Goal: Use online tool/utility: Use online tool/utility

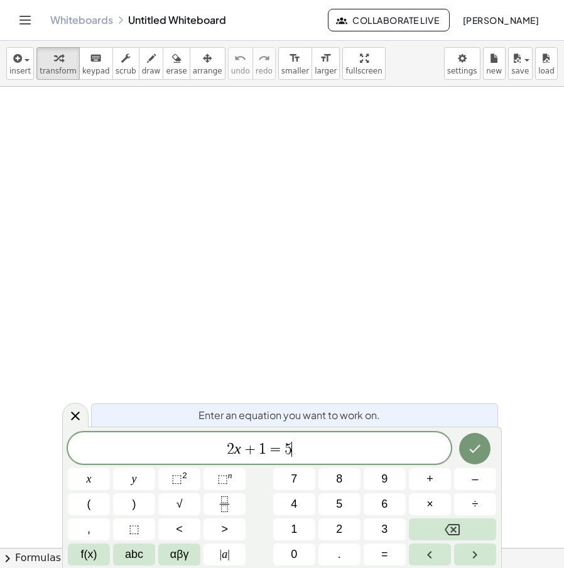
drag, startPoint x: 327, startPoint y: 443, endPoint x: 129, endPoint y: 435, distance: 198.5
click at [108, 444] on span "2 x + 1 = 5 ​" at bounding box center [259, 449] width 383 height 18
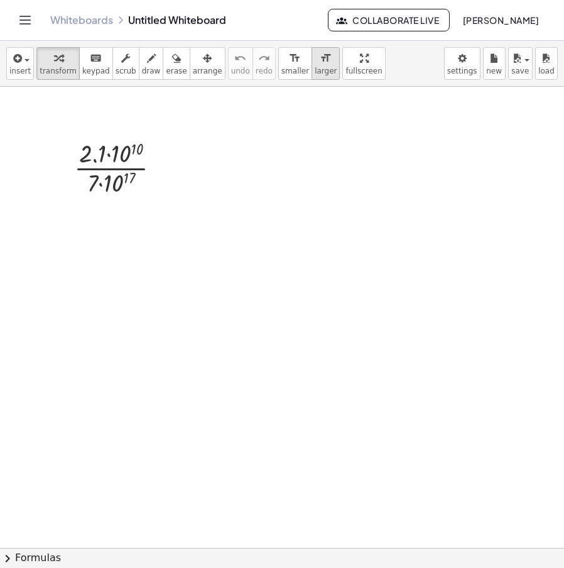
click at [320, 63] on icon "format_size" at bounding box center [326, 58] width 12 height 15
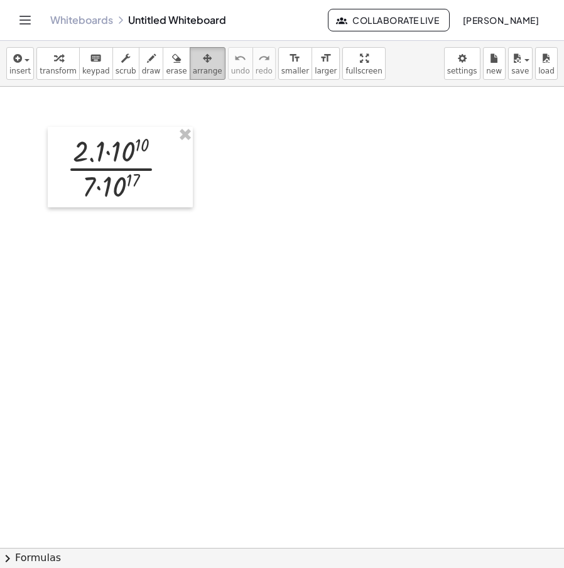
click at [193, 62] on div "button" at bounding box center [208, 57] width 30 height 15
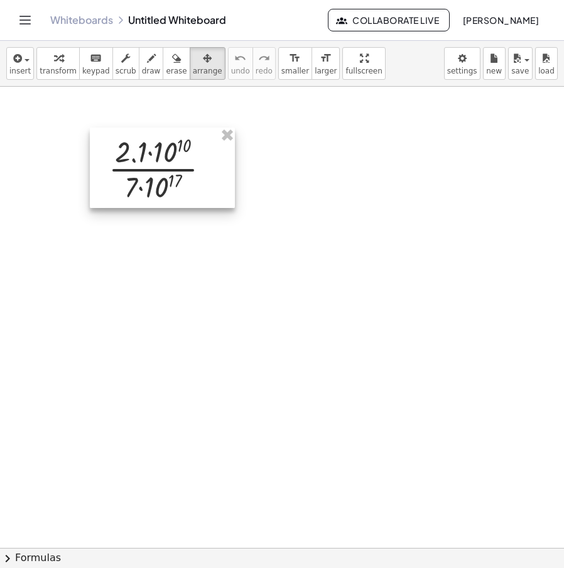
drag, startPoint x: 154, startPoint y: 169, endPoint x: 189, endPoint y: 168, distance: 34.6
click at [190, 169] on div at bounding box center [162, 167] width 145 height 80
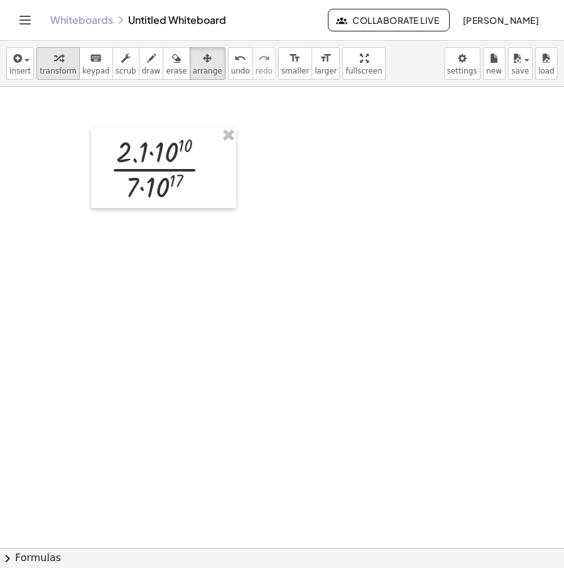
click at [43, 67] on span "transform" at bounding box center [58, 71] width 37 height 9
drag, startPoint x: 133, startPoint y: 188, endPoint x: 134, endPoint y: 168, distance: 20.1
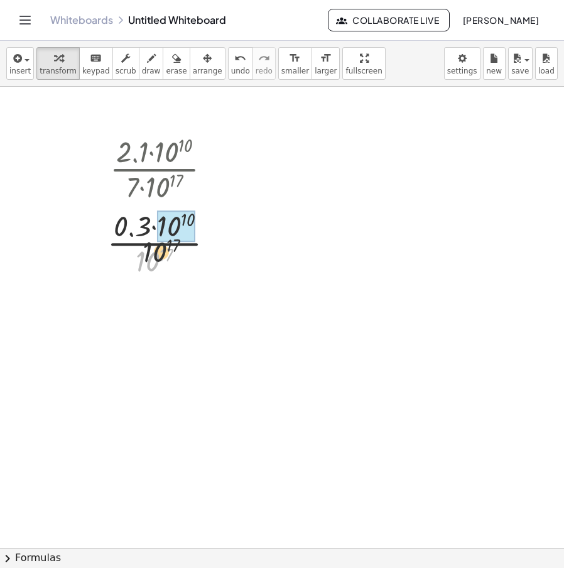
drag, startPoint x: 149, startPoint y: 261, endPoint x: 172, endPoint y: 231, distance: 37.7
click at [234, 58] on icon "undo" at bounding box center [240, 58] width 12 height 15
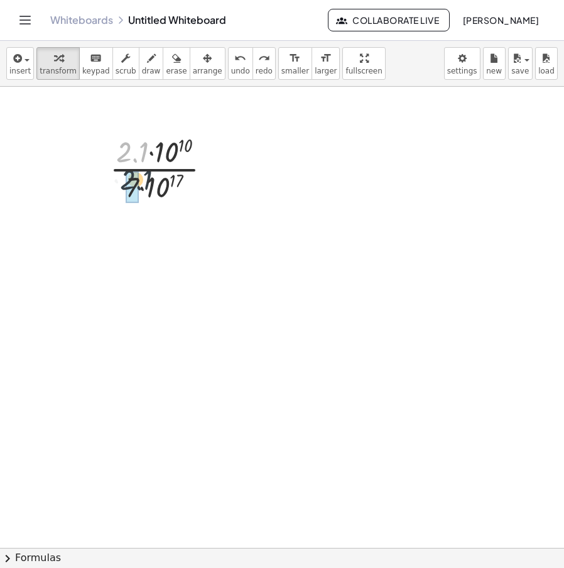
drag, startPoint x: 122, startPoint y: 151, endPoint x: 126, endPoint y: 179, distance: 28.5
click at [228, 65] on button "undo undo" at bounding box center [240, 63] width 25 height 33
drag, startPoint x: 131, startPoint y: 161, endPoint x: 138, endPoint y: 191, distance: 30.9
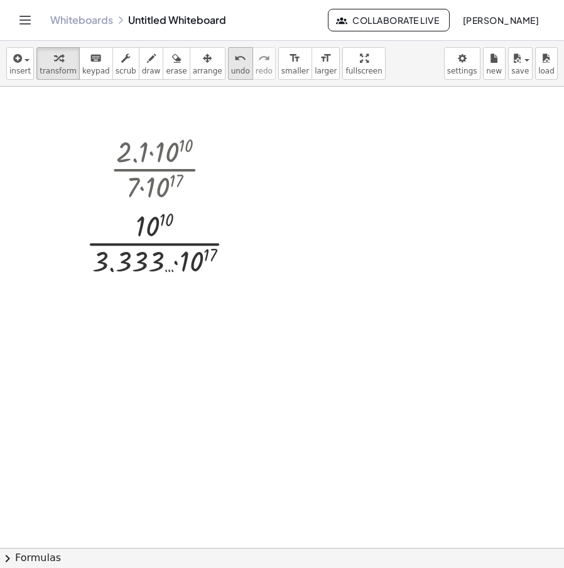
click at [231, 68] on span "undo" at bounding box center [240, 71] width 19 height 9
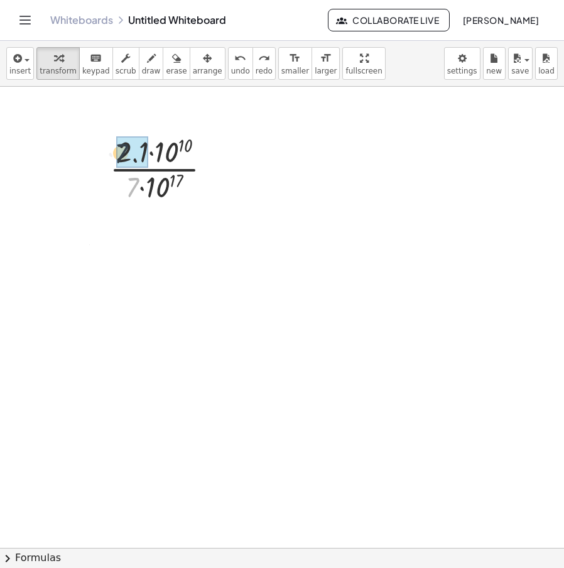
drag, startPoint x: 136, startPoint y: 186, endPoint x: 131, endPoint y: 171, distance: 16.5
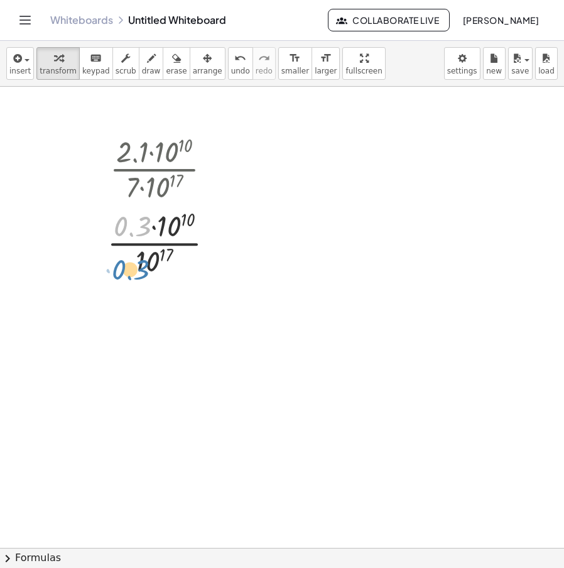
drag, startPoint x: 129, startPoint y: 154, endPoint x: 141, endPoint y: 175, distance: 23.4
click at [154, 169] on div "· 2.1 · 10 [DATE] 17 · 0.3 · · 10 10 · 10 17 0.3" at bounding box center [154, 169] width 0 height 0
drag, startPoint x: 175, startPoint y: 227, endPoint x: 169, endPoint y: 242, distance: 15.9
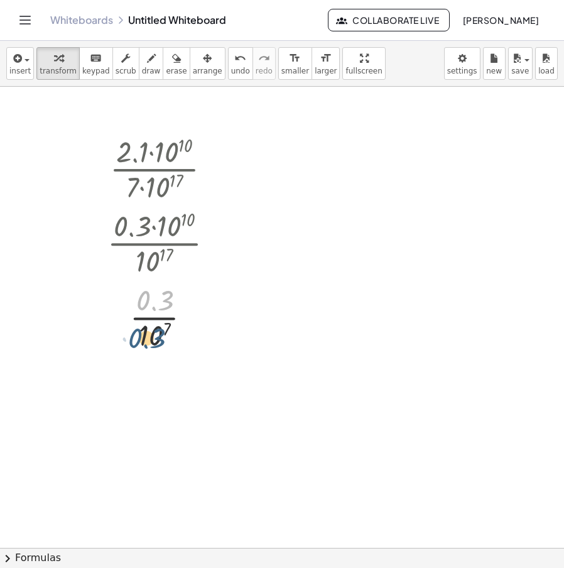
drag, startPoint x: 161, startPoint y: 298, endPoint x: 153, endPoint y: 339, distance: 41.5
click at [153, 339] on div at bounding box center [165, 316] width 129 height 74
click at [164, 319] on div at bounding box center [165, 316] width 129 height 74
click at [231, 74] on span "undo" at bounding box center [240, 71] width 19 height 9
click at [231, 75] on span "undo" at bounding box center [240, 71] width 19 height 9
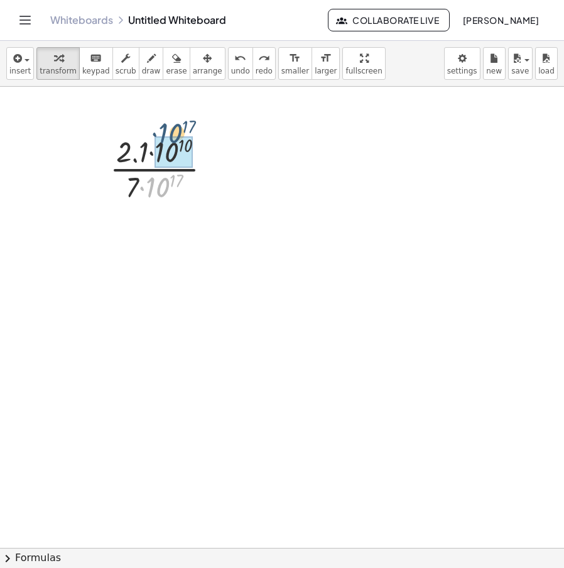
drag, startPoint x: 163, startPoint y: 185, endPoint x: 176, endPoint y: 130, distance: 56.0
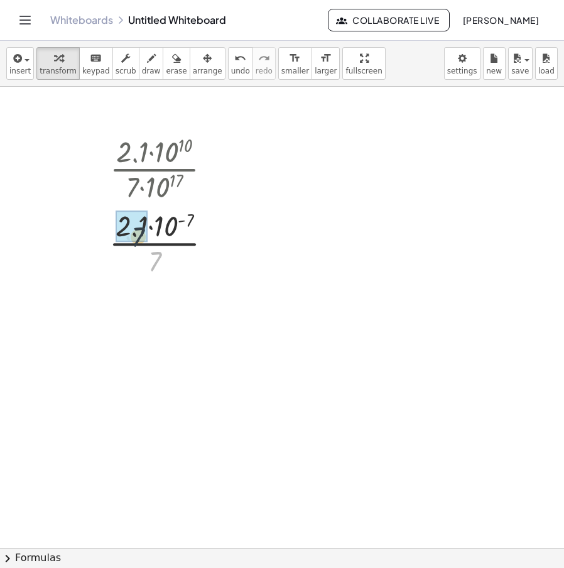
drag, startPoint x: 153, startPoint y: 256, endPoint x: 137, endPoint y: 235, distance: 25.9
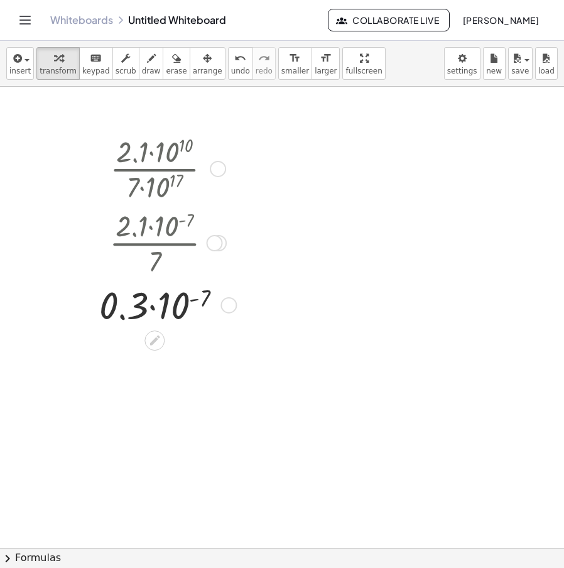
click at [217, 173] on div at bounding box center [218, 169] width 16 height 16
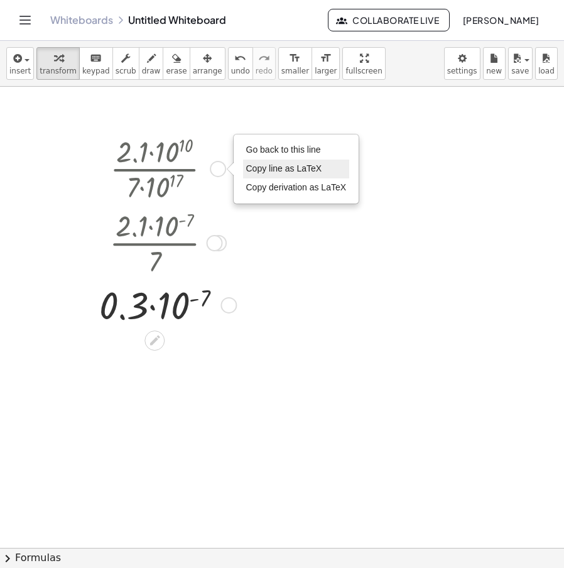
drag, startPoint x: 277, startPoint y: 150, endPoint x: 264, endPoint y: 163, distance: 18.2
click at [275, 153] on span "Go back to this line" at bounding box center [283, 149] width 75 height 10
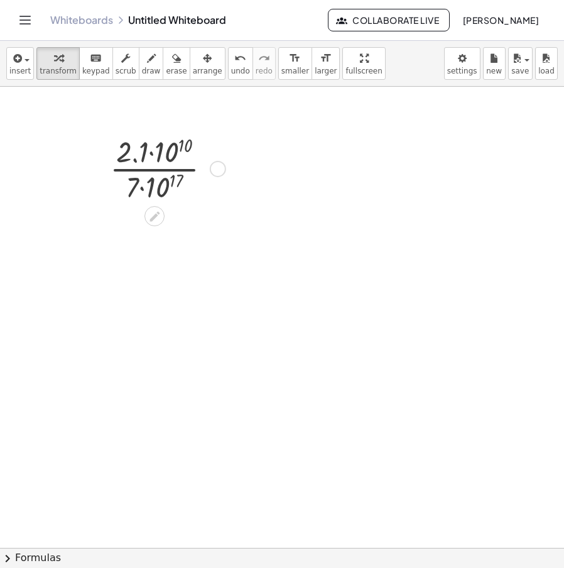
click at [220, 171] on div "Go back to this line Copy line as LaTeX Copy derivation as LaTeX" at bounding box center [218, 169] width 16 height 16
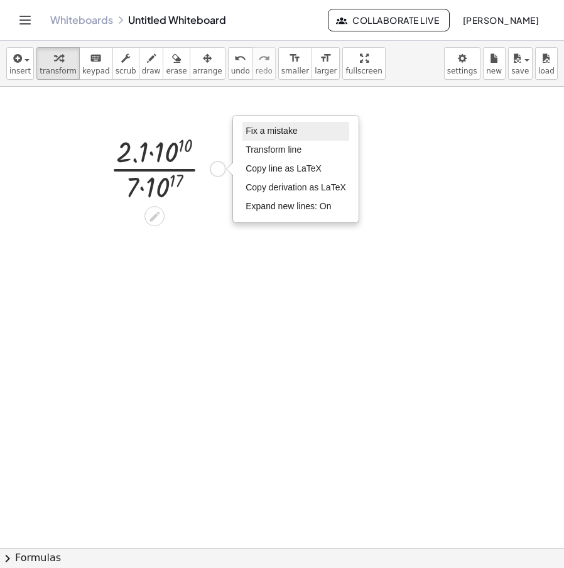
click at [288, 128] on span "Fix a mistake" at bounding box center [270, 131] width 51 height 10
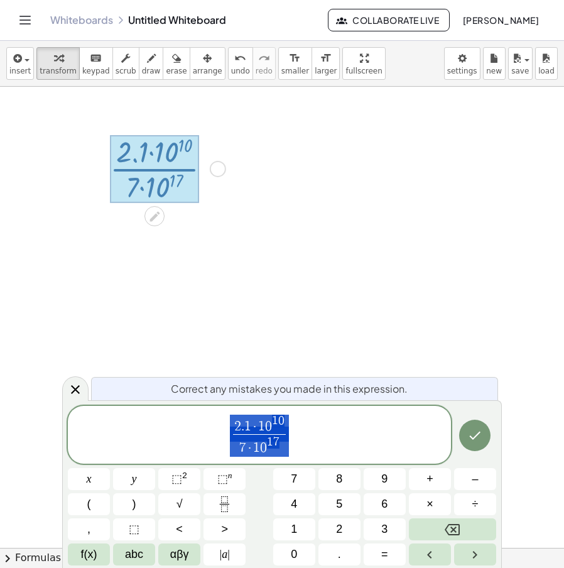
drag, startPoint x: 301, startPoint y: 429, endPoint x: 126, endPoint y: 448, distance: 175.5
click at [91, 451] on span "2 . 1 · 1 0 1 0 7 · 1 0 1 7 ​" at bounding box center [259, 435] width 383 height 45
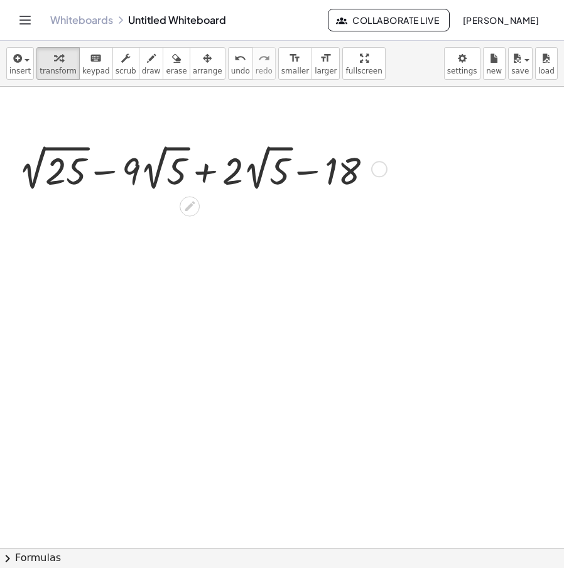
click at [209, 171] on div at bounding box center [201, 167] width 376 height 53
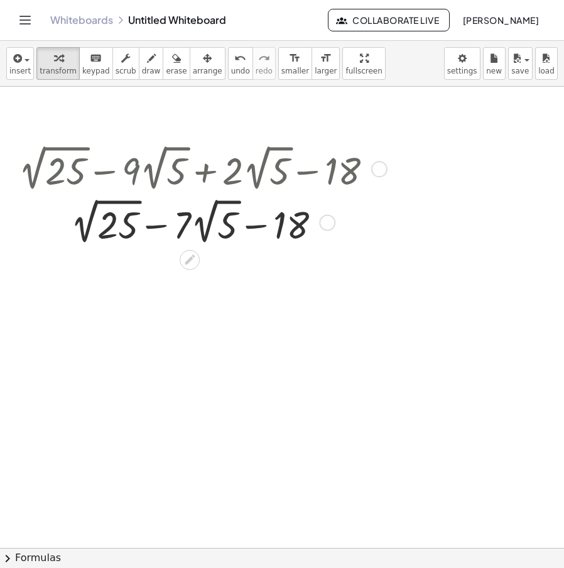
click at [85, 235] on div at bounding box center [201, 221] width 376 height 53
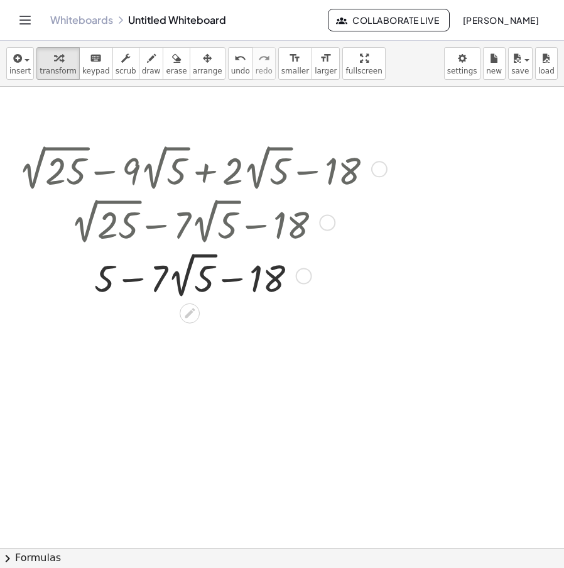
click at [138, 281] on div at bounding box center [201, 274] width 376 height 53
drag, startPoint x: 147, startPoint y: 284, endPoint x: 155, endPoint y: 281, distance: 9.0
click at [155, 281] on div at bounding box center [201, 274] width 376 height 53
drag, startPoint x: 245, startPoint y: 284, endPoint x: 107, endPoint y: 282, distance: 137.5
click at [107, 282] on div at bounding box center [201, 274] width 376 height 53
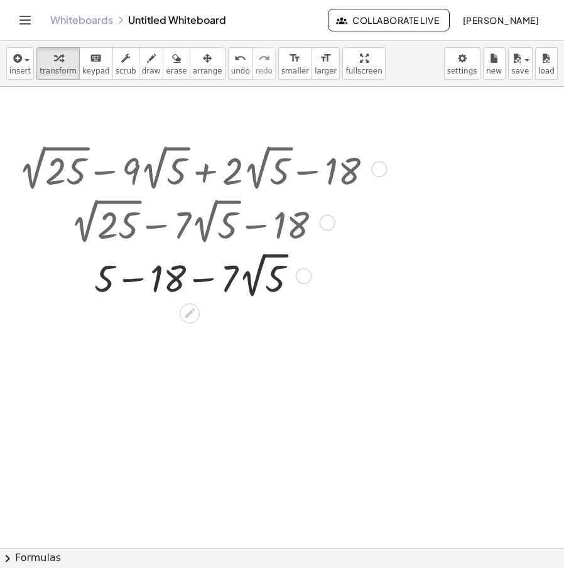
click at [142, 288] on div at bounding box center [201, 274] width 376 height 53
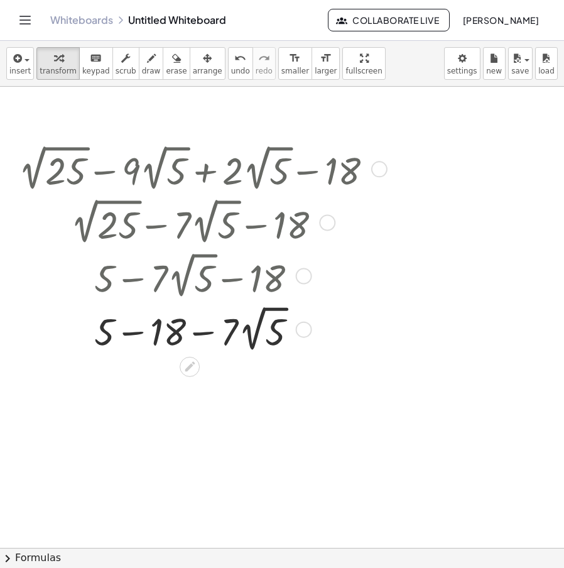
click at [144, 331] on div at bounding box center [201, 327] width 376 height 53
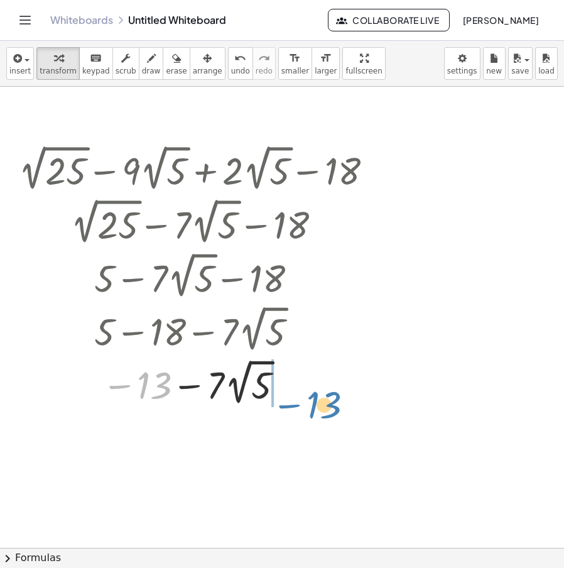
drag, startPoint x: 150, startPoint y: 336, endPoint x: 311, endPoint y: 350, distance: 161.9
click at [190, 169] on div "+ 2 √ 25 − · 9 · 2 √ 5 + · 2 · 2 √ 5 − 18 + 2 √ 25 − · 7 · 2 √ 5 − 18 + 5 − · 7…" at bounding box center [190, 169] width 0 height 0
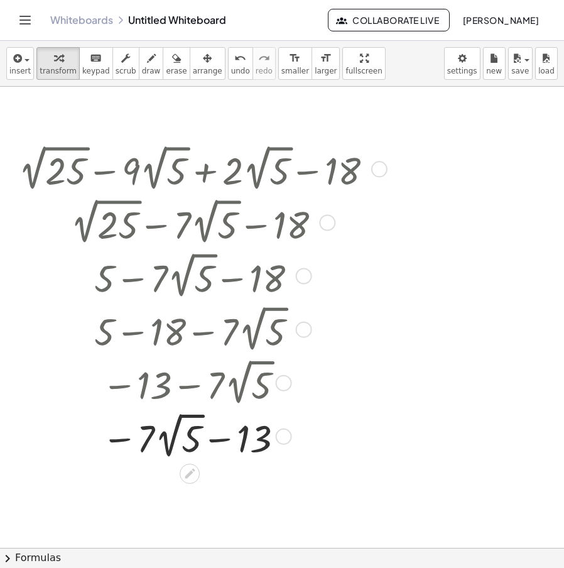
click at [381, 176] on div at bounding box center [379, 169] width 16 height 16
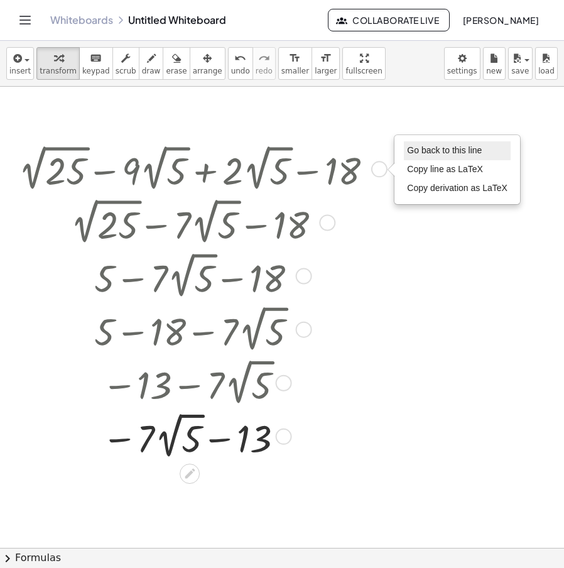
click at [419, 151] on span "Go back to this line" at bounding box center [444, 150] width 75 height 10
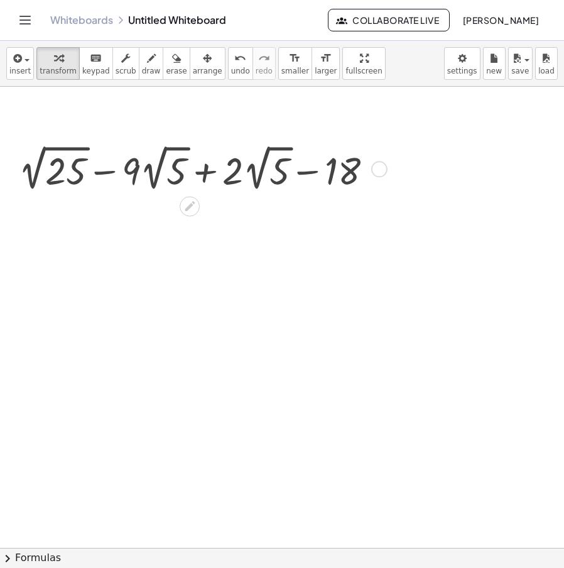
click at [379, 166] on div "Go back to this line Copy line as LaTeX Copy derivation as LaTeX" at bounding box center [379, 169] width 16 height 16
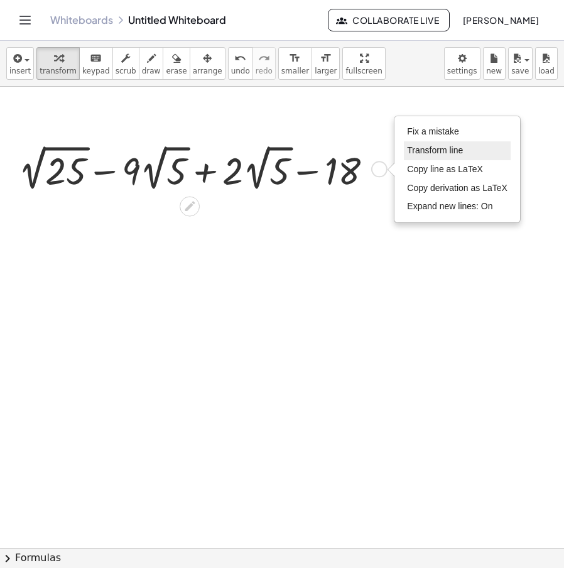
click at [427, 142] on li "Transform line" at bounding box center [457, 150] width 107 height 19
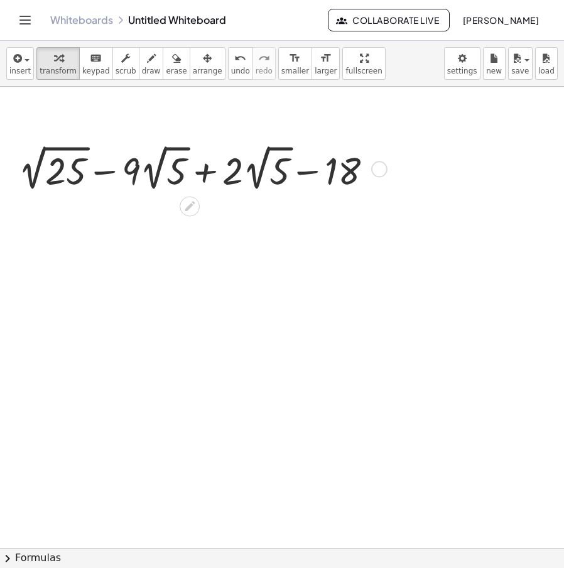
drag, startPoint x: 374, startPoint y: 168, endPoint x: 385, endPoint y: 158, distance: 15.1
click at [374, 168] on div "Fix a mistake Transform line Copy line as LaTeX Copy derivation as LaTeX Expand…" at bounding box center [379, 169] width 16 height 16
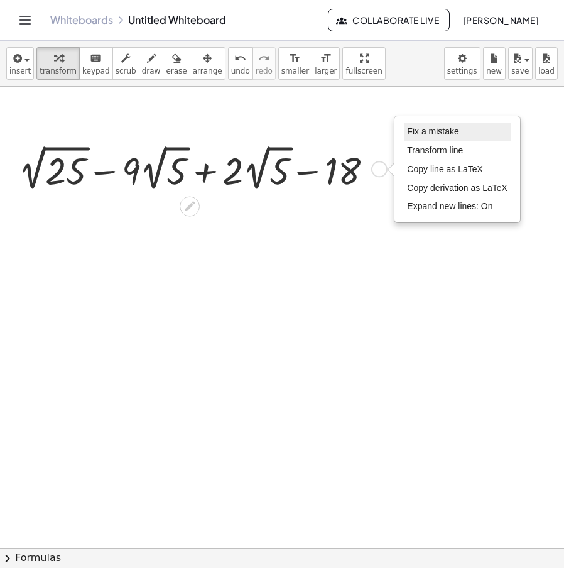
click at [413, 131] on span "Fix a mistake" at bounding box center [432, 131] width 51 height 10
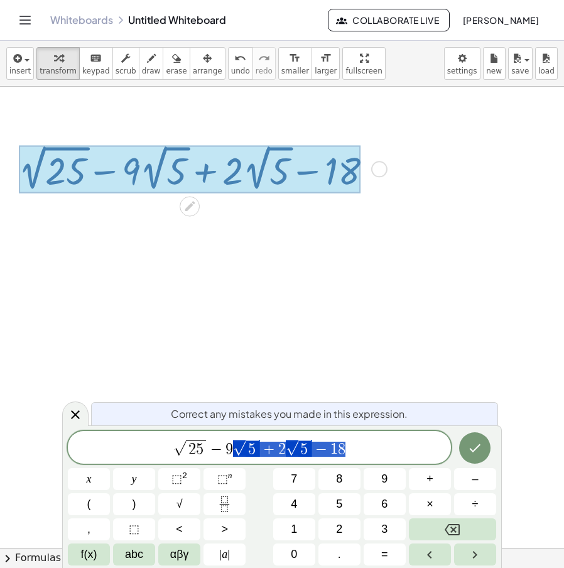
drag, startPoint x: 341, startPoint y: 441, endPoint x: 115, endPoint y: 448, distance: 226.1
click at [115, 448] on span "√ 2 5 − 9 √ 5 + 2 √ 5 − 1 8" at bounding box center [259, 447] width 383 height 19
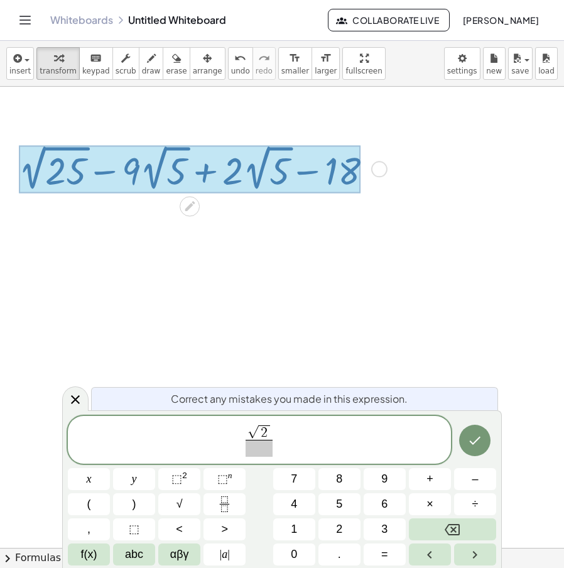
click at [262, 458] on div "√ 2 ​" at bounding box center [259, 440] width 383 height 48
click at [269, 453] on span at bounding box center [258, 447] width 27 height 17
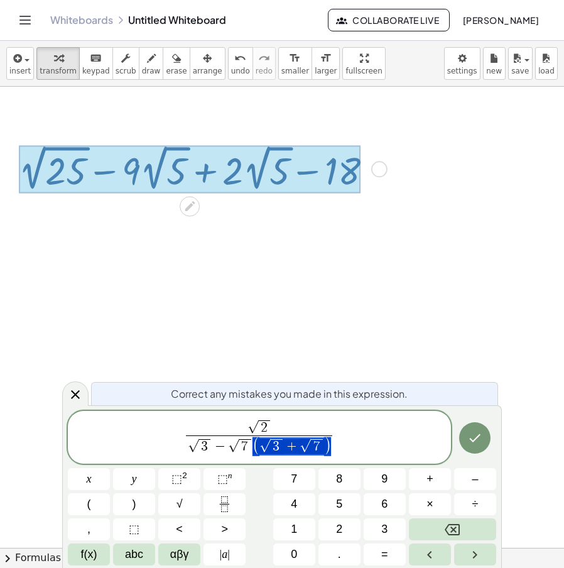
drag, startPoint x: 330, startPoint y: 449, endPoint x: 276, endPoint y: 455, distance: 55.0
click at [285, 430] on span "√ 2" at bounding box center [259, 427] width 146 height 16
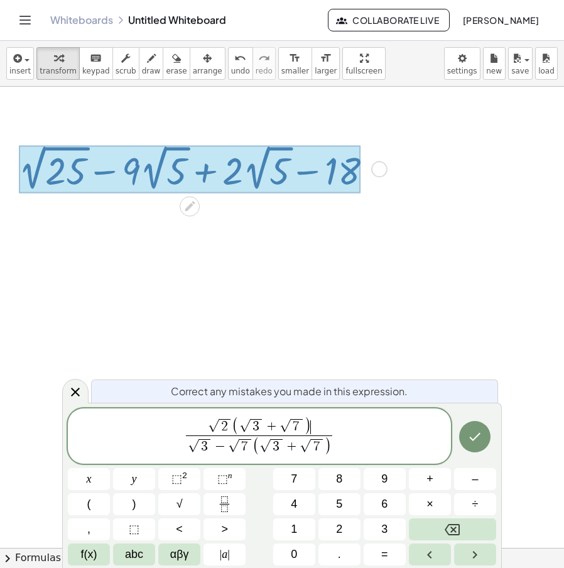
click at [249, 446] on span "7" at bounding box center [245, 446] width 12 height 15
click at [181, 452] on span "(" at bounding box center [184, 445] width 8 height 19
click at [470, 431] on icon "Done" at bounding box center [474, 436] width 15 height 15
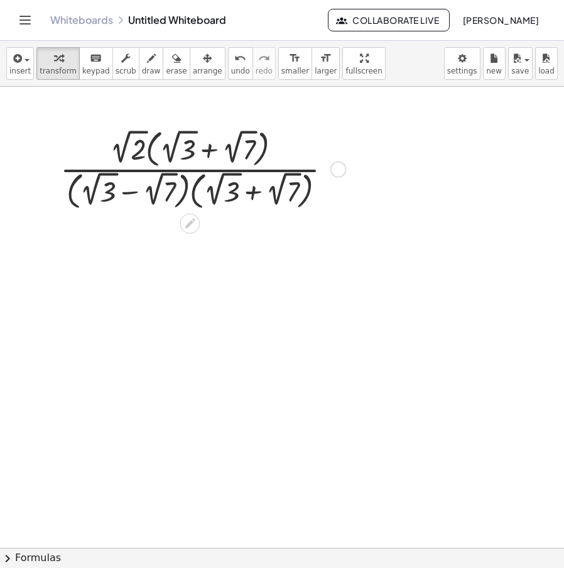
click at [151, 158] on div at bounding box center [201, 168] width 294 height 88
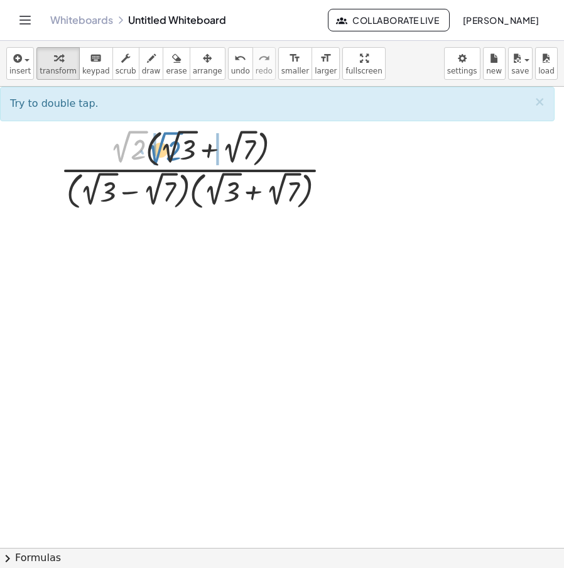
drag, startPoint x: 129, startPoint y: 154, endPoint x: 170, endPoint y: 155, distance: 40.8
click at [170, 155] on div at bounding box center [201, 168] width 294 height 88
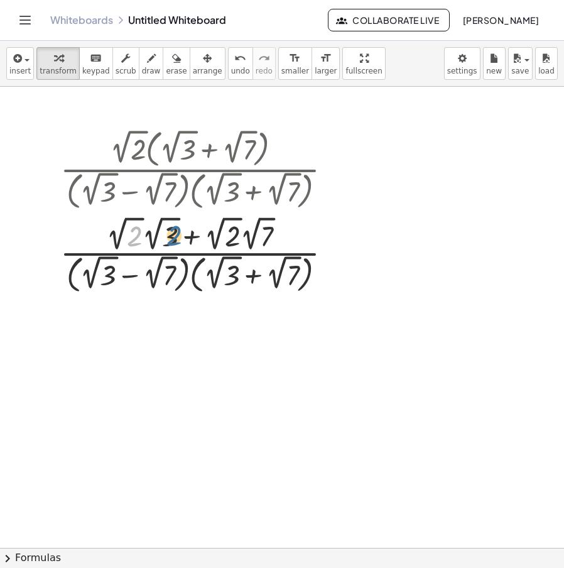
drag, startPoint x: 134, startPoint y: 242, endPoint x: 175, endPoint y: 242, distance: 41.4
click at [175, 242] on div at bounding box center [201, 253] width 294 height 83
click at [153, 245] on div at bounding box center [201, 253] width 294 height 83
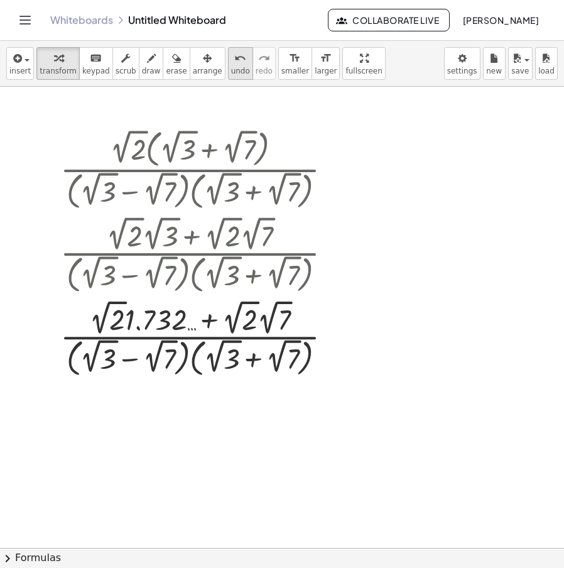
click at [234, 63] on icon "undo" at bounding box center [240, 58] width 12 height 15
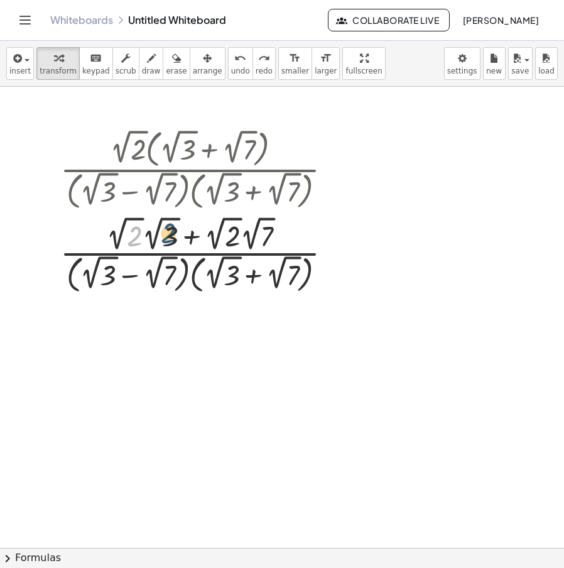
drag, startPoint x: 134, startPoint y: 245, endPoint x: 166, endPoint y: 244, distance: 32.0
click at [165, 244] on div at bounding box center [201, 253] width 294 height 83
click at [140, 246] on div at bounding box center [201, 253] width 294 height 83
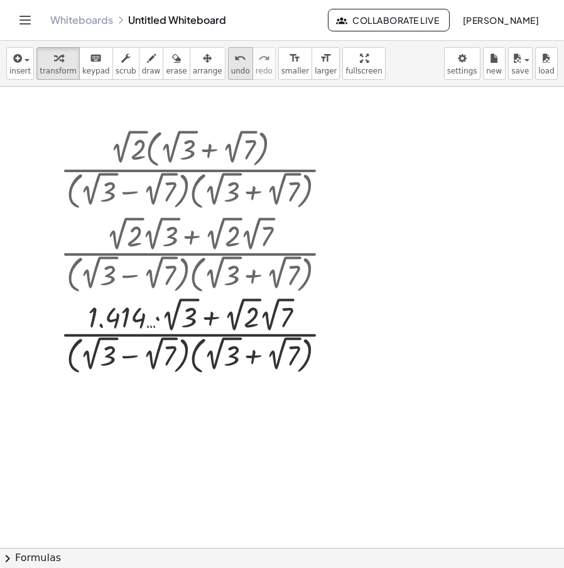
click at [228, 77] on button "undo undo" at bounding box center [240, 63] width 25 height 33
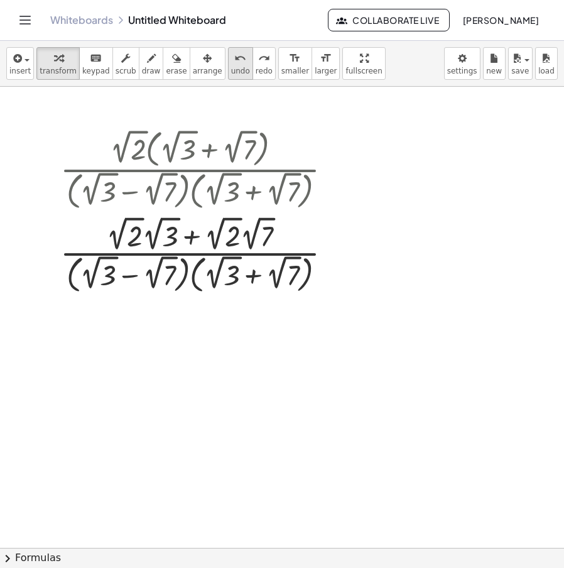
click at [234, 63] on icon "undo" at bounding box center [240, 58] width 12 height 15
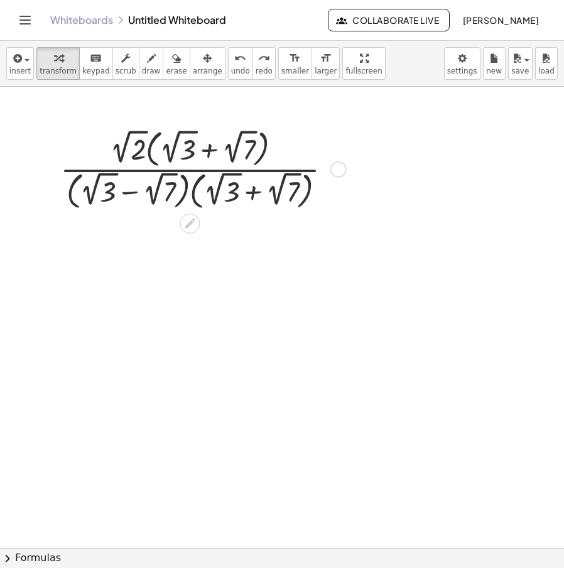
click at [335, 164] on div at bounding box center [338, 169] width 16 height 16
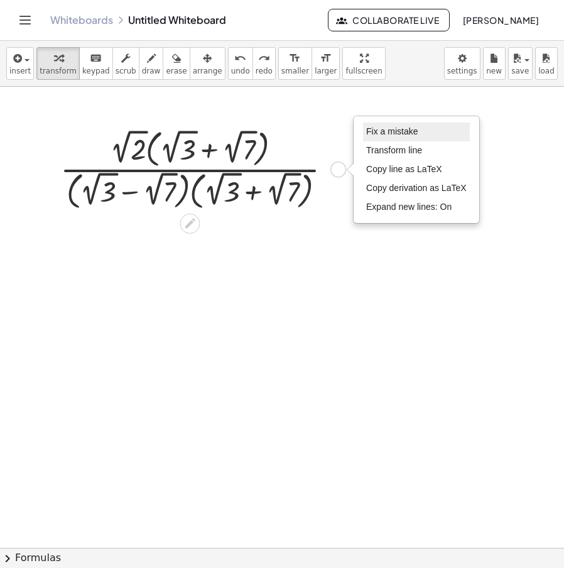
click at [426, 122] on li "Fix a mistake" at bounding box center [416, 131] width 107 height 19
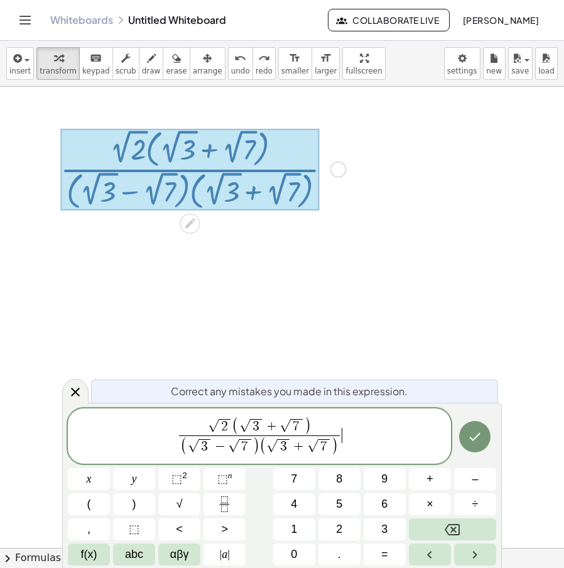
click at [259, 425] on span "3" at bounding box center [256, 426] width 12 height 15
click at [301, 424] on span "7 ​" at bounding box center [297, 426] width 12 height 15
click at [315, 412] on div "√ 2 ( √ 6 + √ 1 4 ​ ) ( √ 3 − √ 7 ) ( √ 3 + √ 7 ) ​" at bounding box center [259, 435] width 383 height 55
click at [236, 422] on span "√" at bounding box center [240, 425] width 11 height 13
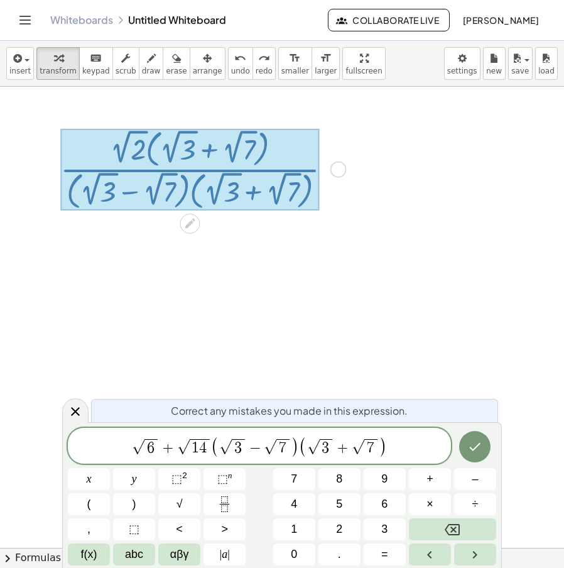
click at [213, 449] on span "(" at bounding box center [215, 446] width 8 height 21
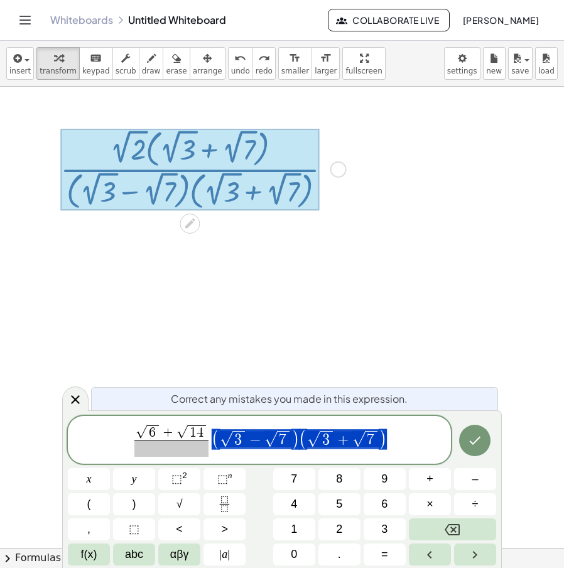
drag, startPoint x: 380, startPoint y: 443, endPoint x: 257, endPoint y: 448, distance: 123.8
click at [257, 448] on span "√ 6 + √ 1 4 ​ ( √ 3 − √ 7 ) ( √ 3 + √ 7 )" at bounding box center [259, 440] width 383 height 35
click at [169, 449] on span at bounding box center [171, 447] width 74 height 17
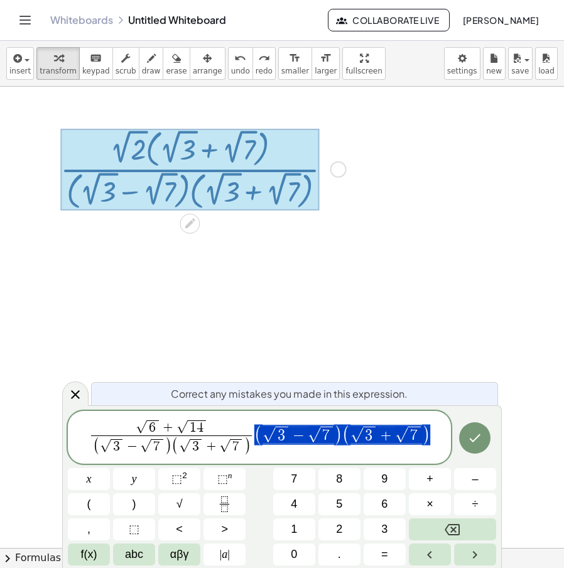
drag, startPoint x: 434, startPoint y: 435, endPoint x: 303, endPoint y: 444, distance: 132.2
click at [303, 444] on span "√ 6 + √ 1 4 ( √ 3 − √ 7 ) ( √ 3 + √ 7 ) ​ ( √ 3 − √ 7 ) ( √ 3 + √ 7 )" at bounding box center [259, 438] width 383 height 40
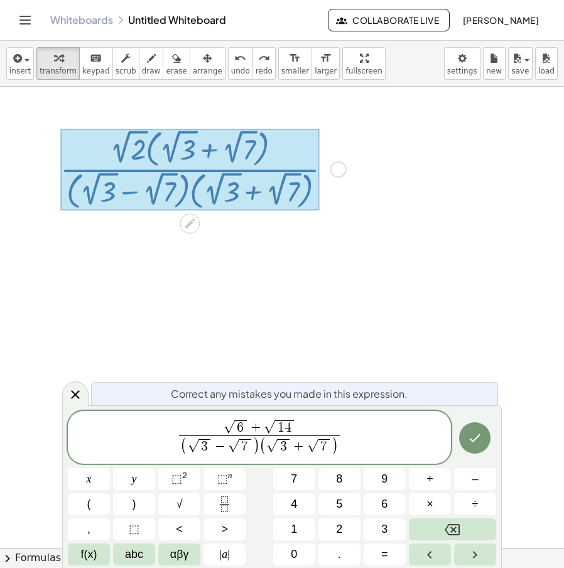
click at [179, 448] on span "( √ 3 − √ 7 ) ( √ 3 + √ 7 )" at bounding box center [259, 445] width 161 height 21
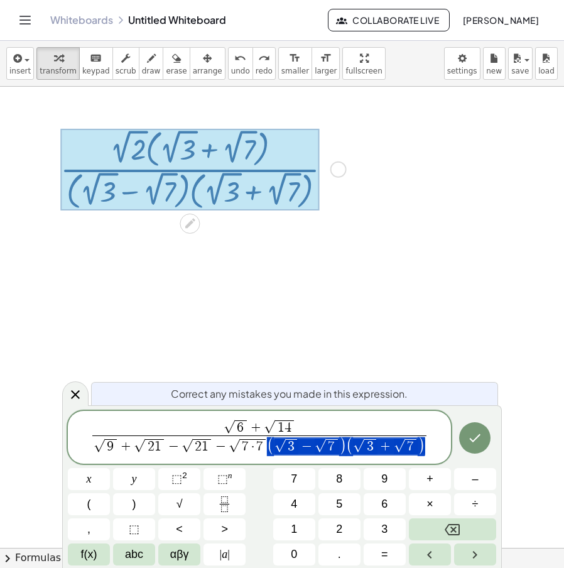
drag, startPoint x: 424, startPoint y: 451, endPoint x: 305, endPoint y: 453, distance: 119.3
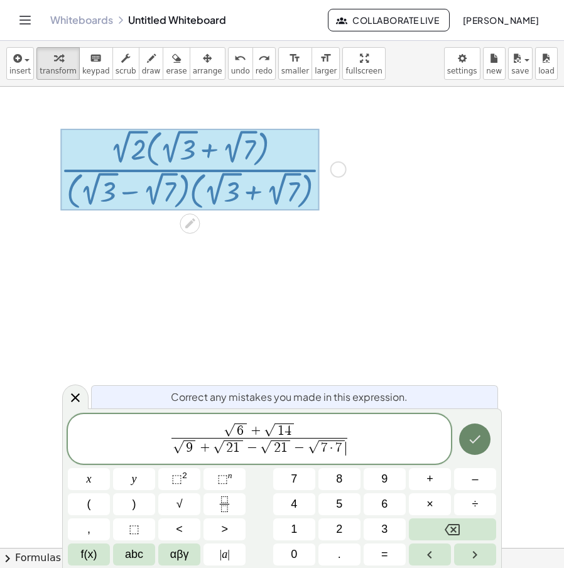
click at [471, 442] on icon "Done" at bounding box center [474, 438] width 15 height 15
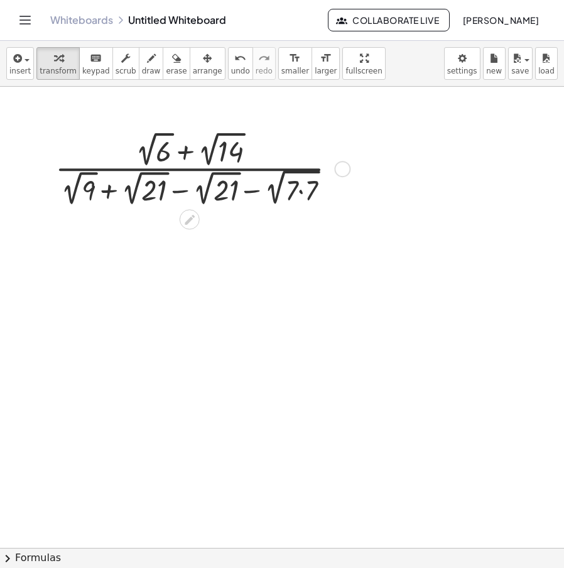
click at [183, 189] on div at bounding box center [200, 167] width 303 height 81
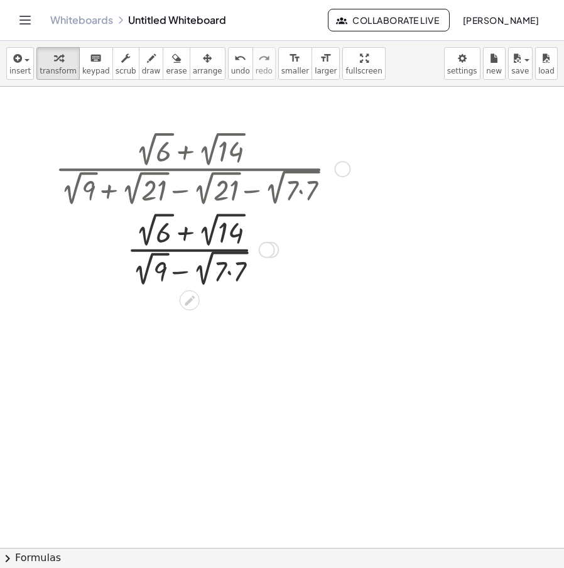
click at [235, 272] on div at bounding box center [200, 248] width 303 height 81
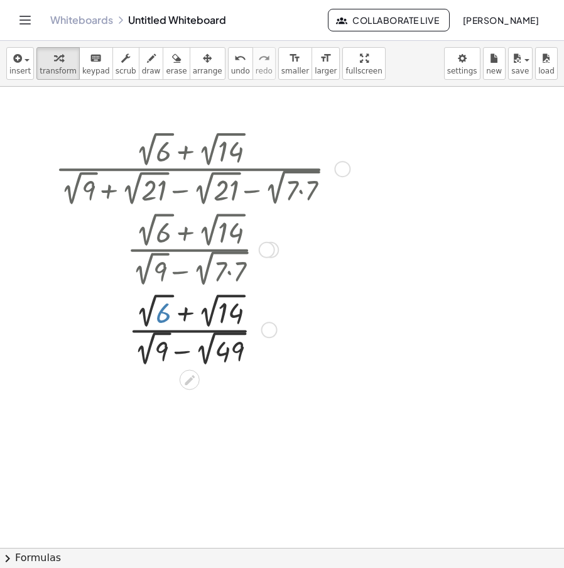
click at [156, 320] on div at bounding box center [200, 328] width 303 height 79
click at [180, 379] on div at bounding box center [190, 380] width 20 height 20
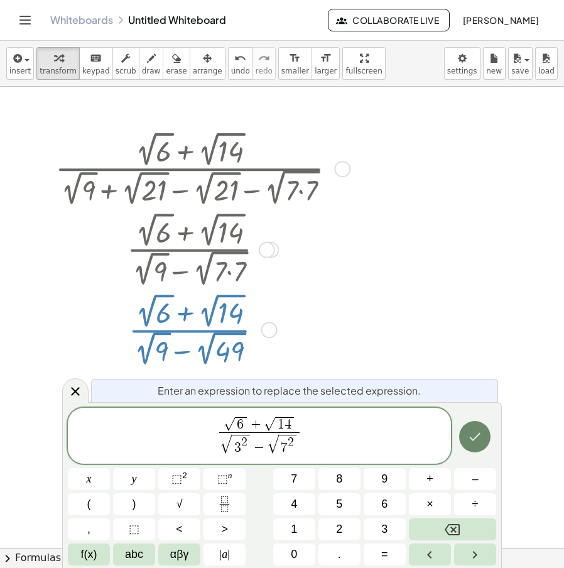
click at [484, 438] on button "Done" at bounding box center [474, 436] width 31 height 31
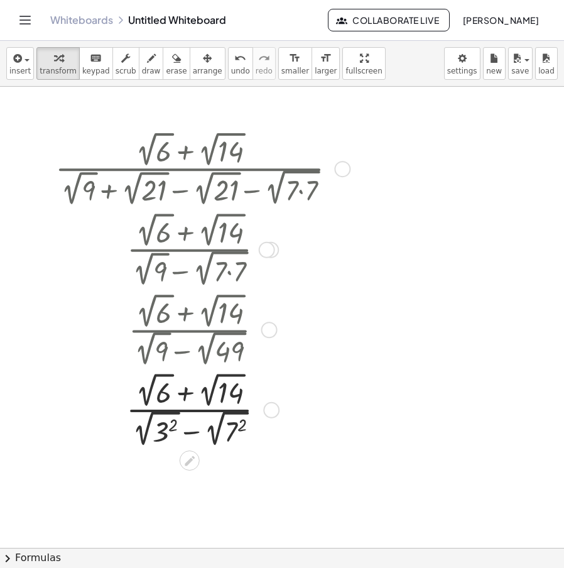
click at [213, 438] on div at bounding box center [200, 409] width 303 height 81
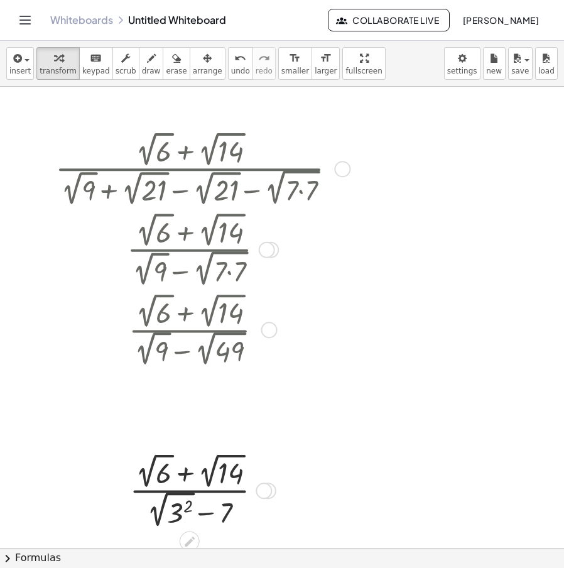
drag, startPoint x: 267, startPoint y: 410, endPoint x: 285, endPoint y: 269, distance: 142.3
click at [190, 169] on div "· ( + 2 √ 6 + 2 √ 14 ) · ( + 2 √ 9 + 2 √ 21 − 2 √ 21 − 2 √ ( · 7 · 7 ) ) · ( + …" at bounding box center [190, 169] width 0 height 0
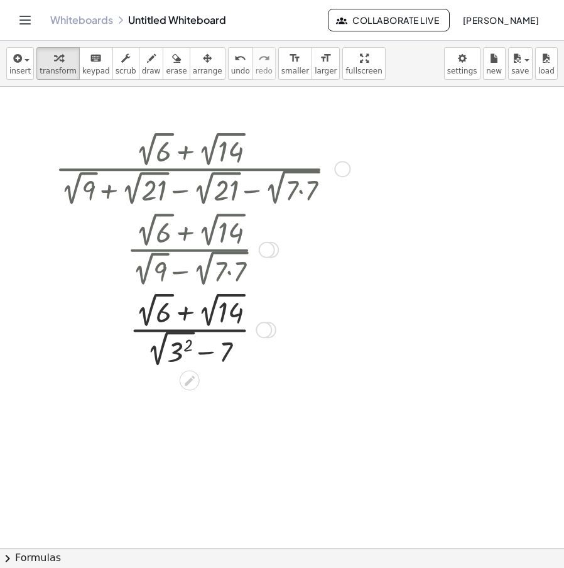
click at [158, 367] on div at bounding box center [200, 328] width 303 height 81
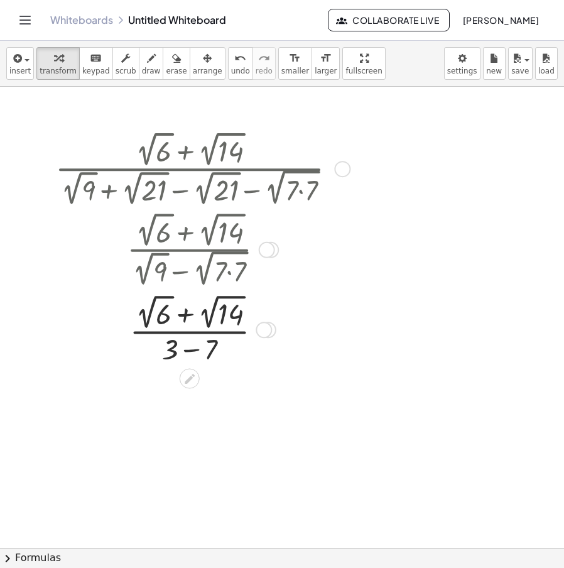
click at [195, 354] on div at bounding box center [200, 328] width 303 height 77
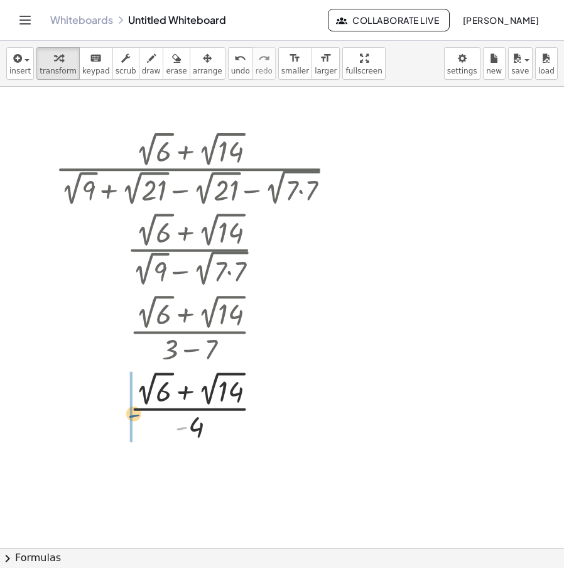
drag, startPoint x: 181, startPoint y: 428, endPoint x: 132, endPoint y: 416, distance: 49.9
click at [132, 416] on div at bounding box center [200, 405] width 303 height 77
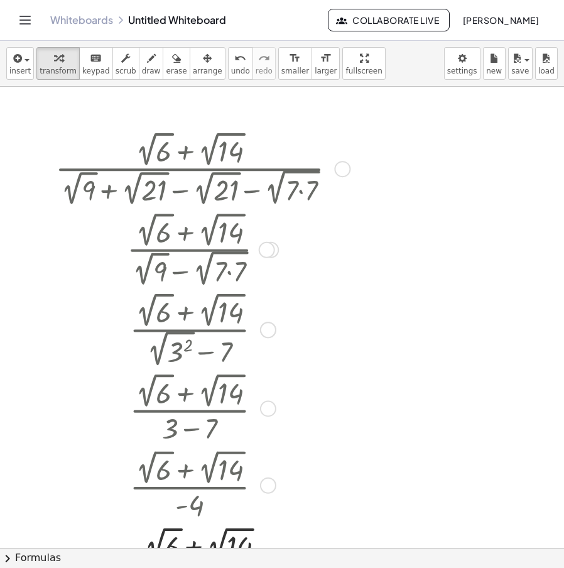
drag, startPoint x: 268, startPoint y: 333, endPoint x: 268, endPoint y: 419, distance: 86.0
click at [190, 409] on div "· ( + 2 √ 6 + 2 √ 14 ) · ( + 3 − 7 )" at bounding box center [190, 409] width 0 height 0
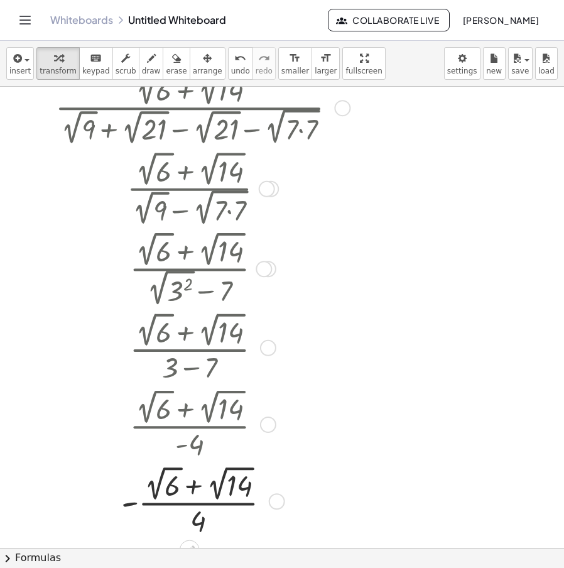
scroll to position [63, 0]
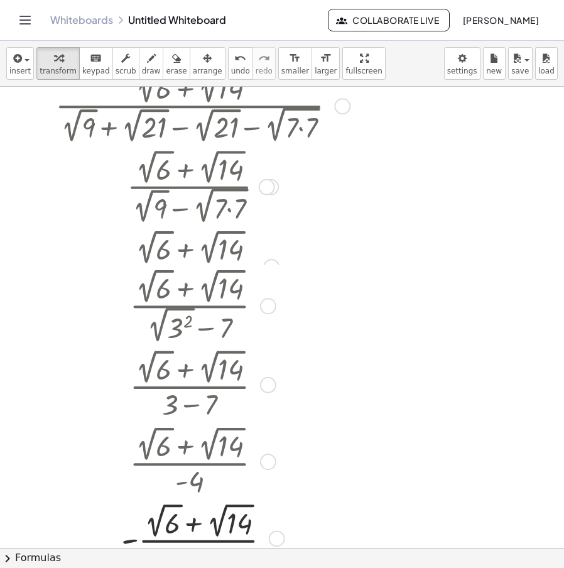
drag, startPoint x: 267, startPoint y: 271, endPoint x: 272, endPoint y: 339, distance: 68.0
click at [190, 306] on div "· ( + 2 √ 6 + 2 √ 14 ) · ( + 2 √ ( 3 2 ) − 7 )" at bounding box center [190, 306] width 0 height 0
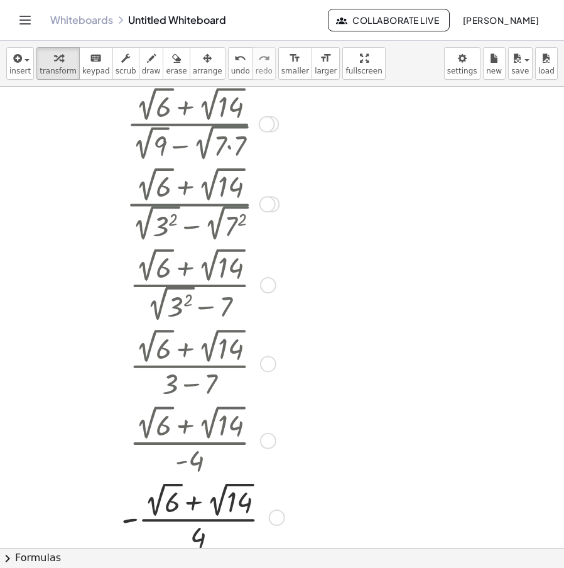
scroll to position [188, 0]
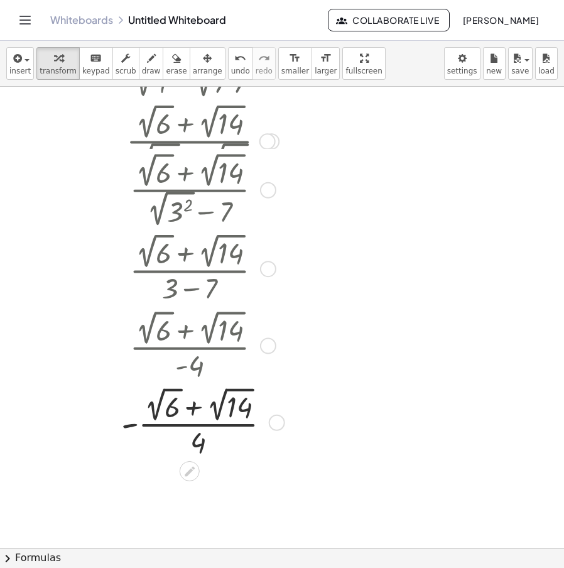
drag, startPoint x: 274, startPoint y: 225, endPoint x: 277, endPoint y: 154, distance: 71.0
click at [190, 190] on div "· ( + 2 √ 6 + 2 √ 14 ) · ( + 2 √ ( 3 2 ) − 7 )" at bounding box center [190, 190] width 0 height 0
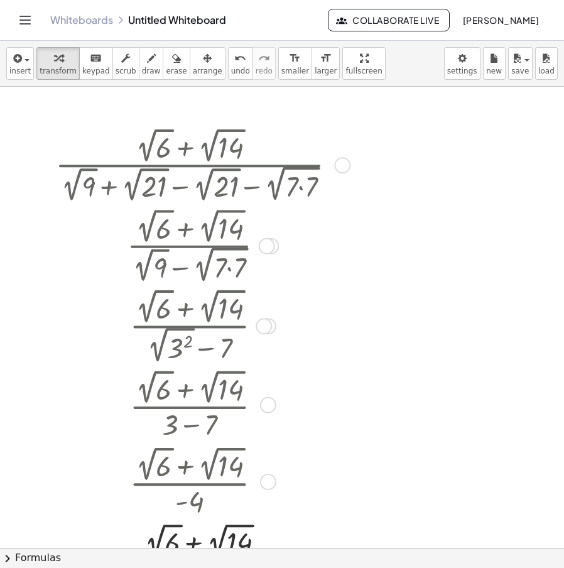
scroll to position [0, 0]
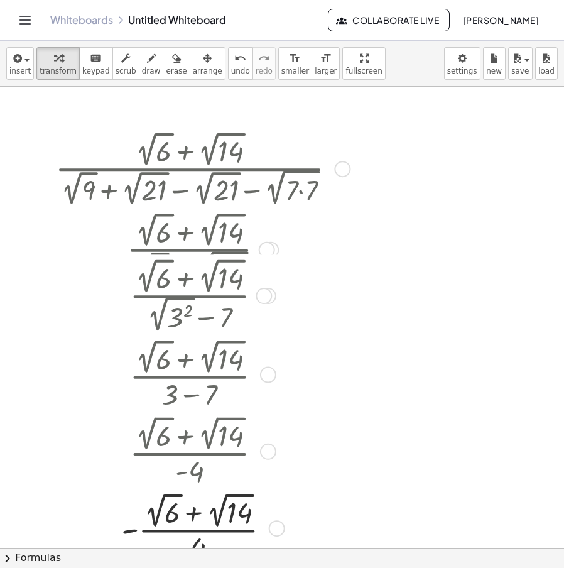
drag, startPoint x: 269, startPoint y: 336, endPoint x: 275, endPoint y: 241, distance: 95.6
click at [275, 288] on div at bounding box center [268, 296] width 16 height 16
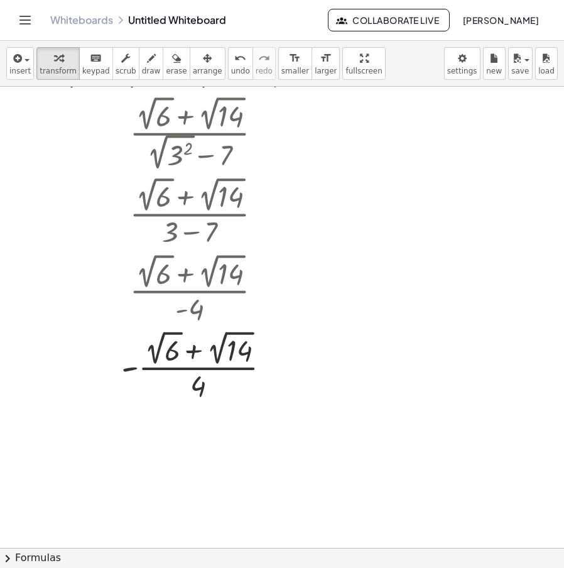
scroll to position [126, 0]
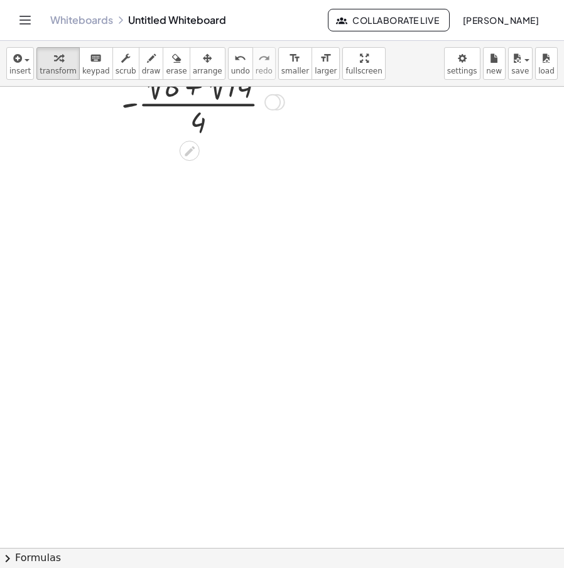
drag, startPoint x: 279, startPoint y: 352, endPoint x: 275, endPoint y: 99, distance: 253.0
click at [190, 102] on div "· ( + 2 √ 6 + 2 √ 14 ) · 4 - Fix a mistake Transform line Copy line as LaTeX Co…" at bounding box center [190, 102] width 0 height 0
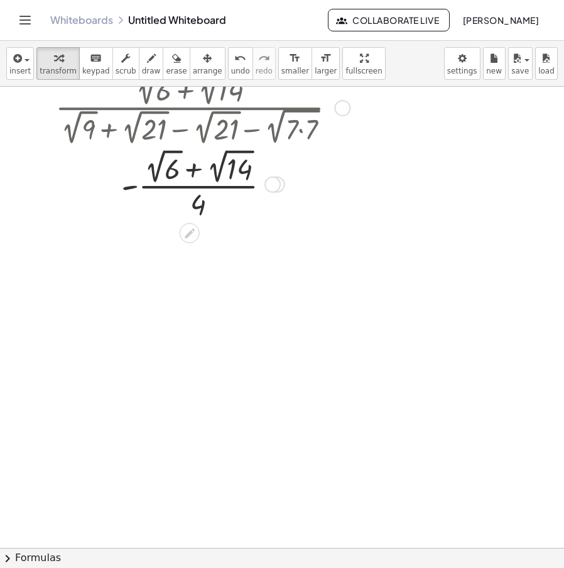
scroll to position [0, 0]
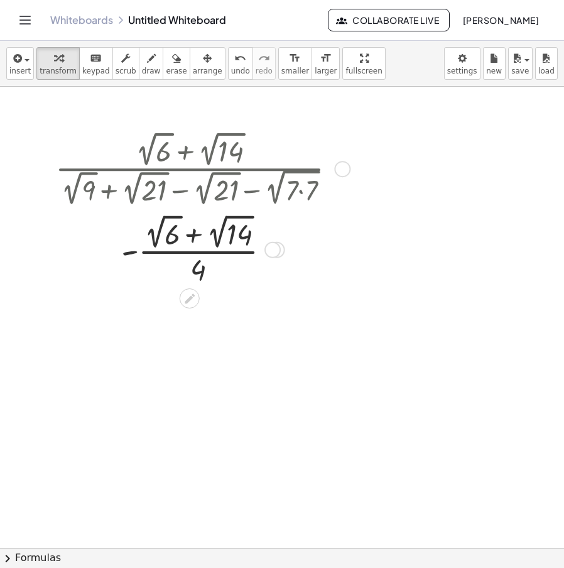
click at [346, 168] on div at bounding box center [342, 169] width 16 height 16
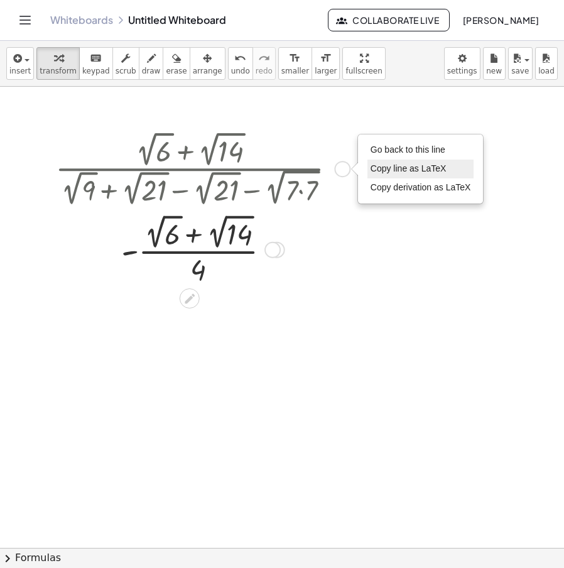
drag, startPoint x: 394, startPoint y: 150, endPoint x: 387, endPoint y: 161, distance: 13.1
click at [394, 149] on span "Go back to this line" at bounding box center [407, 149] width 75 height 10
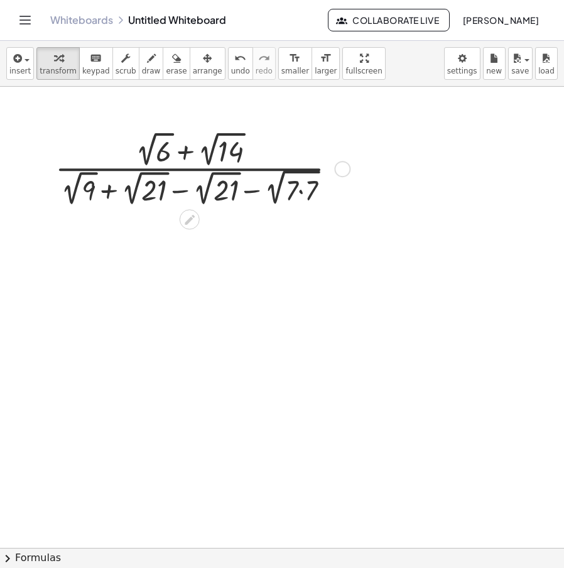
click at [342, 166] on div "Go back to this line Copy line as LaTeX Copy derivation as LaTeX" at bounding box center [342, 169] width 16 height 16
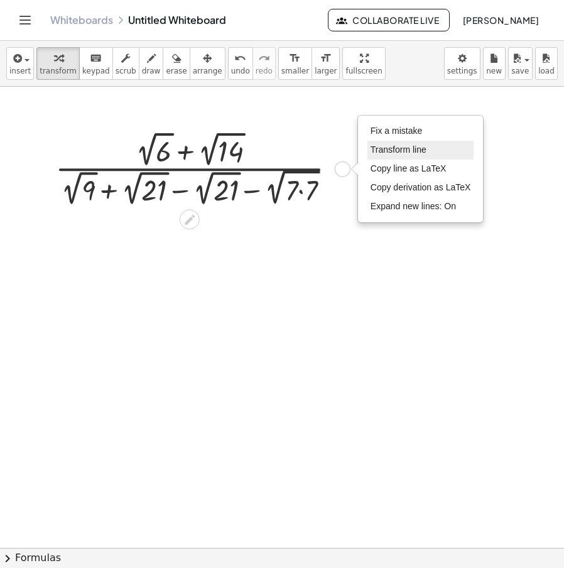
click at [392, 142] on li "Transform line" at bounding box center [420, 150] width 107 height 19
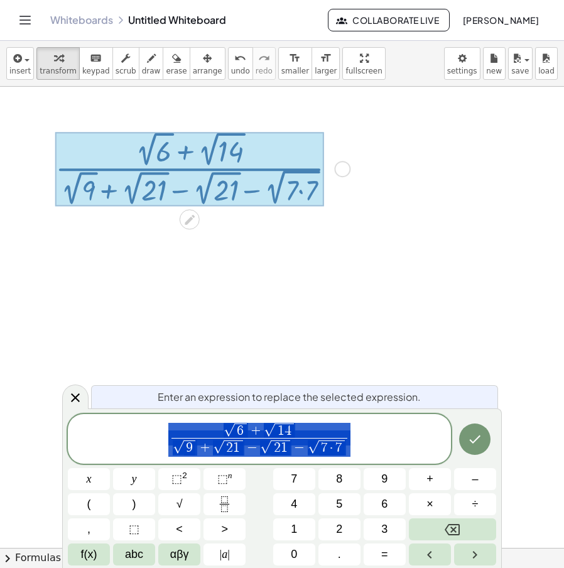
drag, startPoint x: 417, startPoint y: 283, endPoint x: 377, endPoint y: 245, distance: 55.5
click at [418, 284] on div at bounding box center [282, 548] width 564 height 922
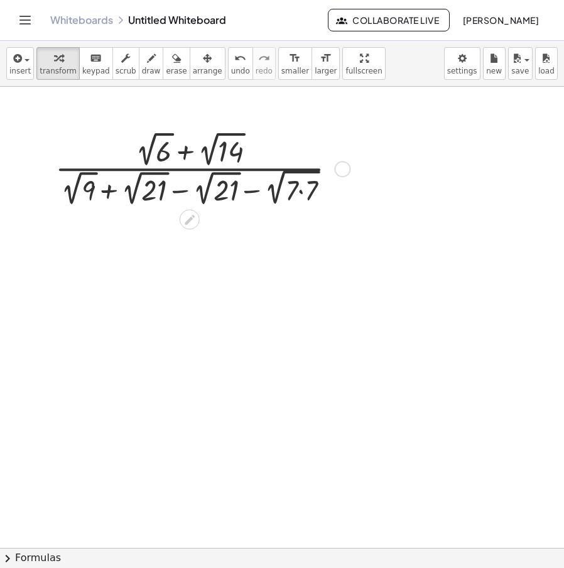
click at [341, 168] on div "Fix a mistake Transform line Copy line as LaTeX Copy derivation as LaTeX Expand…" at bounding box center [342, 169] width 16 height 16
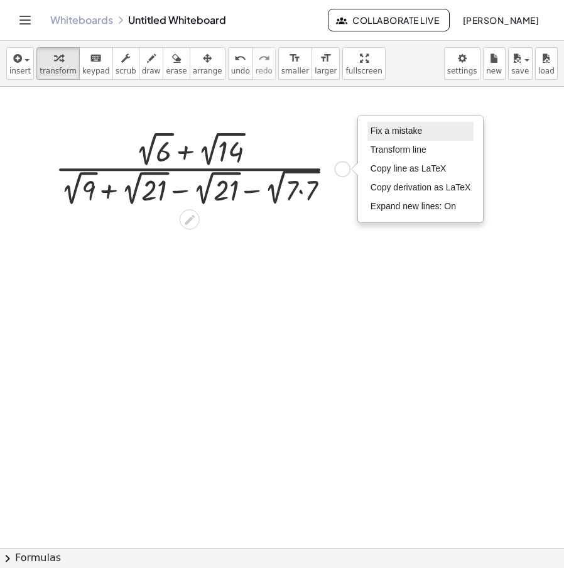
click at [395, 138] on li "Fix a mistake" at bounding box center [420, 131] width 107 height 19
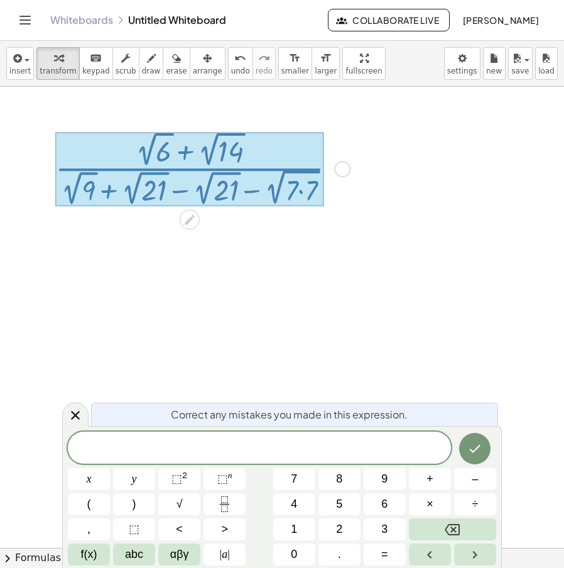
click at [233, 444] on span at bounding box center [259, 448] width 383 height 19
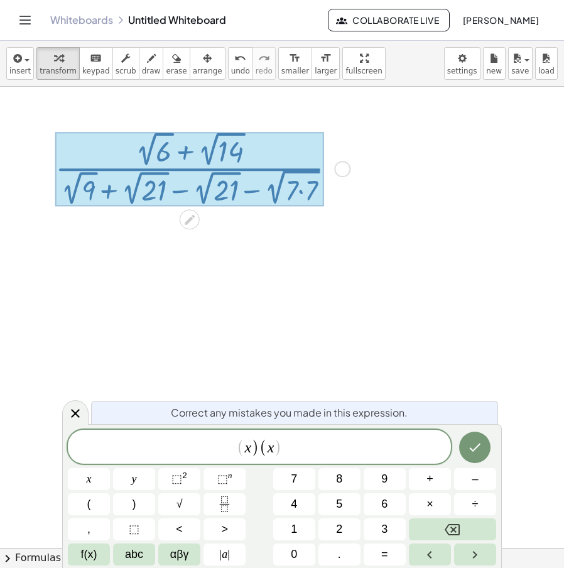
click at [474, 459] on button "Done" at bounding box center [474, 446] width 31 height 31
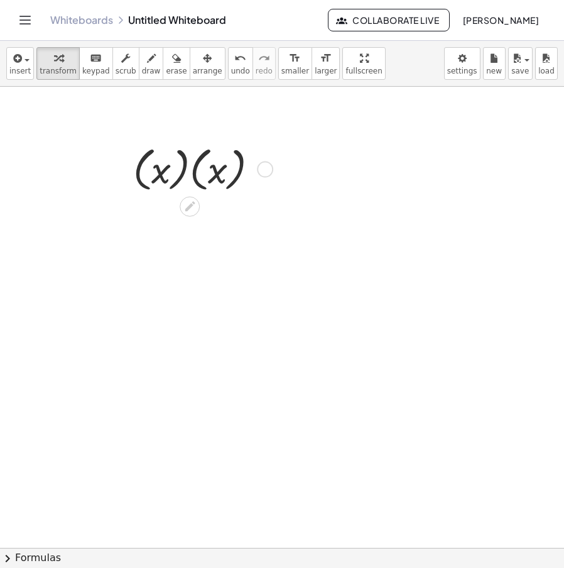
click at [261, 165] on div "Fix a mistake Transform line Copy line as LaTeX Copy derivation as LaTeX Expand…" at bounding box center [265, 169] width 16 height 16
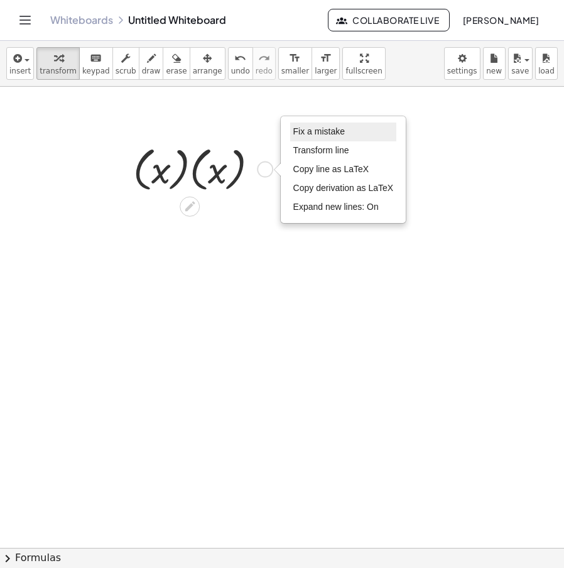
click at [296, 129] on span "Fix a mistake" at bounding box center [318, 131] width 51 height 10
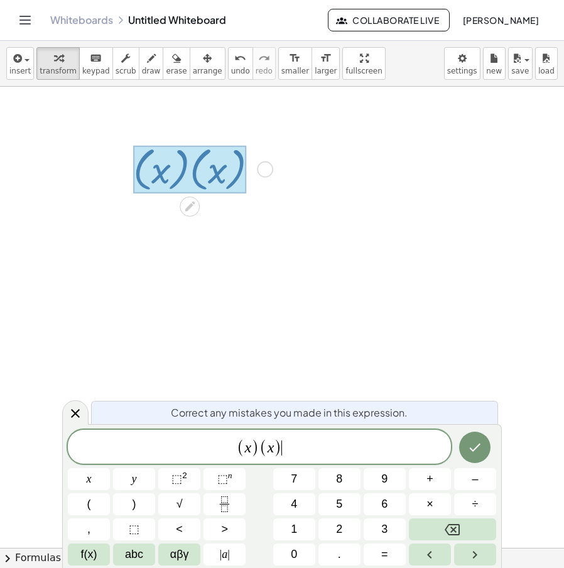
click at [279, 449] on span ")" at bounding box center [278, 447] width 8 height 18
drag, startPoint x: 306, startPoint y: 451, endPoint x: 213, endPoint y: 450, distance: 92.9
click at [213, 450] on span "( x ) ( x )" at bounding box center [259, 447] width 383 height 21
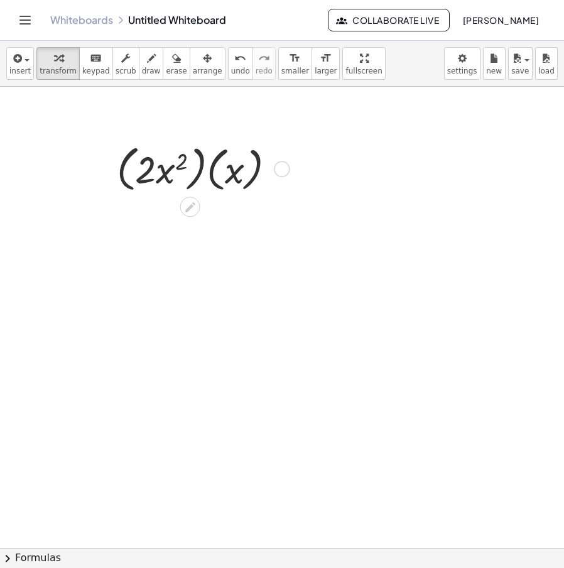
click at [283, 171] on div "Fix a mistake Transform line Copy line as LaTeX Copy derivation as LaTeX Expand…" at bounding box center [282, 169] width 16 height 16
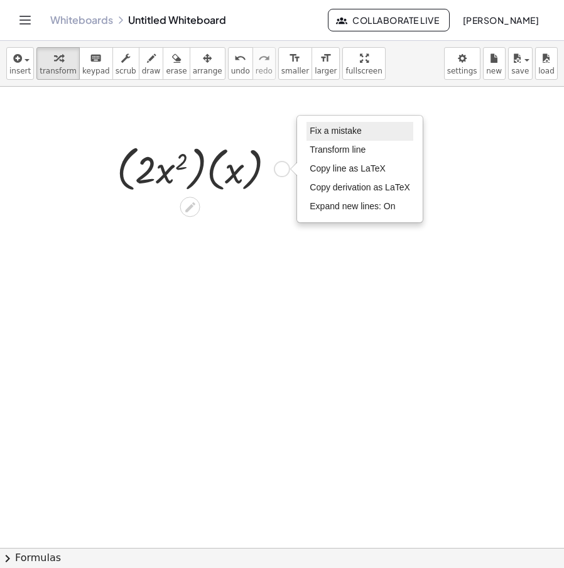
click at [377, 129] on li "Fix a mistake" at bounding box center [359, 131] width 107 height 19
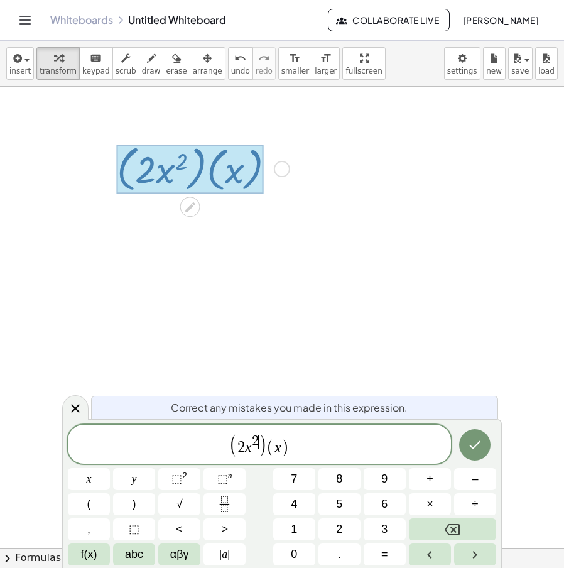
click at [256, 444] on span "2" at bounding box center [255, 441] width 7 height 14
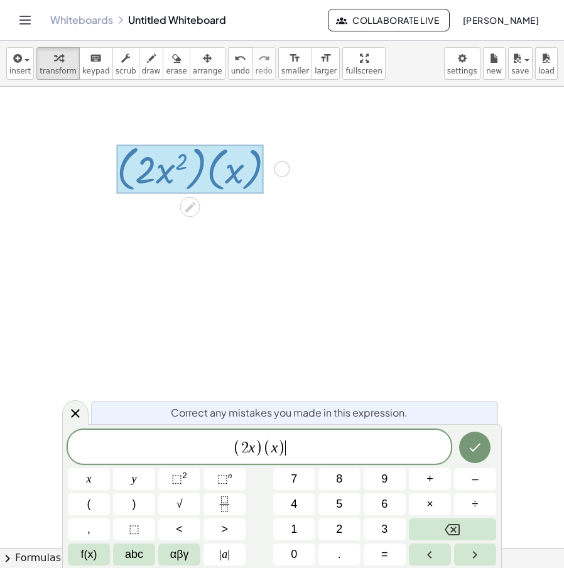
drag, startPoint x: 284, startPoint y: 458, endPoint x: 127, endPoint y: 465, distance: 157.1
click at [118, 462] on div "**********" at bounding box center [259, 446] width 383 height 34
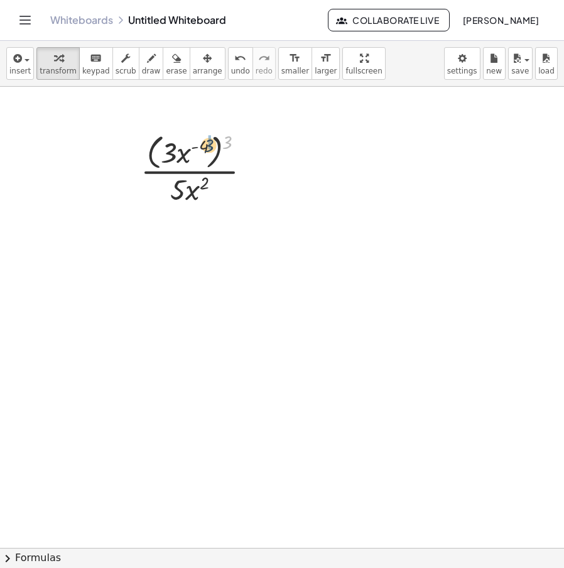
drag, startPoint x: 229, startPoint y: 147, endPoint x: 204, endPoint y: 151, distance: 24.8
click at [205, 151] on div at bounding box center [200, 168] width 132 height 78
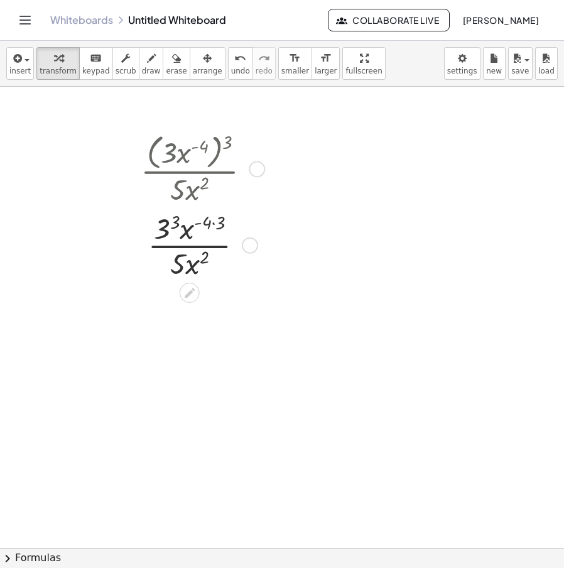
click at [217, 223] on div at bounding box center [200, 244] width 132 height 74
click at [176, 228] on div at bounding box center [200, 244] width 132 height 74
drag, startPoint x: 243, startPoint y: 386, endPoint x: 241, endPoint y: 221, distance: 165.1
click at [190, 230] on div "· · x - · 5 · x 2 ( ) 12 27 Fix a mistake Transform line Copy line as LaTeX Cop…" at bounding box center [190, 230] width 0 height 0
drag, startPoint x: 188, startPoint y: 266, endPoint x: 195, endPoint y: 271, distance: 8.2
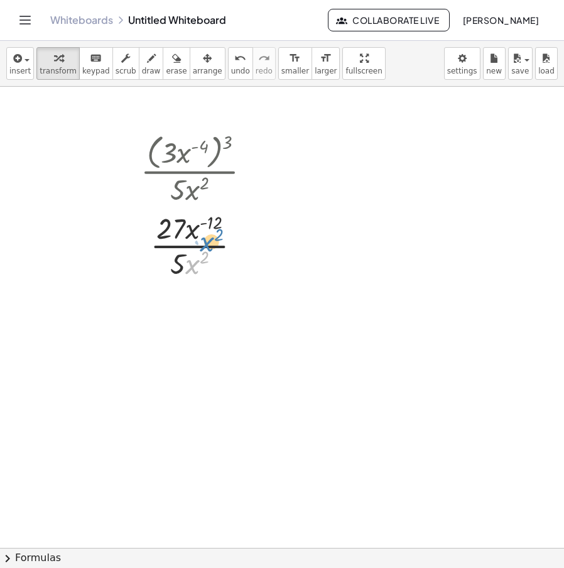
click at [195, 271] on div at bounding box center [200, 244] width 132 height 74
drag, startPoint x: 197, startPoint y: 232, endPoint x: 192, endPoint y: 251, distance: 20.1
drag, startPoint x: 172, startPoint y: 333, endPoint x: 180, endPoint y: 325, distance: 11.1
click at [167, 340] on div at bounding box center [200, 318] width 132 height 74
drag, startPoint x: 190, startPoint y: 315, endPoint x: 188, endPoint y: 299, distance: 15.8
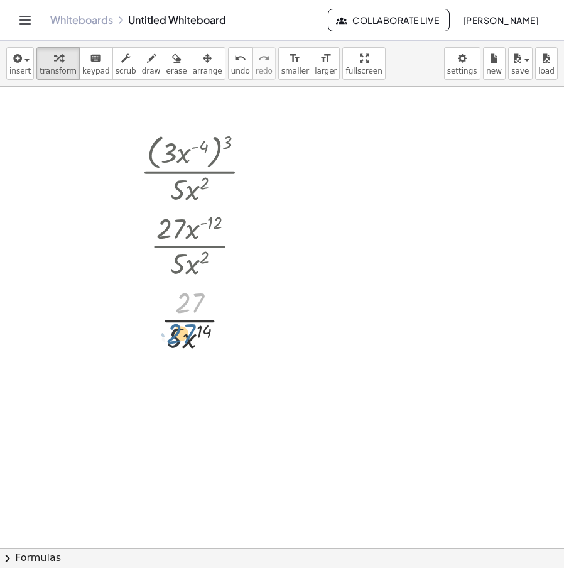
click at [188, 299] on div at bounding box center [200, 318] width 132 height 74
drag, startPoint x: 254, startPoint y: 164, endPoint x: 264, endPoint y: 166, distance: 9.5
click at [254, 164] on div at bounding box center [257, 169] width 16 height 16
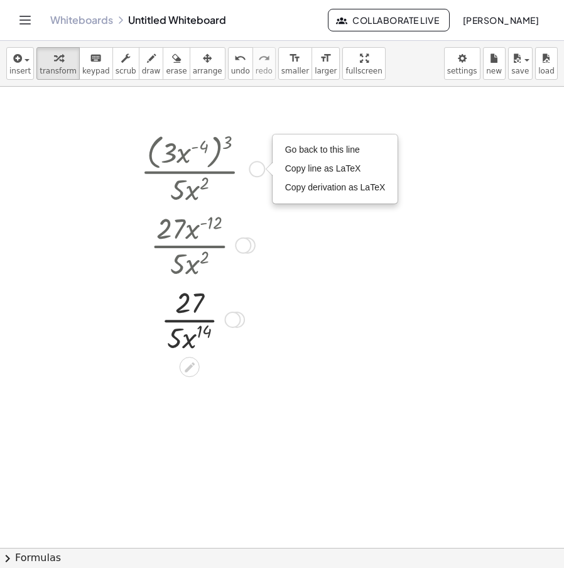
click at [314, 137] on div "Go back to this line Copy line as LaTeX Copy derivation as LaTeX" at bounding box center [335, 169] width 124 height 68
click at [320, 147] on span "Go back to this line" at bounding box center [322, 149] width 75 height 10
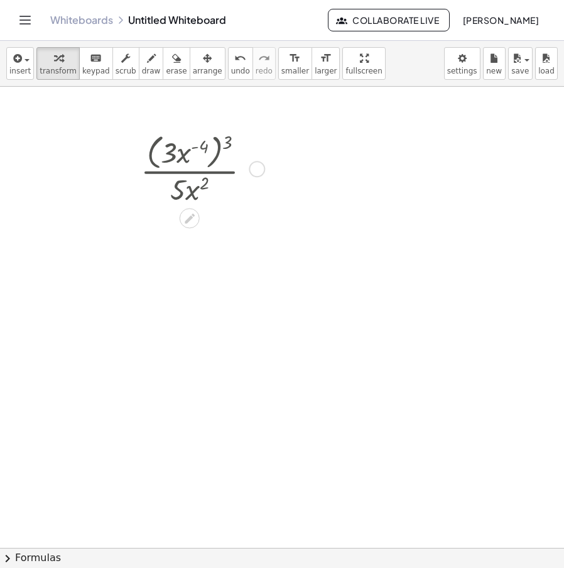
click at [256, 167] on div "Go back to this line Copy line as LaTeX Copy derivation as LaTeX" at bounding box center [257, 169] width 16 height 16
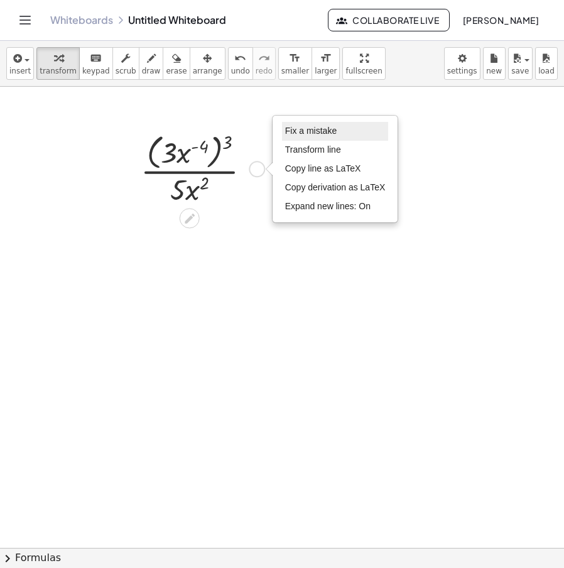
click at [327, 134] on span "Fix a mistake" at bounding box center [310, 131] width 51 height 10
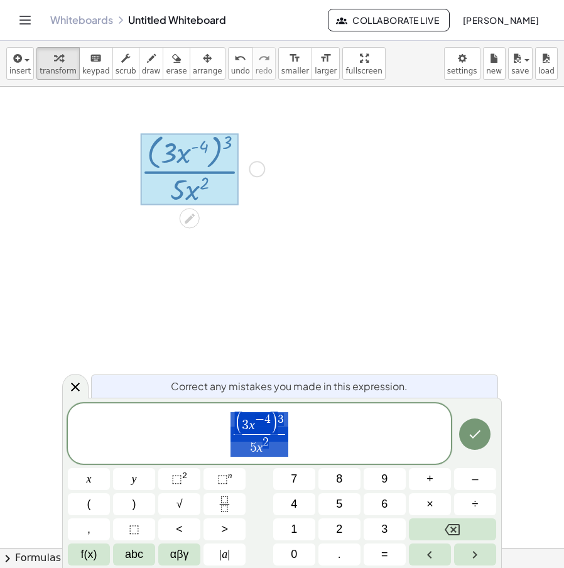
drag, startPoint x: 302, startPoint y: 439, endPoint x: 178, endPoint y: 454, distance: 124.6
click at [162, 453] on span "( 3 x − 4 ) 3 5 x 2 ​" at bounding box center [259, 434] width 383 height 47
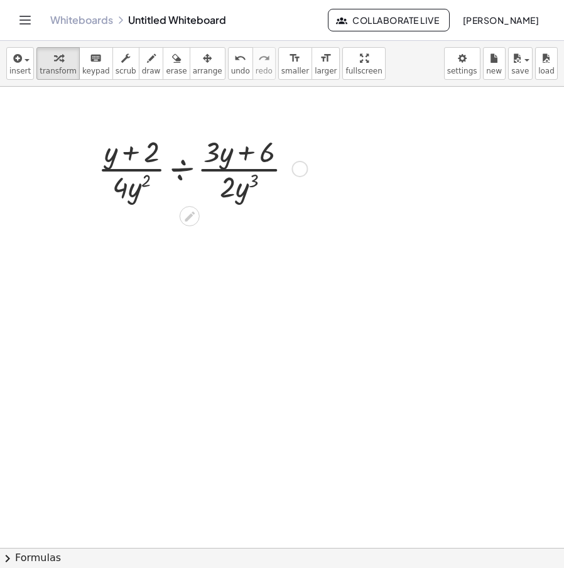
click at [183, 168] on div at bounding box center [201, 168] width 218 height 74
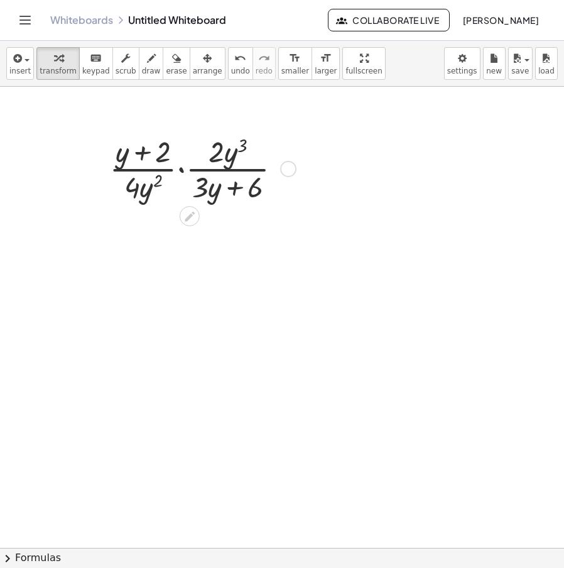
drag, startPoint x: 293, startPoint y: 204, endPoint x: 295, endPoint y: 135, distance: 69.1
click at [190, 169] on div "· · ( + y + 2 ) · 4 · y 2 · ( + · 3 · y + 6 ) · 2 · y 3 · Fix a mistake Transfo…" at bounding box center [190, 169] width 0 height 0
click at [212, 148] on div at bounding box center [201, 168] width 195 height 74
drag, startPoint x: 213, startPoint y: 158, endPoint x: 128, endPoint y: 200, distance: 94.9
drag, startPoint x: 145, startPoint y: 202, endPoint x: 227, endPoint y: 163, distance: 91.0
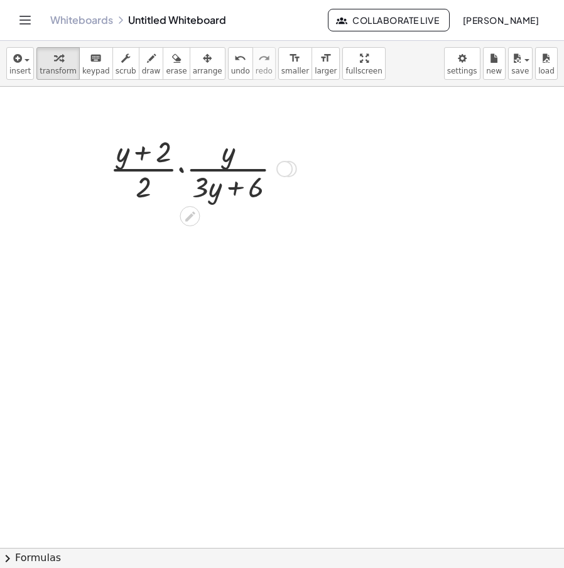
click at [199, 208] on div at bounding box center [195, 214] width 10 height 23
click at [195, 217] on icon at bounding box center [189, 216] width 13 height 13
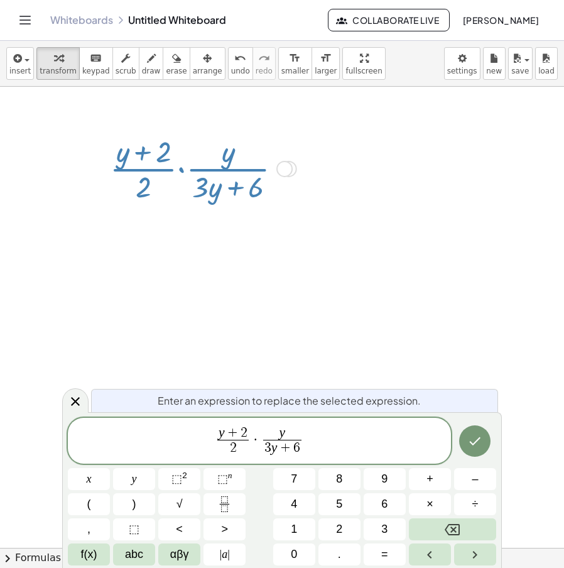
click at [269, 449] on span "3" at bounding box center [267, 448] width 7 height 14
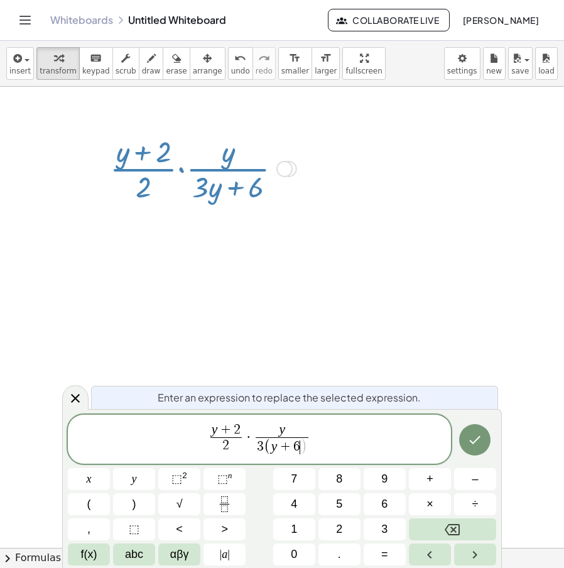
click at [303, 449] on span ")" at bounding box center [303, 447] width 7 height 16
click at [476, 444] on icon "Done" at bounding box center [474, 439] width 15 height 15
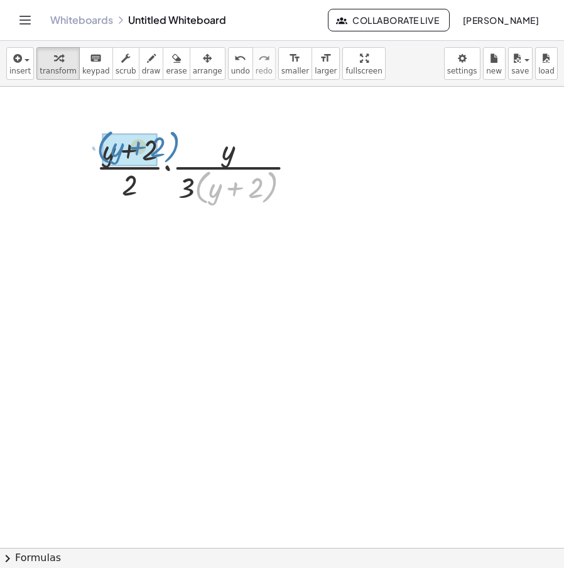
drag, startPoint x: 200, startPoint y: 194, endPoint x: 96, endPoint y: 157, distance: 110.6
click at [96, 157] on div at bounding box center [201, 168] width 222 height 78
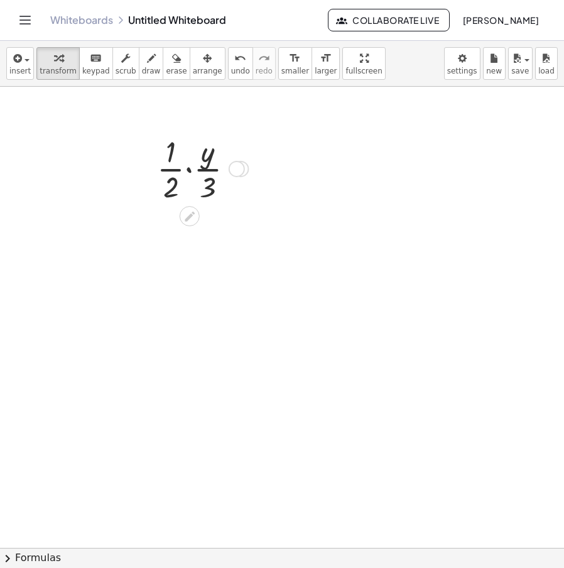
click at [188, 167] on div at bounding box center [201, 168] width 100 height 74
click at [223, 216] on div at bounding box center [282, 548] width 564 height 922
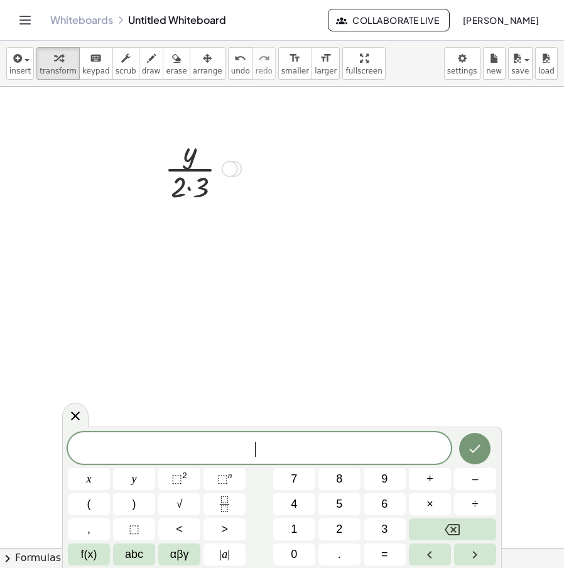
click at [190, 193] on div at bounding box center [200, 168] width 85 height 74
click at [272, 215] on div at bounding box center [282, 548] width 564 height 922
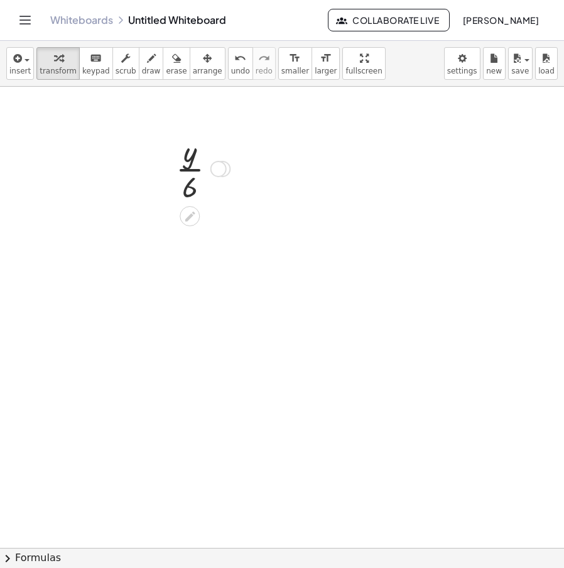
click at [220, 176] on div at bounding box center [218, 169] width 16 height 16
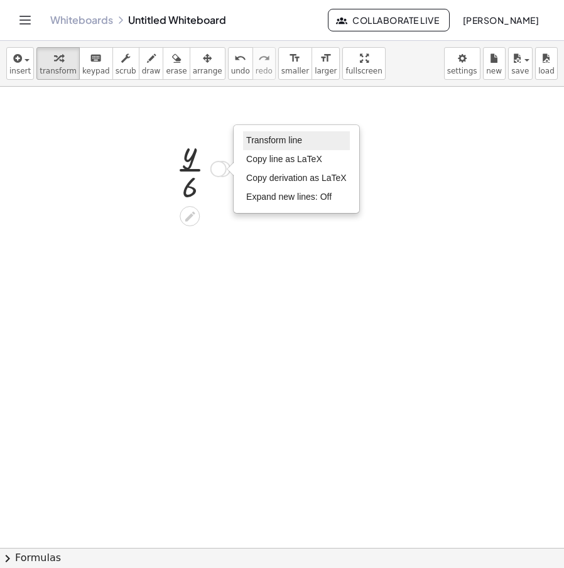
click at [279, 146] on li "Transform line" at bounding box center [296, 140] width 107 height 19
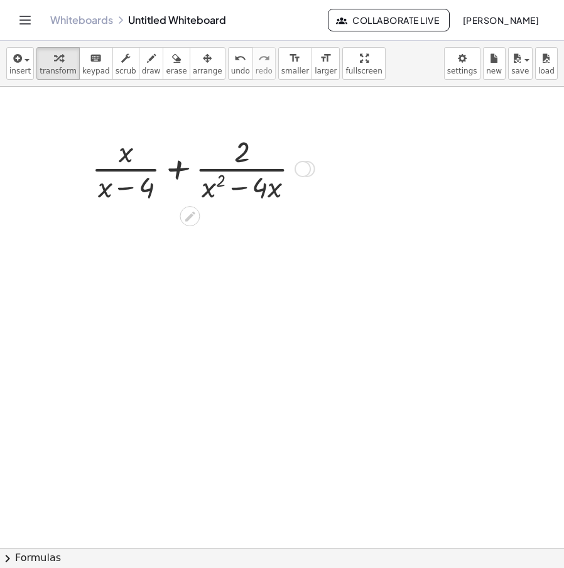
click at [197, 215] on div at bounding box center [190, 216] width 20 height 20
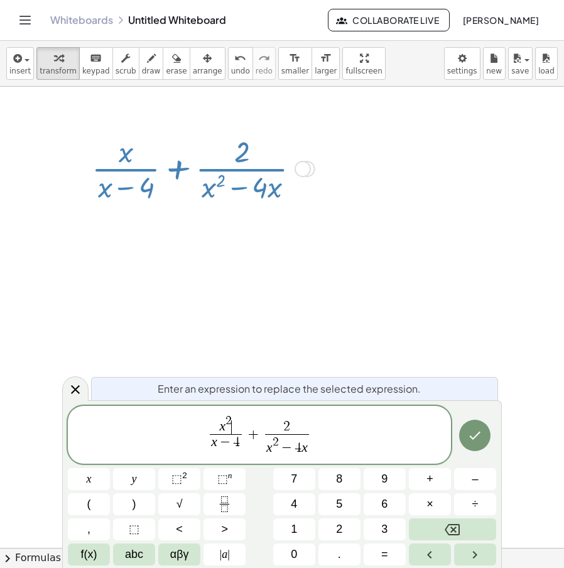
click at [218, 441] on span "−" at bounding box center [225, 443] width 16 height 14
click at [218, 441] on span "−" at bounding box center [225, 448] width 16 height 14
click at [473, 436] on icon "Done" at bounding box center [474, 435] width 15 height 15
click at [473, 436] on div at bounding box center [282, 548] width 564 height 922
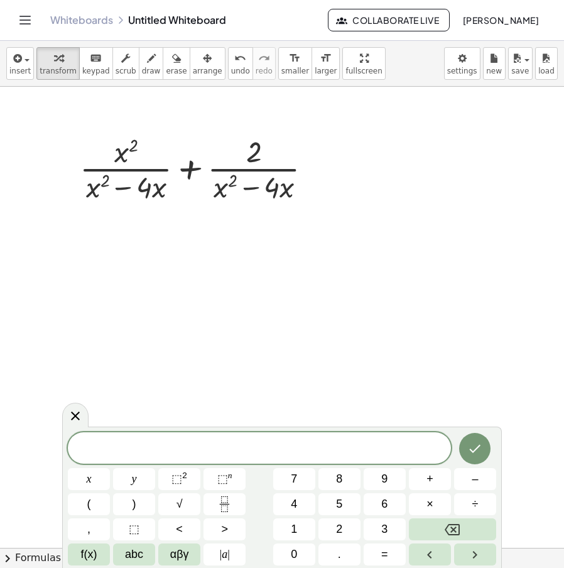
drag, startPoint x: 460, startPoint y: 239, endPoint x: 392, endPoint y: 234, distance: 67.9
click at [460, 238] on div at bounding box center [282, 548] width 564 height 922
click at [187, 170] on div at bounding box center [200, 168] width 255 height 74
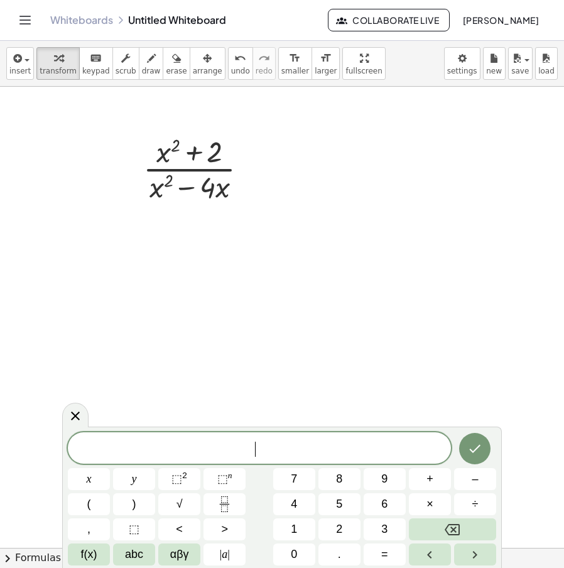
click at [551, 284] on div at bounding box center [282, 548] width 564 height 922
drag, startPoint x: 161, startPoint y: 146, endPoint x: 172, endPoint y: 152, distance: 12.6
click at [172, 152] on div at bounding box center [200, 168] width 127 height 74
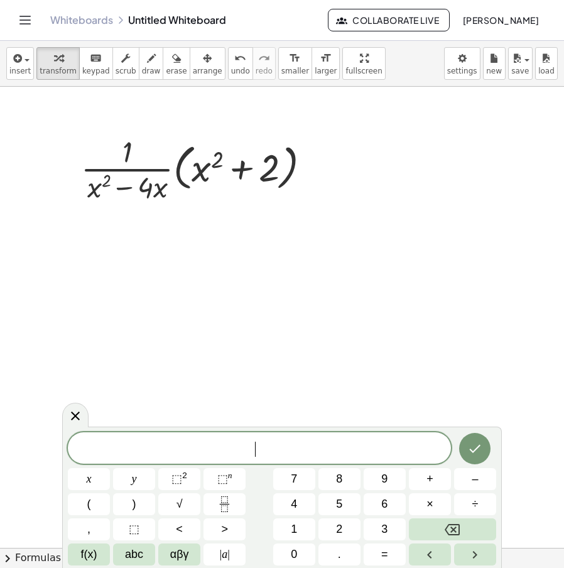
click at [459, 296] on div at bounding box center [282, 548] width 564 height 922
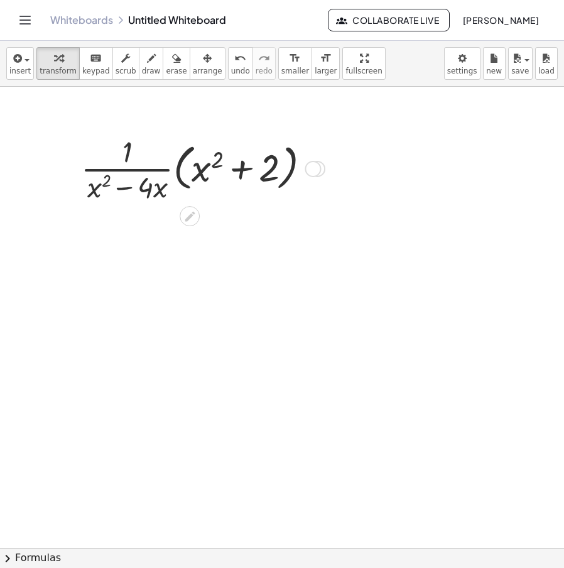
click at [311, 174] on div "Transform line Copy line as LaTeX Copy derivation as LaTeX Expand new lines: Off" at bounding box center [312, 169] width 16 height 16
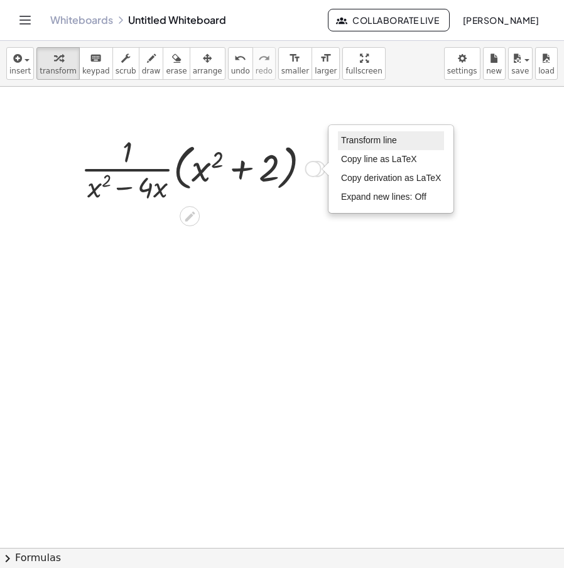
click at [363, 145] on span "Transform line" at bounding box center [369, 140] width 56 height 10
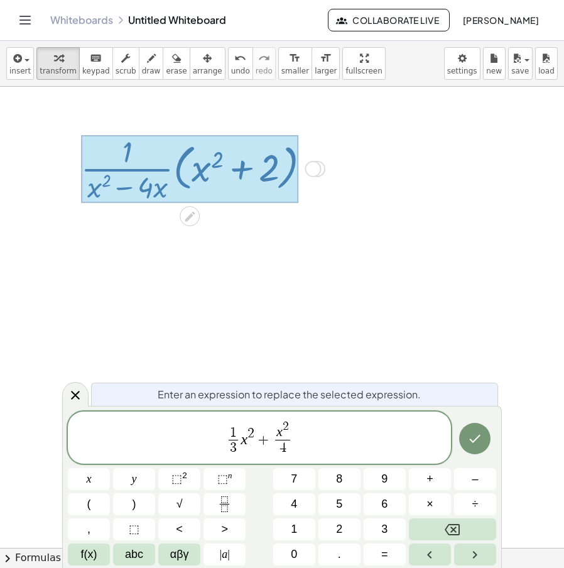
click at [475, 432] on icon "Done" at bounding box center [474, 438] width 15 height 15
click at [476, 431] on icon "Done" at bounding box center [474, 438] width 15 height 15
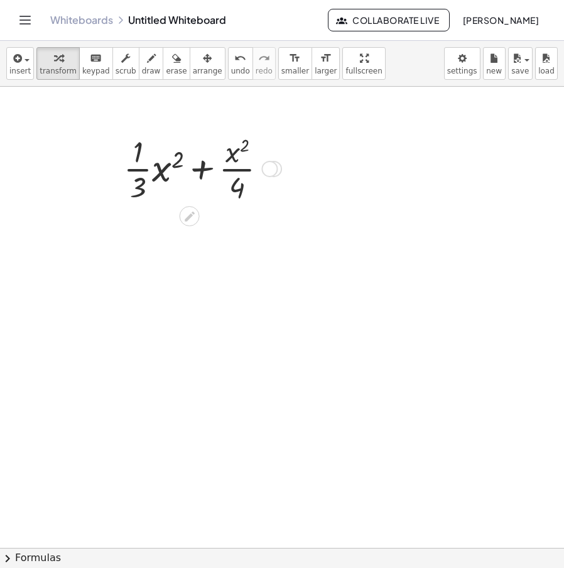
click at [195, 171] on div at bounding box center [200, 168] width 166 height 74
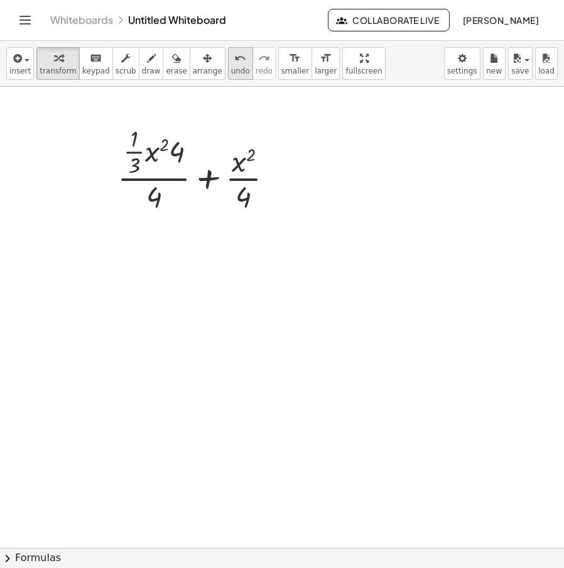
click at [234, 55] on icon "undo" at bounding box center [240, 58] width 12 height 15
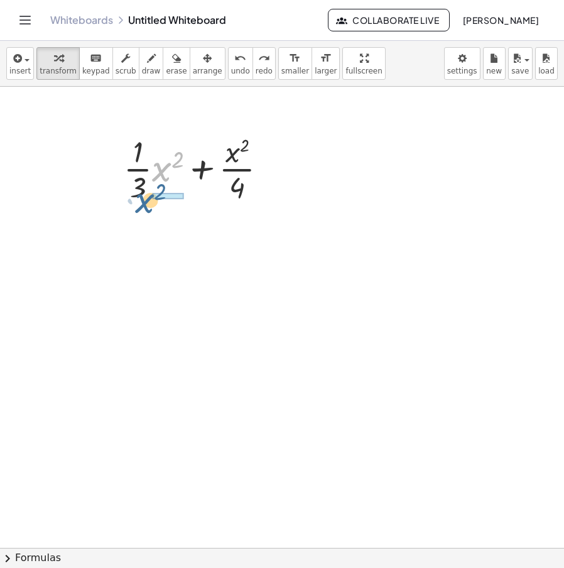
drag, startPoint x: 163, startPoint y: 175, endPoint x: 146, endPoint y: 207, distance: 36.2
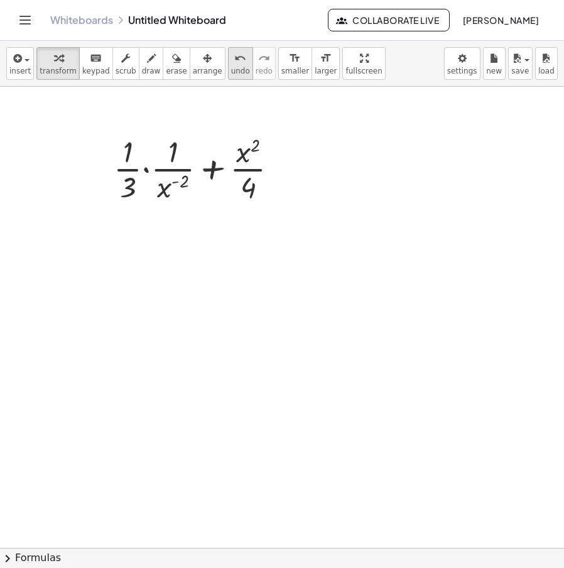
click at [231, 62] on div "undo" at bounding box center [240, 57] width 19 height 15
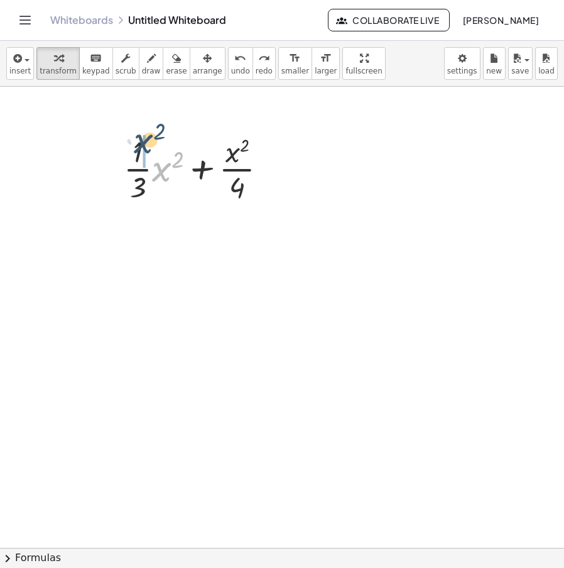
drag, startPoint x: 152, startPoint y: 170, endPoint x: 135, endPoint y: 143, distance: 31.9
click at [135, 143] on div at bounding box center [200, 168] width 166 height 74
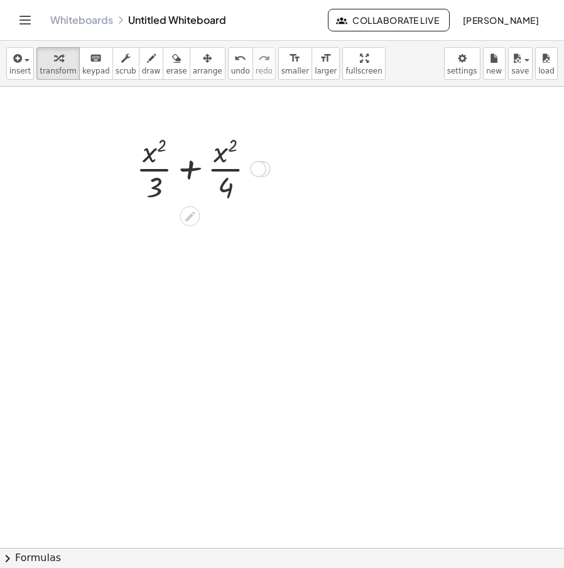
click at [187, 180] on div at bounding box center [201, 168] width 142 height 74
click at [186, 180] on div at bounding box center [201, 168] width 142 height 74
drag, startPoint x: 155, startPoint y: 157, endPoint x: 133, endPoint y: 156, distance: 22.0
click at [133, 156] on div at bounding box center [200, 168] width 173 height 74
click at [146, 192] on div at bounding box center [200, 168] width 173 height 74
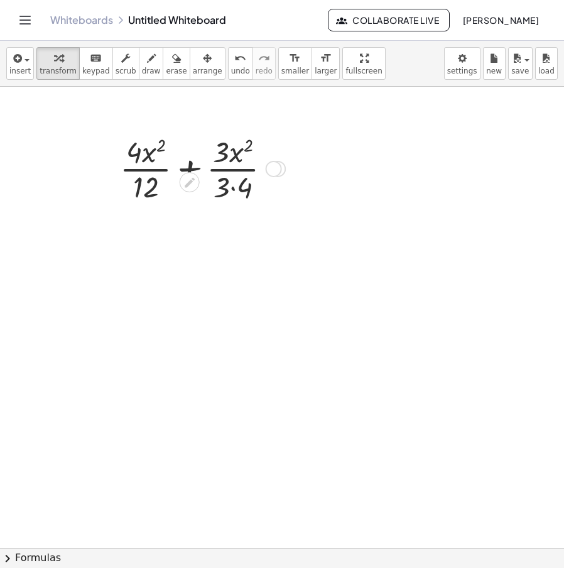
click at [235, 189] on div at bounding box center [200, 168] width 173 height 74
click at [193, 164] on div at bounding box center [200, 168] width 173 height 74
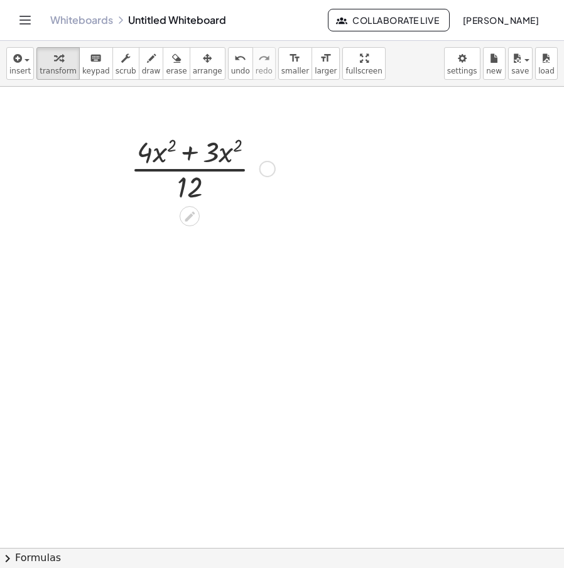
click at [190, 161] on div at bounding box center [200, 168] width 153 height 74
click at [201, 154] on div at bounding box center [200, 168] width 153 height 74
drag, startPoint x: 196, startPoint y: 161, endPoint x: 222, endPoint y: 181, distance: 33.0
click at [222, 181] on div at bounding box center [200, 168] width 83 height 74
click at [232, 173] on div at bounding box center [239, 169] width 16 height 16
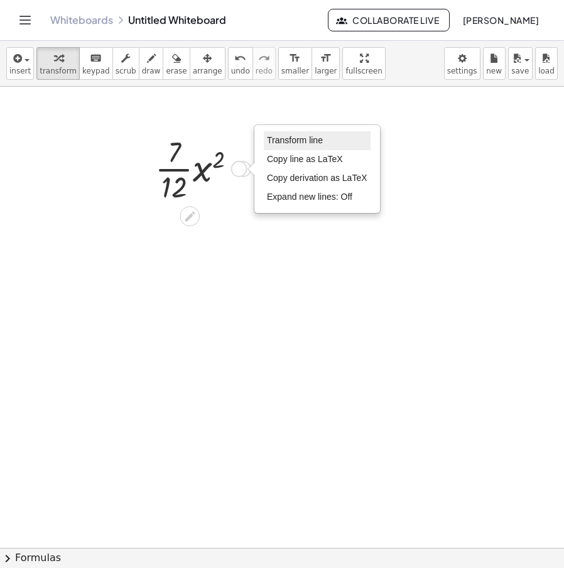
click at [311, 143] on span "Transform line" at bounding box center [295, 140] width 56 height 10
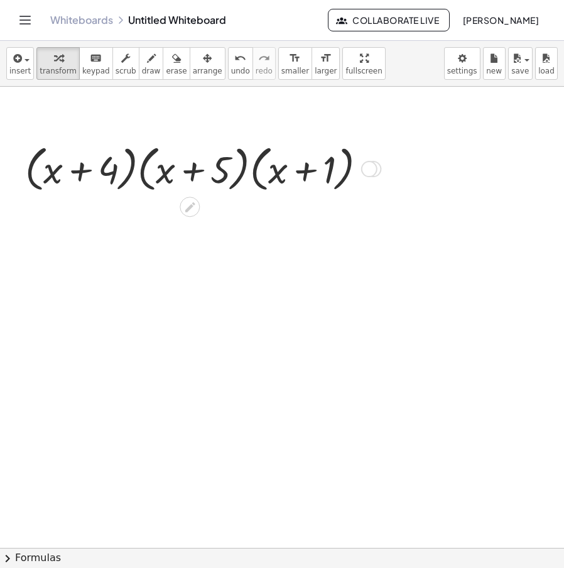
click at [367, 168] on div "Transform line Copy line as LaTeX Copy derivation as LaTeX Expand new lines: Off" at bounding box center [369, 169] width 16 height 16
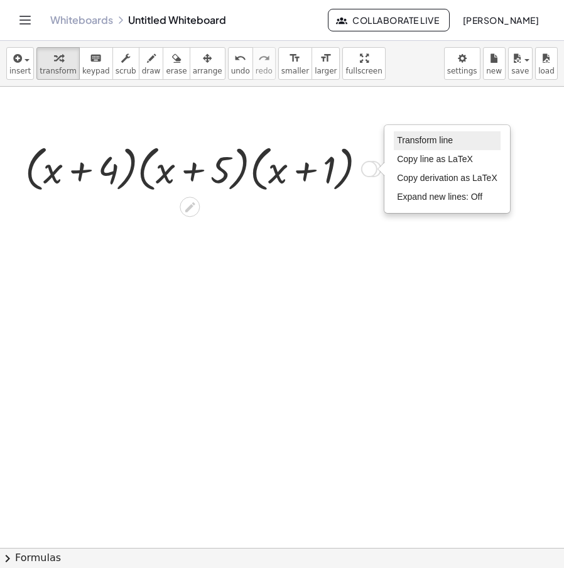
click at [409, 134] on li "Transform line" at bounding box center [447, 140] width 107 height 19
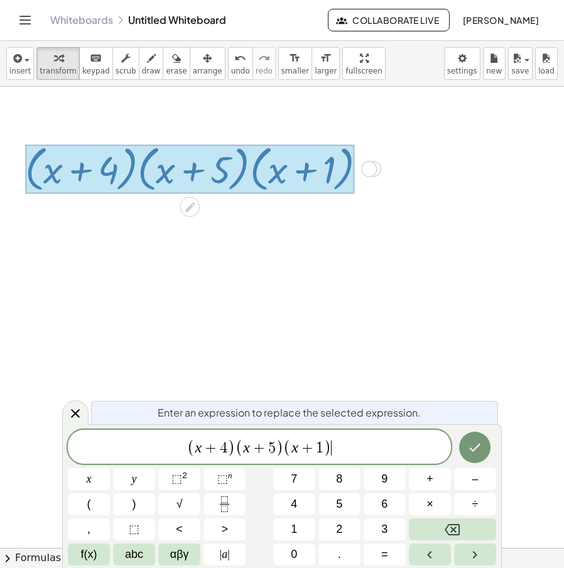
drag, startPoint x: 353, startPoint y: 454, endPoint x: 141, endPoint y: 452, distance: 212.2
click at [93, 458] on div "**********" at bounding box center [259, 446] width 383 height 34
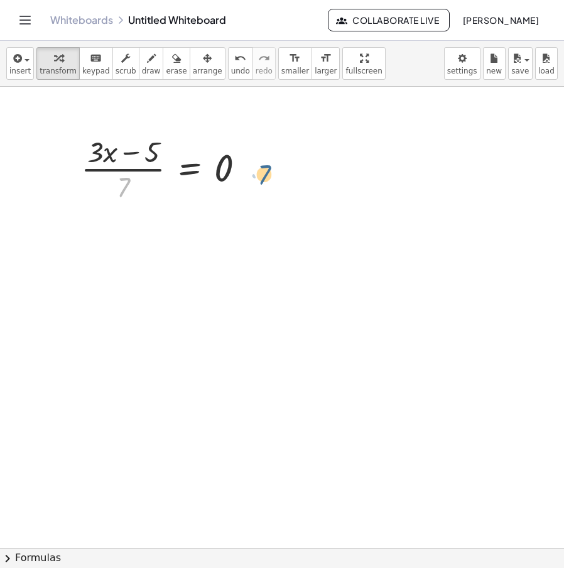
drag, startPoint x: 121, startPoint y: 186, endPoint x: 240, endPoint y: 176, distance: 119.8
click at [240, 176] on div at bounding box center [168, 168] width 186 height 74
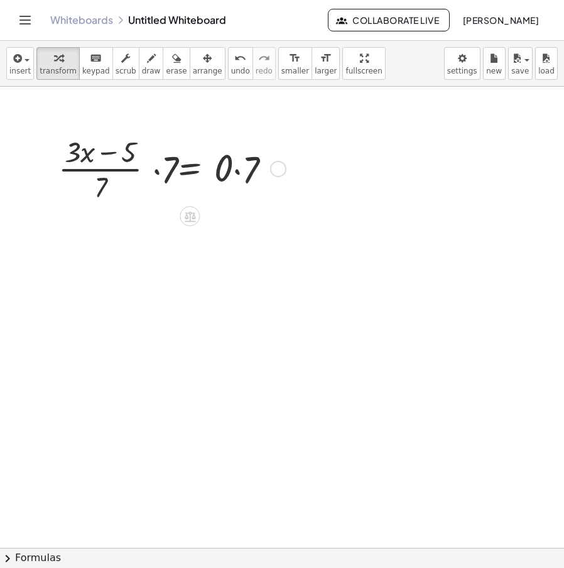
click at [237, 168] on div at bounding box center [167, 168] width 239 height 74
drag, startPoint x: 159, startPoint y: 172, endPoint x: 95, endPoint y: 202, distance: 69.9
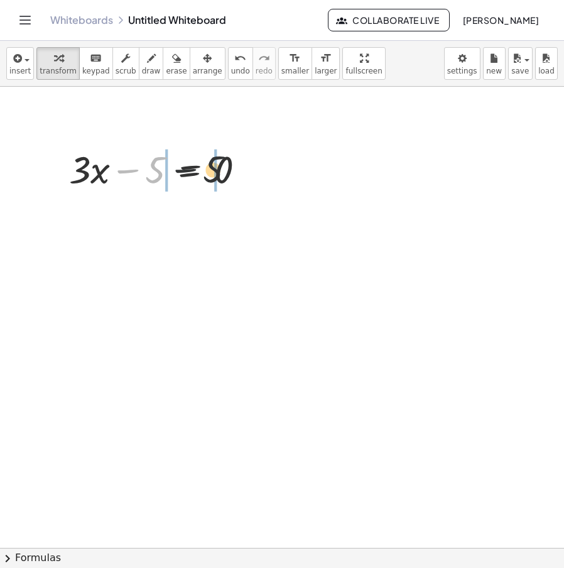
drag, startPoint x: 159, startPoint y: 178, endPoint x: 259, endPoint y: 176, distance: 99.8
click at [257, 176] on div at bounding box center [162, 168] width 198 height 50
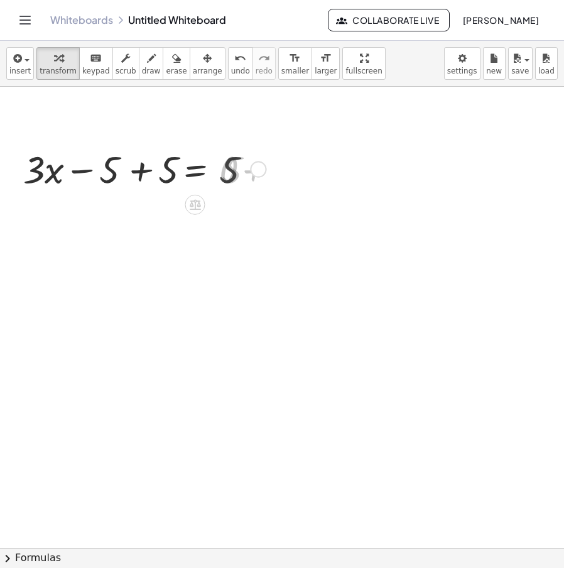
click at [244, 174] on div at bounding box center [141, 168] width 256 height 50
click at [117, 173] on div at bounding box center [141, 168] width 256 height 50
click at [254, 170] on div "Transform line Copy line as LaTeX Copy derivation as LaTeX Expand new lines: Off" at bounding box center [253, 169] width 16 height 16
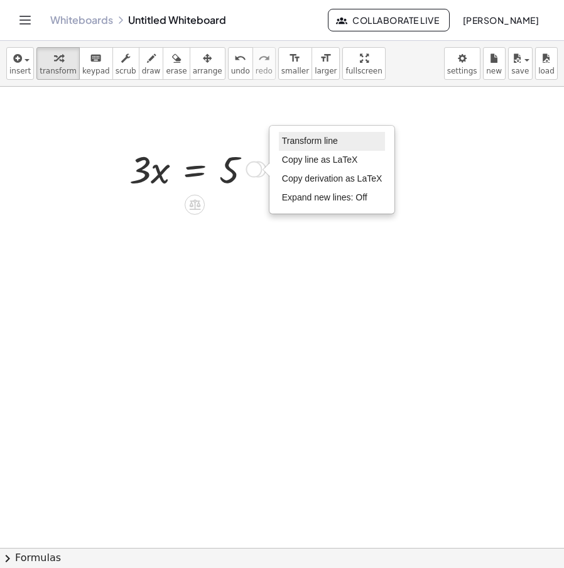
click at [336, 149] on li "Transform line" at bounding box center [332, 141] width 107 height 19
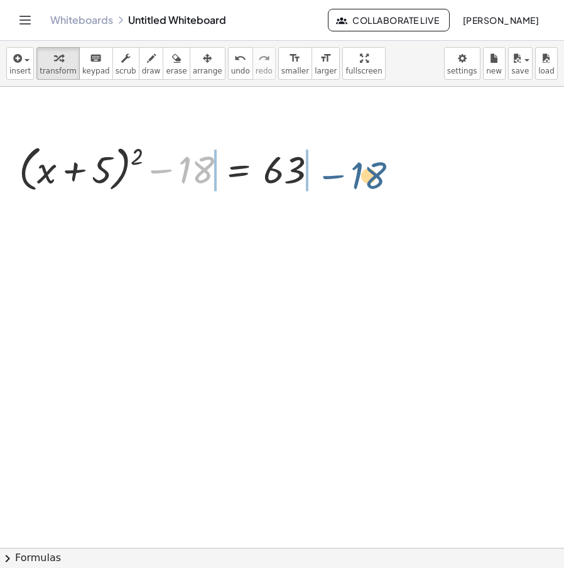
drag, startPoint x: 176, startPoint y: 169, endPoint x: 343, endPoint y: 173, distance: 166.4
click at [346, 175] on div "· · ( + y + 2 ) · 4 · y 2 ÷ · ( + · 3 · y + 6 ) · 2 · y 3 · · ( + y + 2 ) · 4 ·…" at bounding box center [282, 548] width 564 height 922
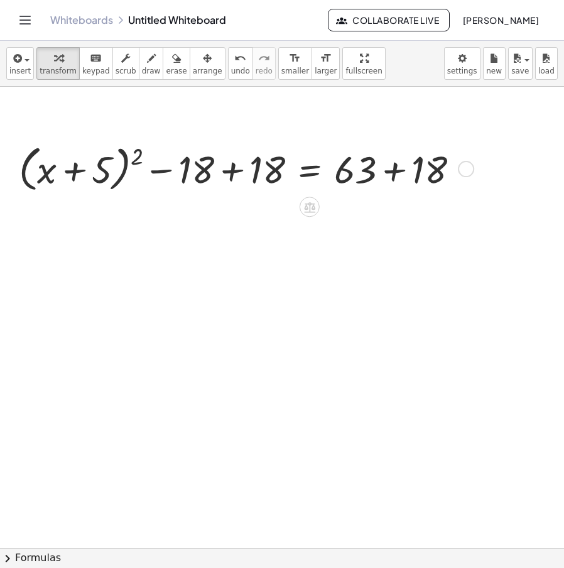
drag, startPoint x: 408, startPoint y: 176, endPoint x: 336, endPoint y: 182, distance: 71.8
click at [411, 176] on div at bounding box center [244, 168] width 463 height 56
click at [227, 187] on div at bounding box center [244, 168] width 463 height 56
click at [223, 175] on div at bounding box center [244, 168] width 463 height 56
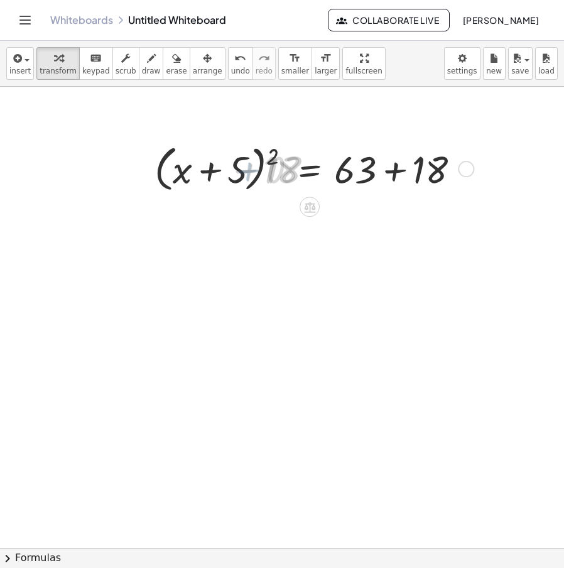
click at [379, 180] on div at bounding box center [314, 168] width 321 height 56
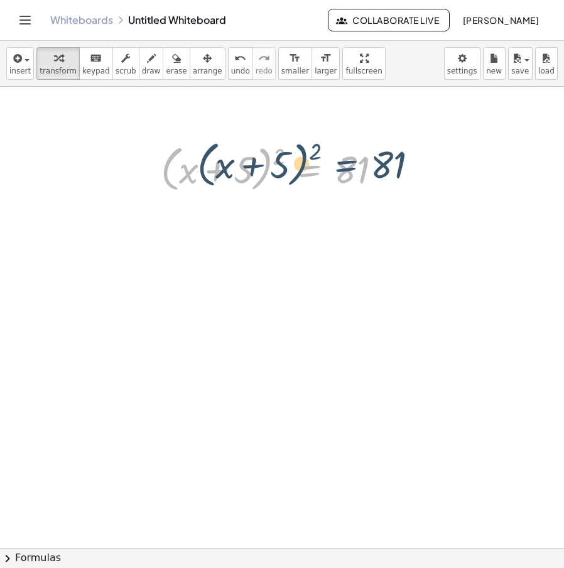
drag, startPoint x: 302, startPoint y: 152, endPoint x: 265, endPoint y: 169, distance: 40.7
click at [266, 169] on div at bounding box center [276, 168] width 244 height 56
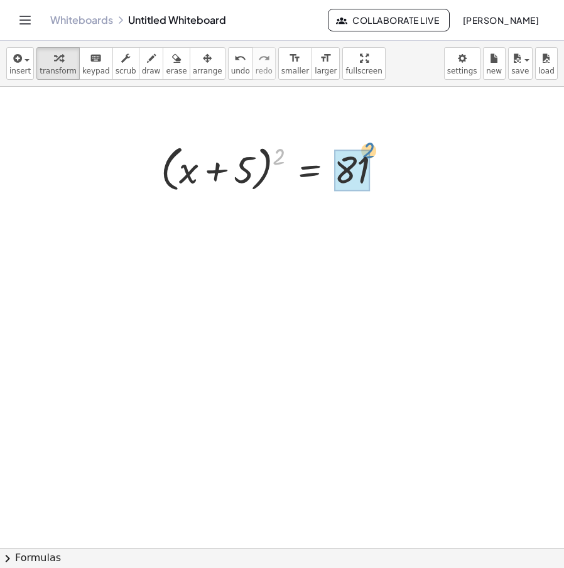
drag, startPoint x: 284, startPoint y: 156, endPoint x: 371, endPoint y: 151, distance: 86.8
click at [371, 151] on div at bounding box center [276, 168] width 244 height 56
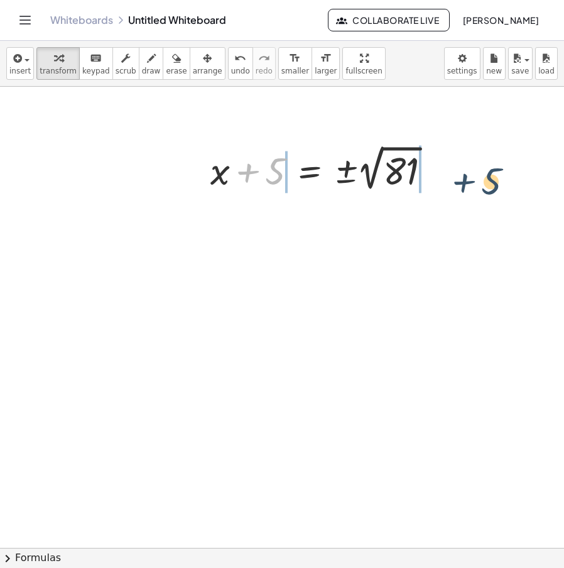
drag, startPoint x: 272, startPoint y: 183, endPoint x: 490, endPoint y: 191, distance: 218.0
click at [490, 191] on div "· · ( + y + 2 ) · 4 · y 2 ÷ · ( + · 3 · y + 6 ) · 2 · y 3 · · ( + y + 2 ) · 4 ·…" at bounding box center [282, 548] width 564 height 922
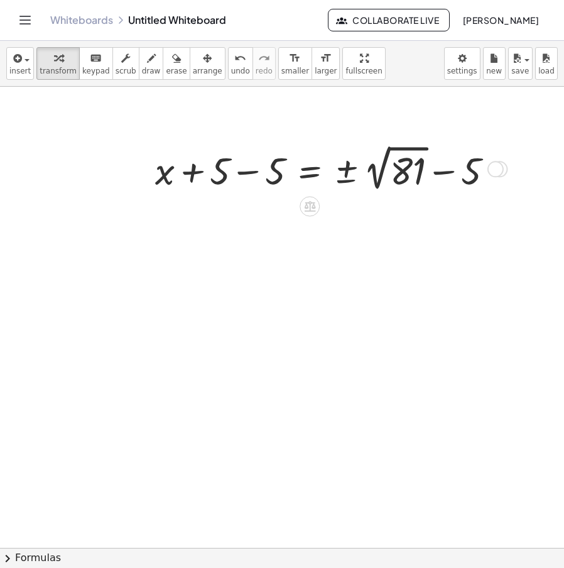
click at [499, 161] on div "Transform line Copy line as LaTeX Copy derivation as LaTeX Expand new lines: Off" at bounding box center [495, 169] width 16 height 16
click at [523, 139] on li "Transform line" at bounding box center [573, 141] width 107 height 19
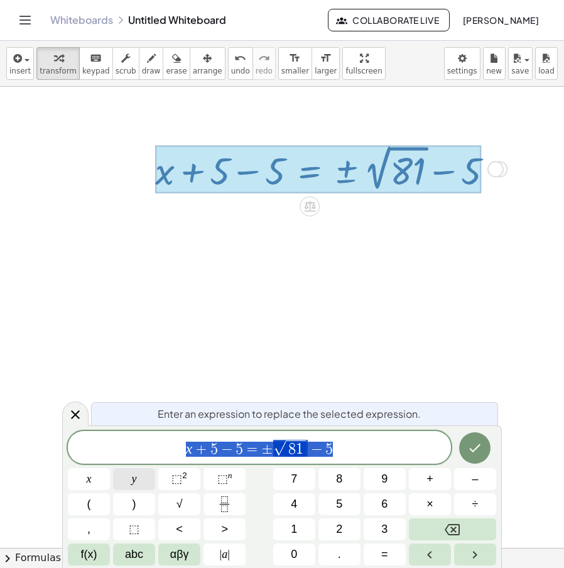
drag, startPoint x: 189, startPoint y: 460, endPoint x: 131, endPoint y: 468, distance: 58.9
click at [129, 468] on div "**********" at bounding box center [282, 498] width 428 height 134
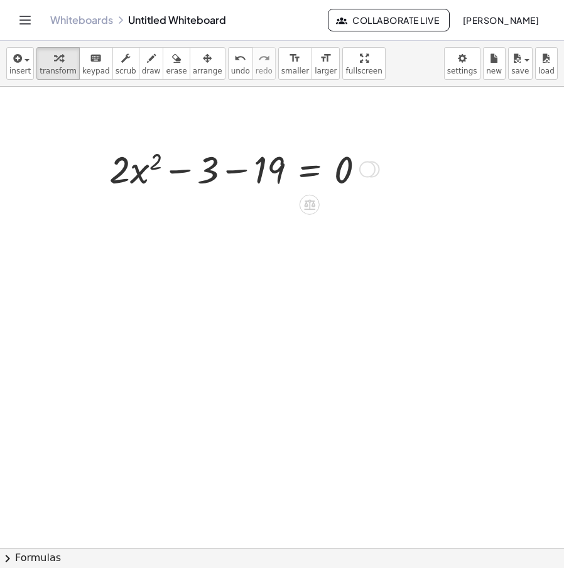
click at [167, 253] on div at bounding box center [282, 548] width 564 height 922
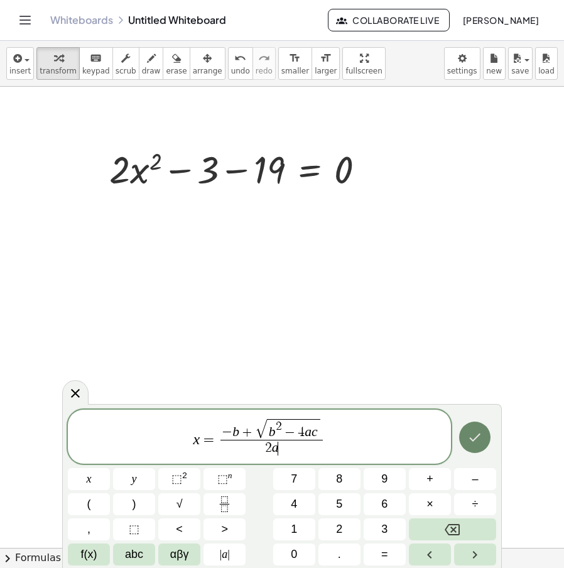
click at [476, 437] on icon "Done" at bounding box center [475, 437] width 11 height 8
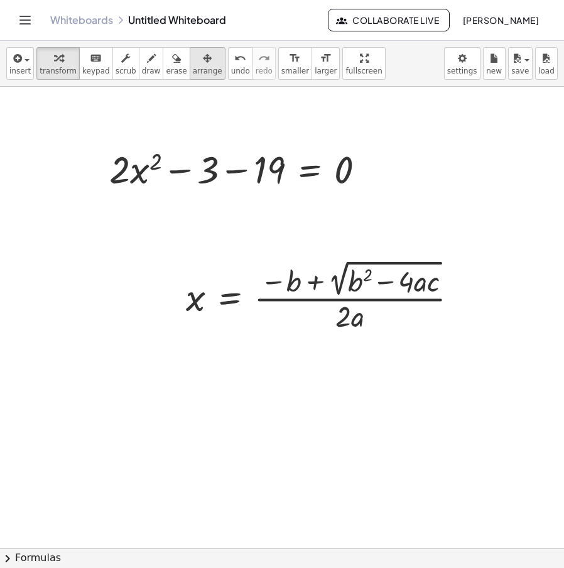
drag, startPoint x: 176, startPoint y: 65, endPoint x: 183, endPoint y: 66, distance: 7.0
click at [193, 65] on div "button" at bounding box center [208, 57] width 30 height 15
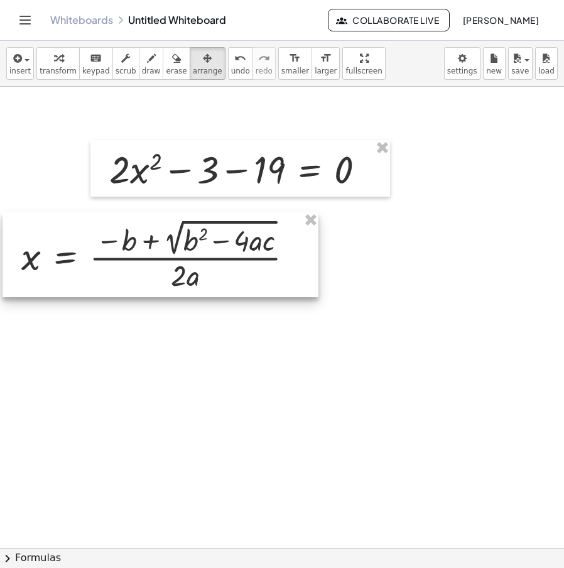
drag, startPoint x: 281, startPoint y: 271, endPoint x: 110, endPoint y: 228, distance: 176.0
click at [110, 228] on div at bounding box center [161, 254] width 316 height 85
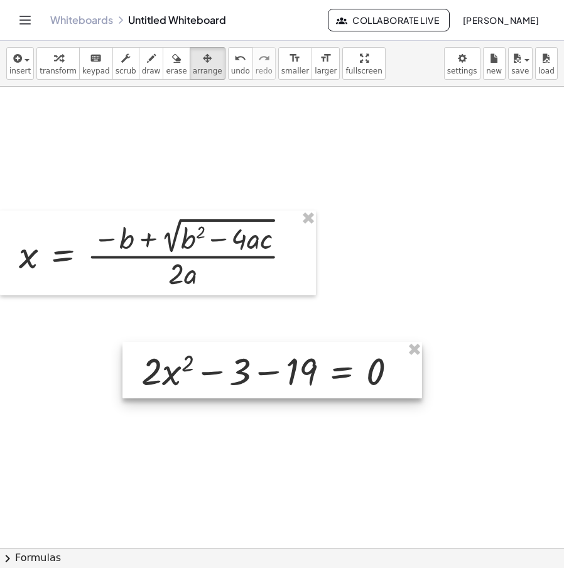
drag, startPoint x: 234, startPoint y: 171, endPoint x: 244, endPoint y: 377, distance: 205.5
click at [244, 377] on div at bounding box center [271, 370] width 299 height 56
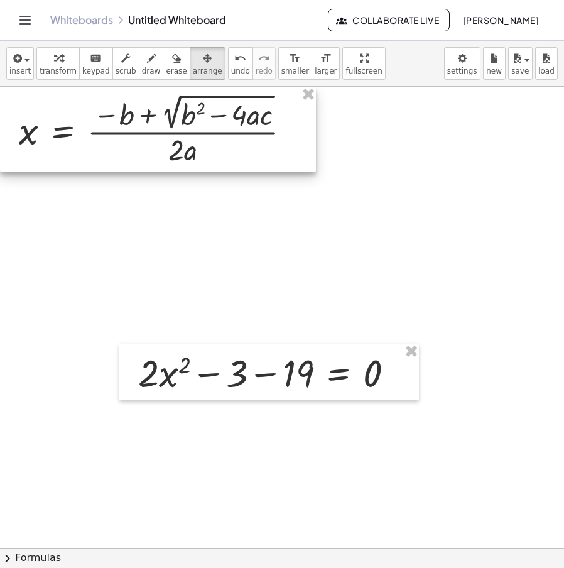
drag, startPoint x: 203, startPoint y: 266, endPoint x: 173, endPoint y: 147, distance: 122.3
click at [158, 124] on div at bounding box center [158, 129] width 316 height 85
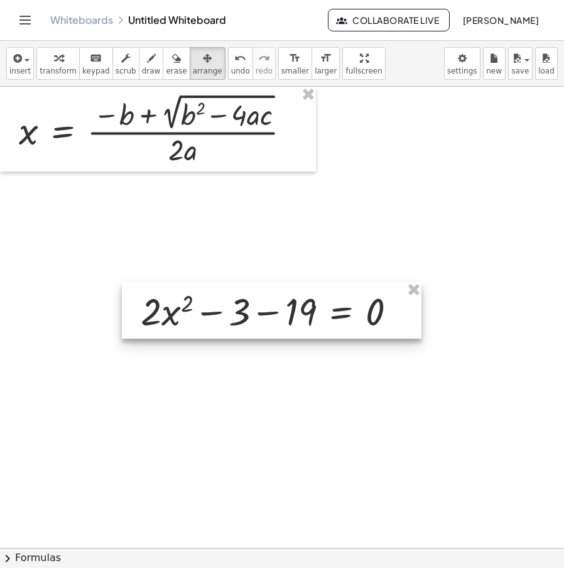
drag, startPoint x: 302, startPoint y: 374, endPoint x: 296, endPoint y: 235, distance: 138.3
click at [309, 315] on div at bounding box center [271, 310] width 299 height 56
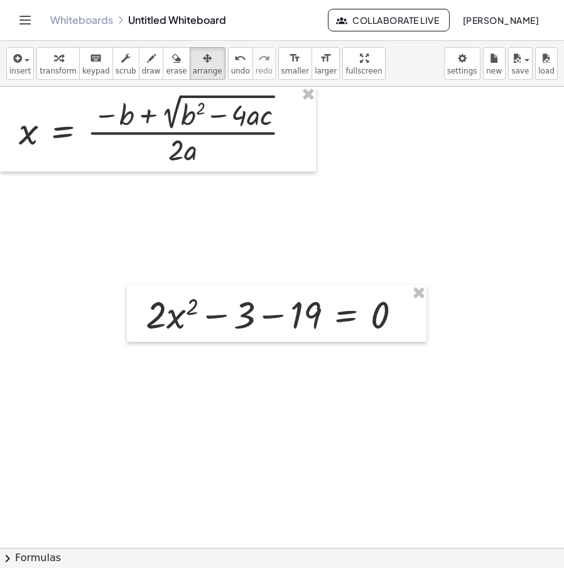
click at [293, 233] on div at bounding box center [282, 548] width 564 height 922
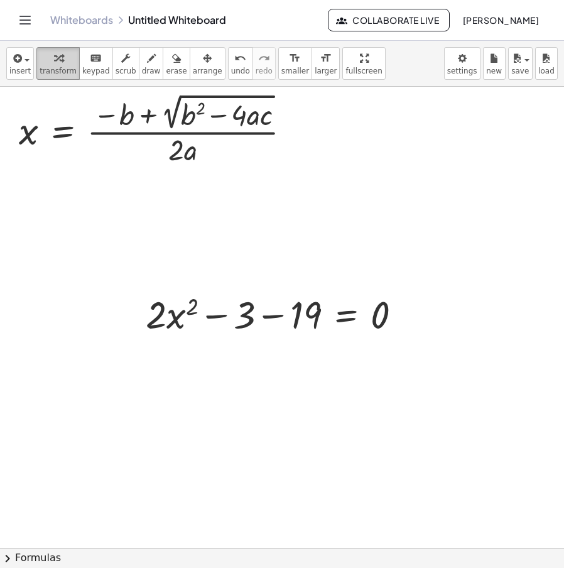
click at [53, 72] on span "transform" at bounding box center [58, 71] width 37 height 9
drag, startPoint x: 300, startPoint y: 131, endPoint x: 348, endPoint y: 198, distance: 82.2
click at [348, 198] on div "· · ( + y + 2 ) · 4 · y 2 ÷ · ( + · 3 · y + 6 ) · 2 · y 3 · · ( + y + 2 ) · 4 ·…" at bounding box center [282, 548] width 564 height 922
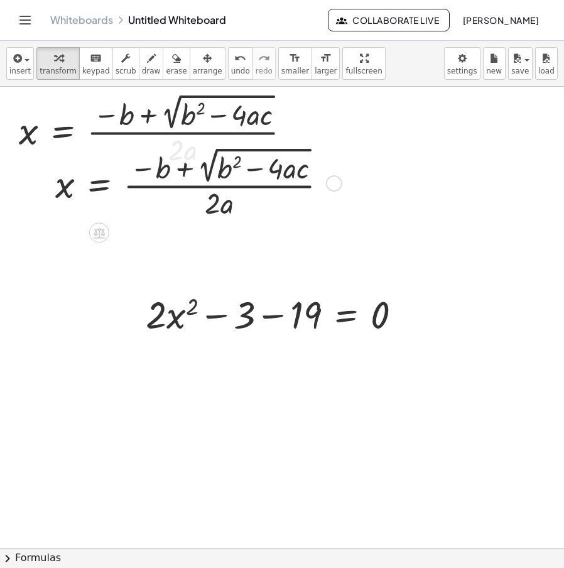
click at [340, 183] on div at bounding box center [334, 183] width 16 height 16
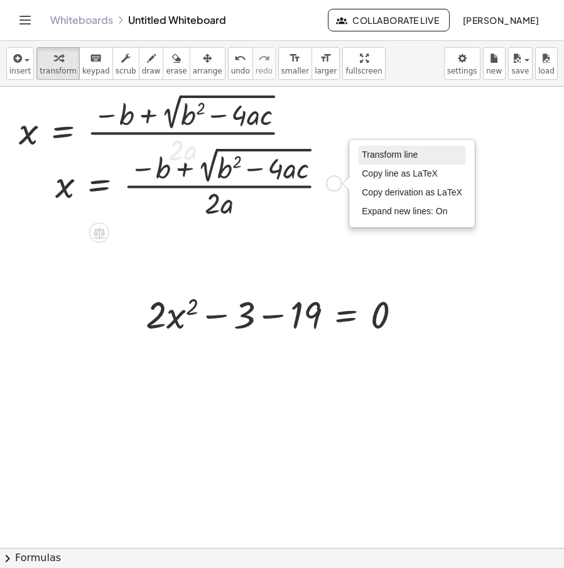
click at [422, 149] on li "Transform line" at bounding box center [411, 155] width 107 height 19
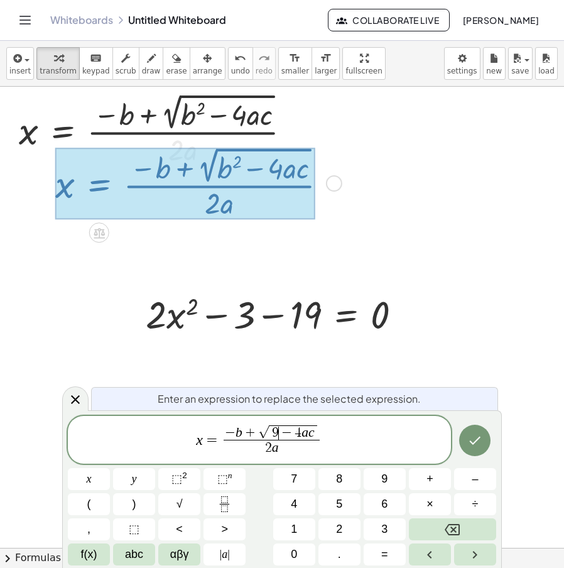
click at [312, 434] on var "c" at bounding box center [311, 431] width 6 height 15
click at [311, 434] on var "c" at bounding box center [311, 431] width 6 height 15
click at [313, 434] on span "9 − 8 ​ c" at bounding box center [293, 432] width 41 height 15
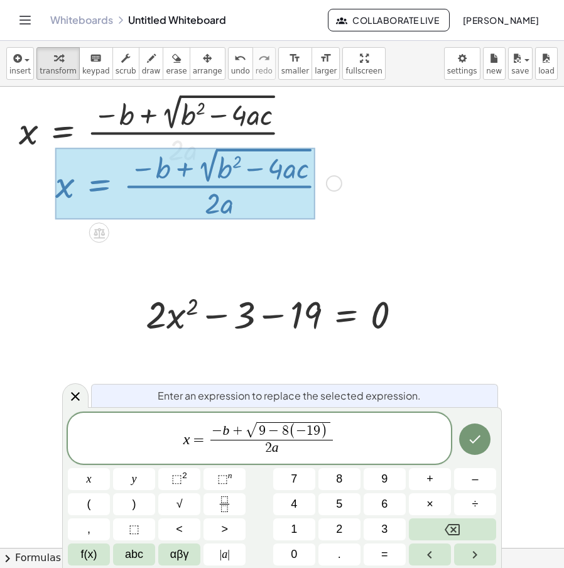
click at [291, 446] on span "2 a" at bounding box center [271, 447] width 122 height 17
click at [220, 427] on span "−" at bounding box center [217, 431] width 11 height 14
click at [470, 447] on button "Done" at bounding box center [474, 438] width 31 height 31
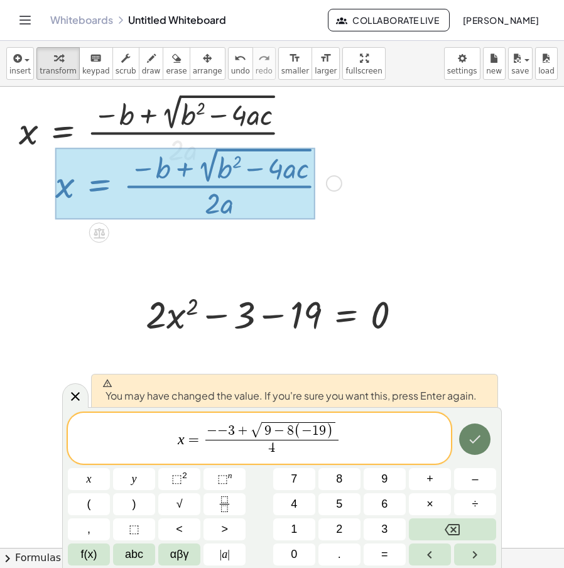
click at [470, 447] on button "Done" at bounding box center [474, 438] width 31 height 31
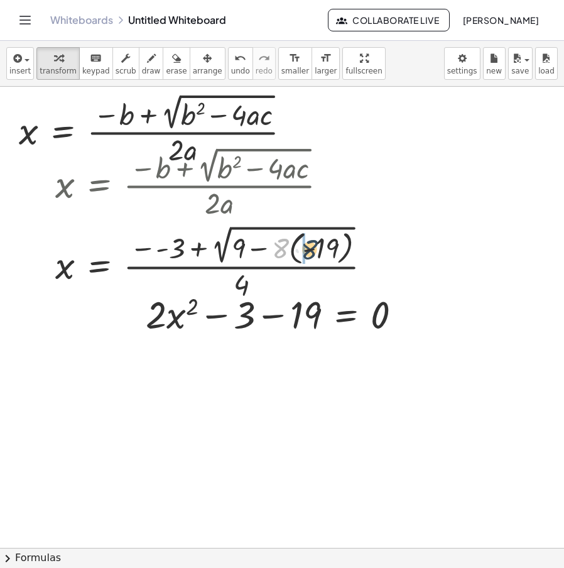
drag, startPoint x: 282, startPoint y: 251, endPoint x: 312, endPoint y: 252, distance: 29.5
click at [312, 252] on div at bounding box center [218, 262] width 338 height 81
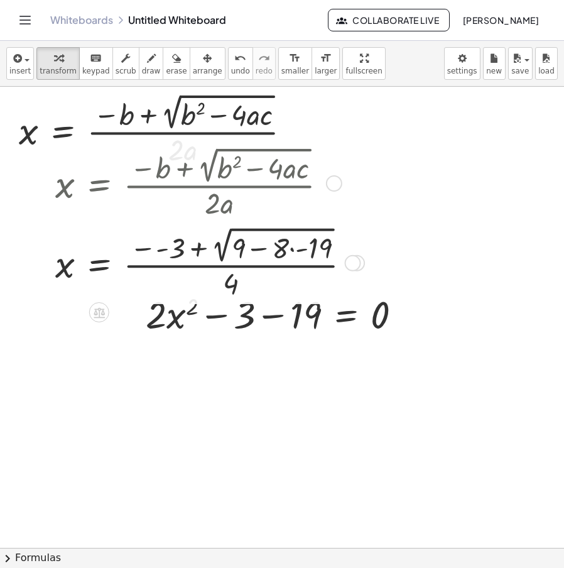
click at [302, 252] on div at bounding box center [207, 262] width 317 height 78
click at [279, 254] on div at bounding box center [204, 262] width 310 height 78
click at [264, 252] on div at bounding box center [198, 262] width 298 height 78
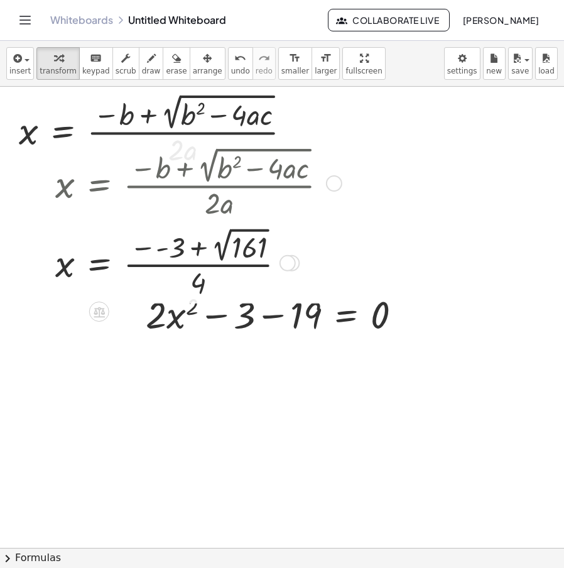
click at [222, 253] on div at bounding box center [196, 261] width 294 height 77
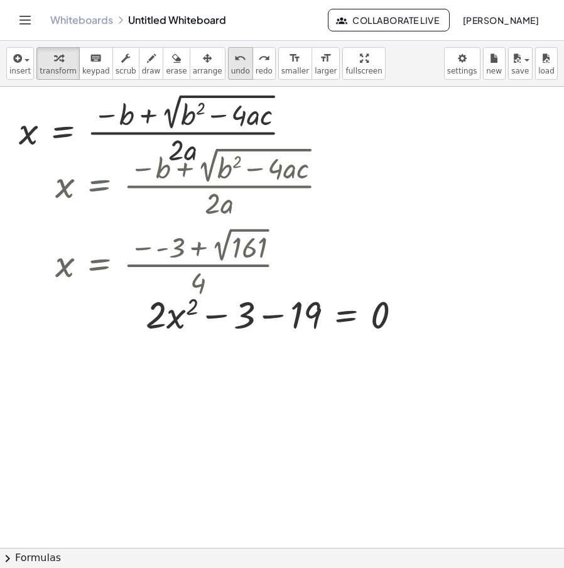
click at [228, 76] on button "undo undo" at bounding box center [240, 63] width 25 height 33
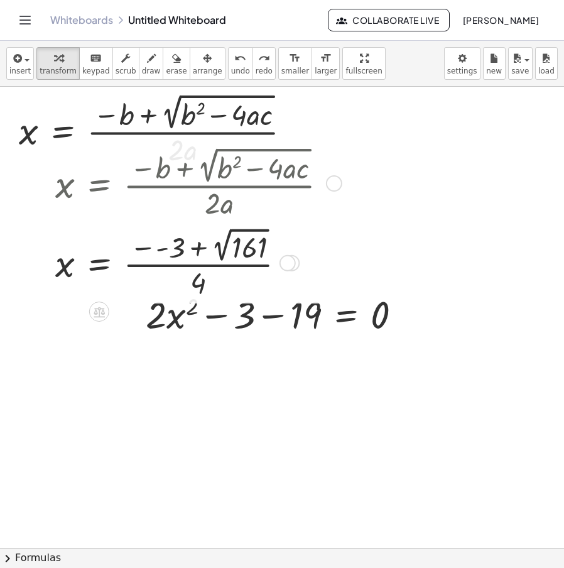
click at [156, 245] on div at bounding box center [180, 261] width 262 height 77
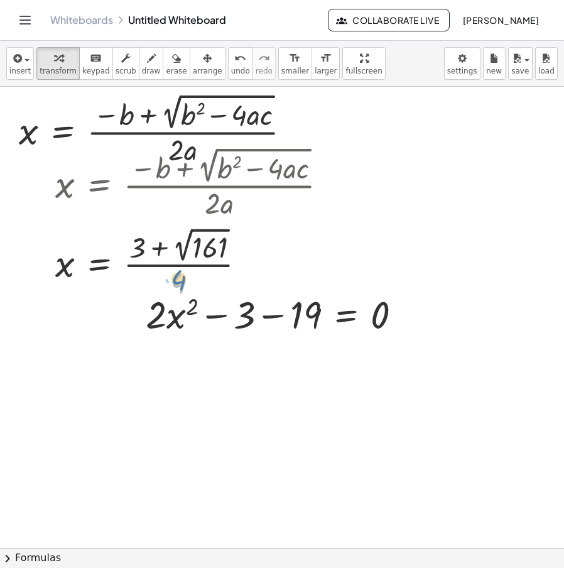
click at [181, 276] on div at bounding box center [196, 261] width 294 height 77
click at [193, 71] on span "arrange" at bounding box center [208, 71] width 30 height 9
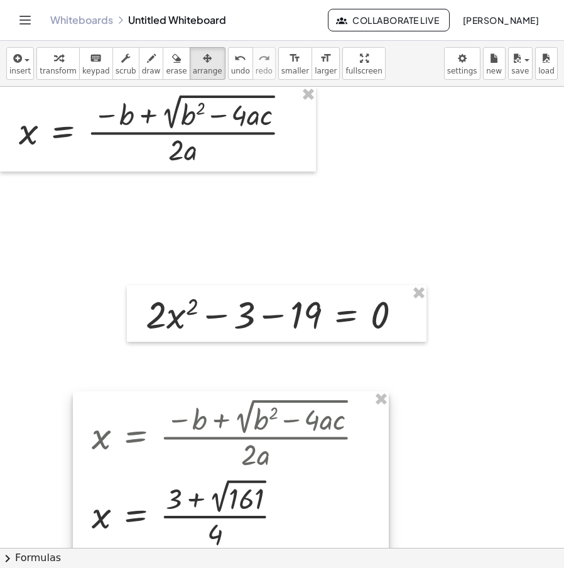
drag, startPoint x: 252, startPoint y: 228, endPoint x: 292, endPoint y: 486, distance: 261.0
click at [291, 486] on div at bounding box center [231, 472] width 316 height 163
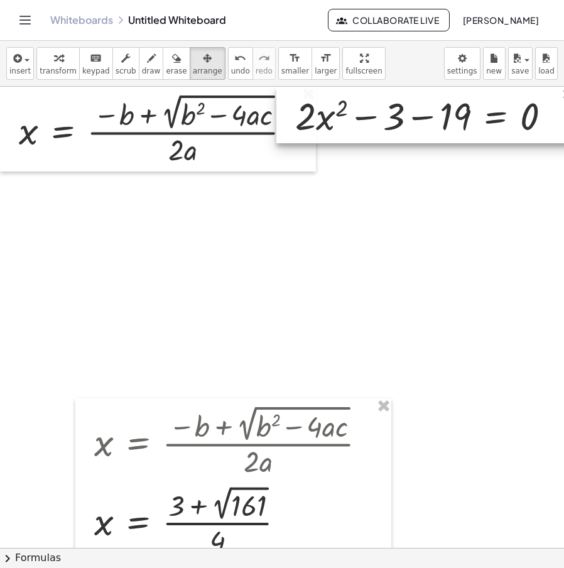
drag, startPoint x: 282, startPoint y: 317, endPoint x: 431, endPoint y: 92, distance: 269.9
click at [431, 92] on div at bounding box center [425, 115] width 299 height 56
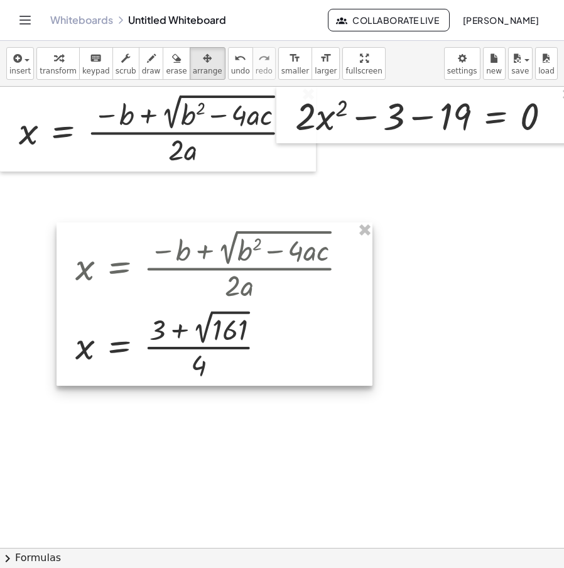
drag, startPoint x: 285, startPoint y: 463, endPoint x: 268, endPoint y: 291, distance: 172.2
click at [268, 291] on div at bounding box center [214, 303] width 316 height 163
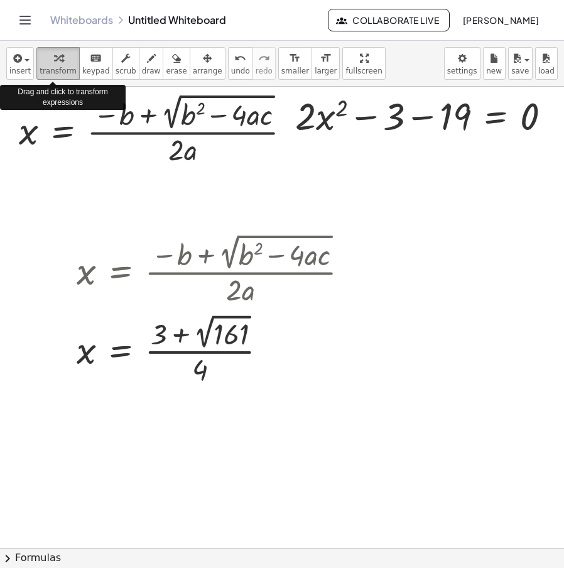
click at [54, 68] on span "transform" at bounding box center [58, 71] width 37 height 9
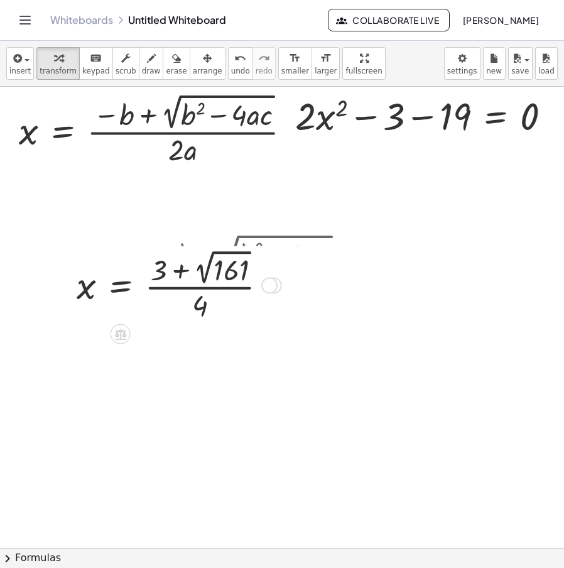
drag, startPoint x: 276, startPoint y: 352, endPoint x: 268, endPoint y: 239, distance: 112.6
click at [121, 286] on div "x = · ( 3 + 2 √ 161 ) · 4 +" at bounding box center [121, 286] width 0 height 0
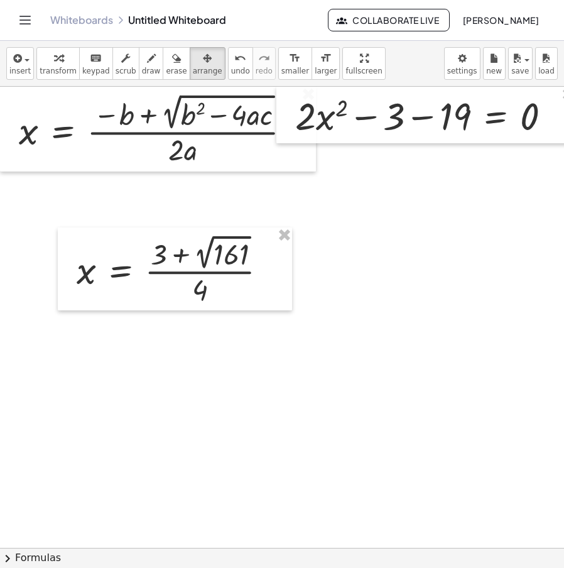
drag, startPoint x: 186, startPoint y: 59, endPoint x: 235, endPoint y: 93, distance: 59.6
click at [203, 59] on icon "button" at bounding box center [207, 58] width 9 height 15
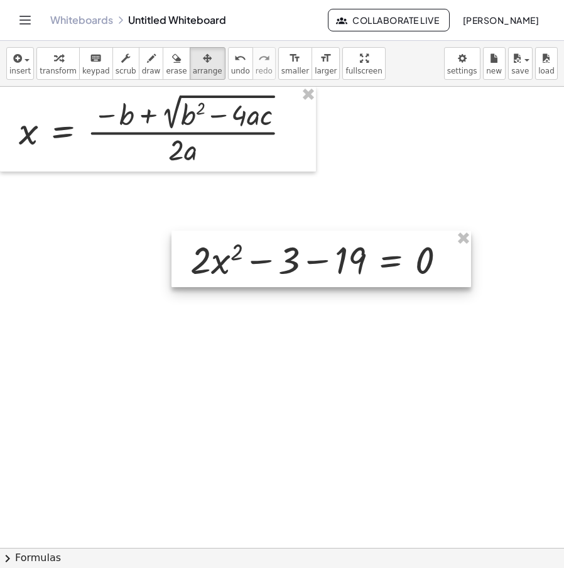
drag, startPoint x: 409, startPoint y: 166, endPoint x: 311, endPoint y: 282, distance: 151.9
click at [311, 282] on div at bounding box center [320, 258] width 299 height 56
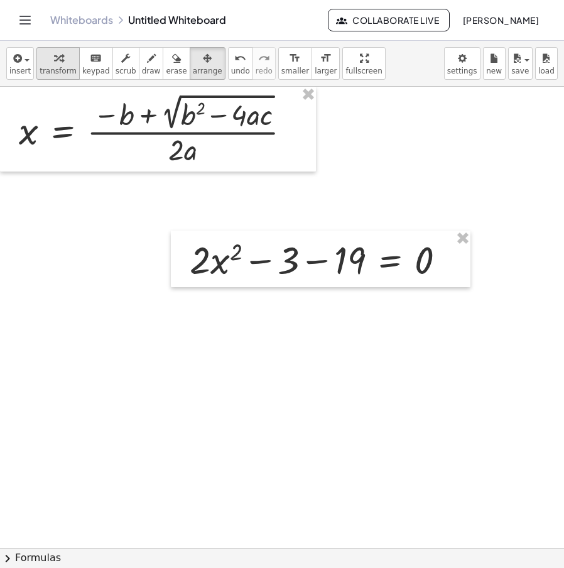
click at [36, 63] on button "transform" at bounding box center [57, 63] width 43 height 33
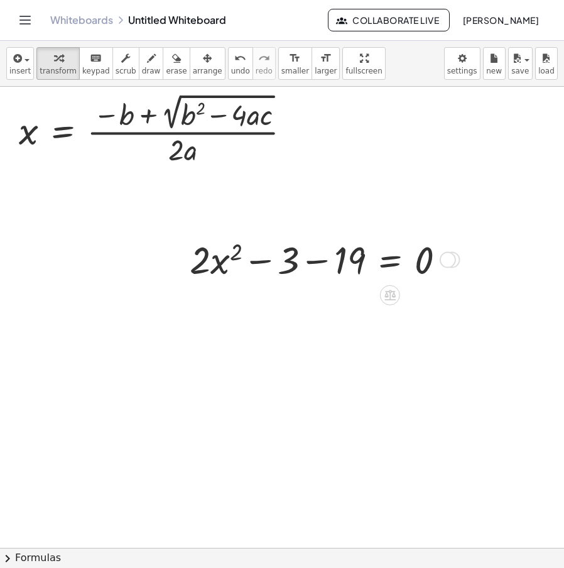
drag, startPoint x: 447, startPoint y: 263, endPoint x: 451, endPoint y: 257, distance: 6.8
click at [448, 263] on div "Transform line Copy line as LaTeX Copy derivation as LaTeX Expand new lines: Off" at bounding box center [447, 260] width 16 height 16
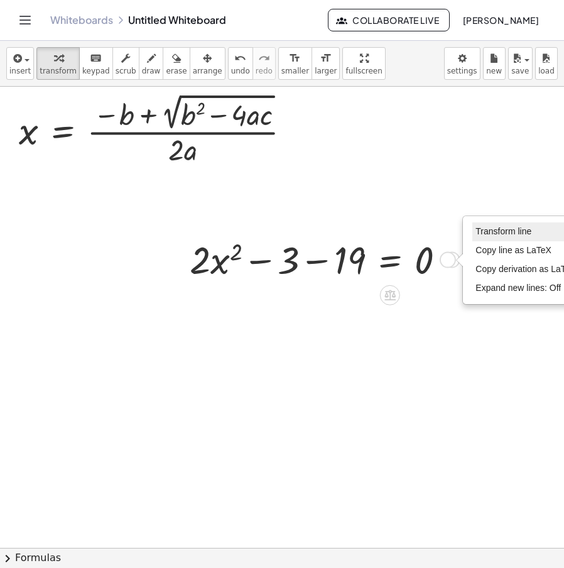
click at [507, 233] on span "Transform line" at bounding box center [503, 231] width 56 height 10
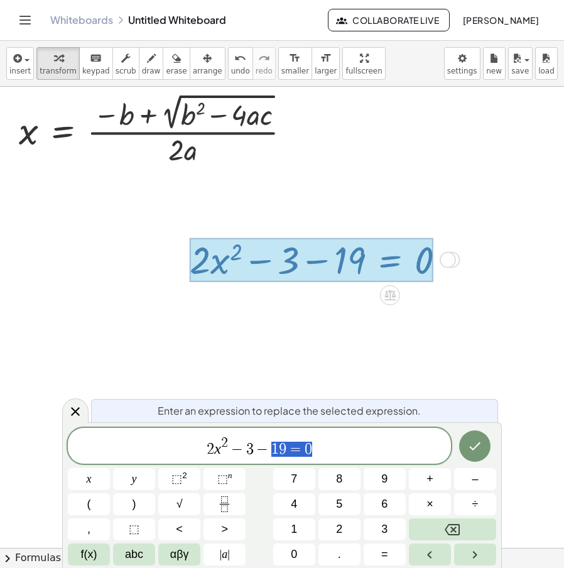
drag, startPoint x: 269, startPoint y: 442, endPoint x: 114, endPoint y: 453, distance: 155.4
click at [114, 453] on span "2 x 2 − 3 − 1 9 = 0" at bounding box center [259, 446] width 383 height 23
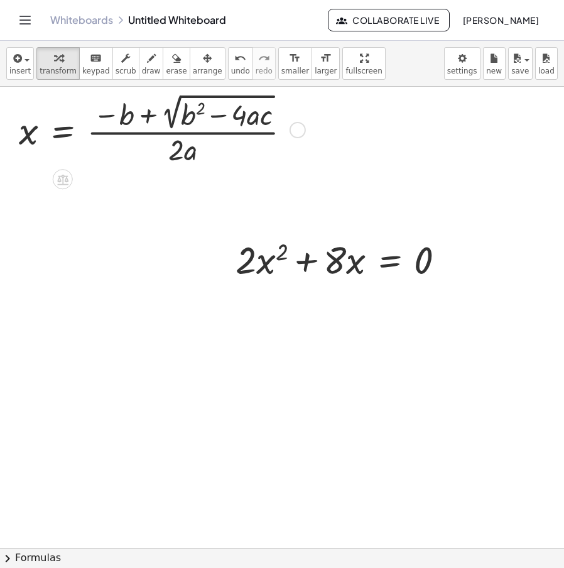
click at [301, 129] on div at bounding box center [297, 130] width 16 height 16
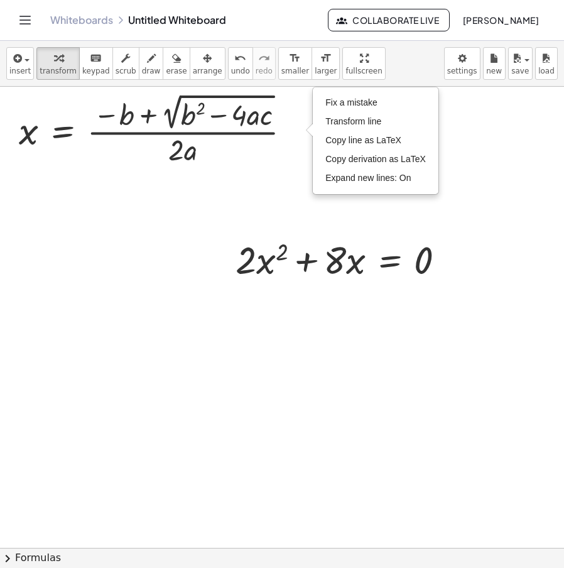
click at [187, 306] on div at bounding box center [289, 548] width 579 height 922
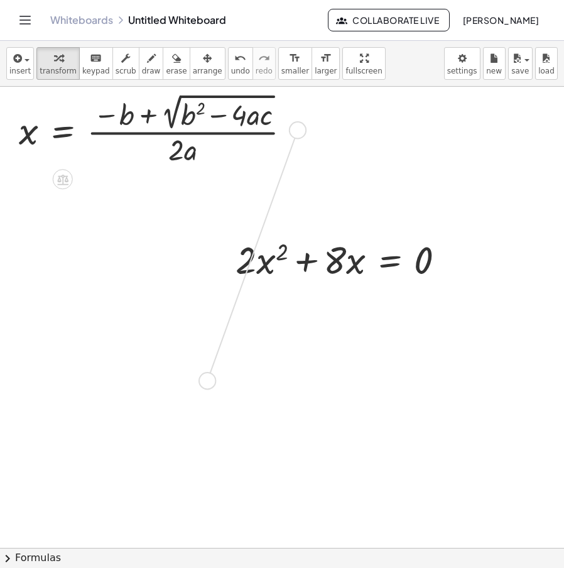
drag, startPoint x: 237, startPoint y: 257, endPoint x: 209, endPoint y: 391, distance: 137.2
click at [209, 391] on div "· · ( + y + 2 ) · 4 · y 2 ÷ · ( + · 3 · y + 6 ) · 2 · y 3 · · ( + y + 2 ) · 4 ·…" at bounding box center [289, 548] width 579 height 922
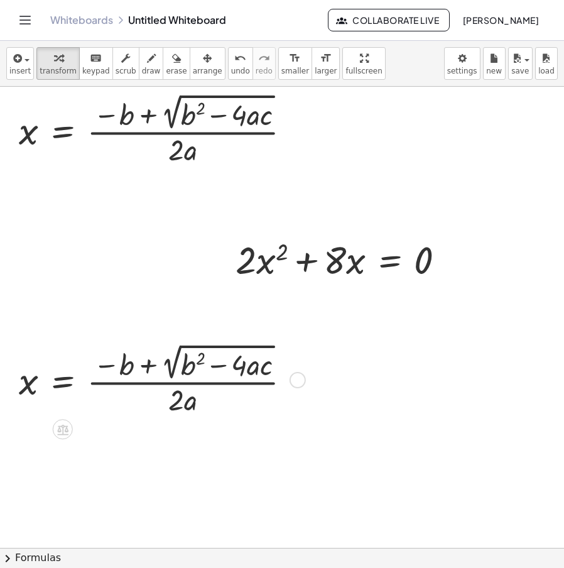
click at [292, 380] on div at bounding box center [297, 380] width 16 height 16
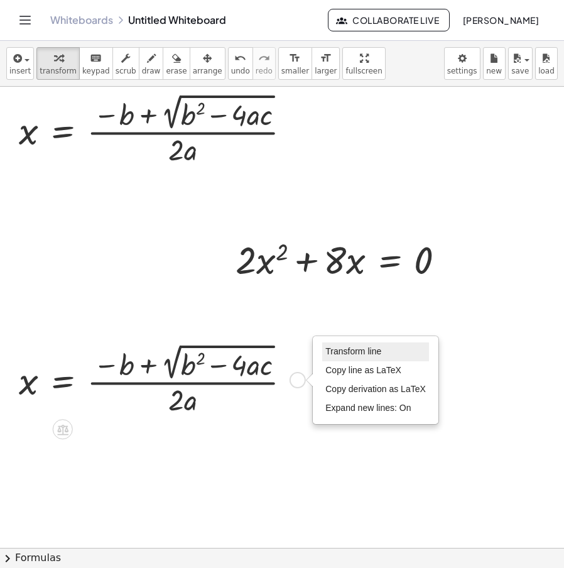
click at [363, 350] on span "Transform line" at bounding box center [353, 351] width 56 height 10
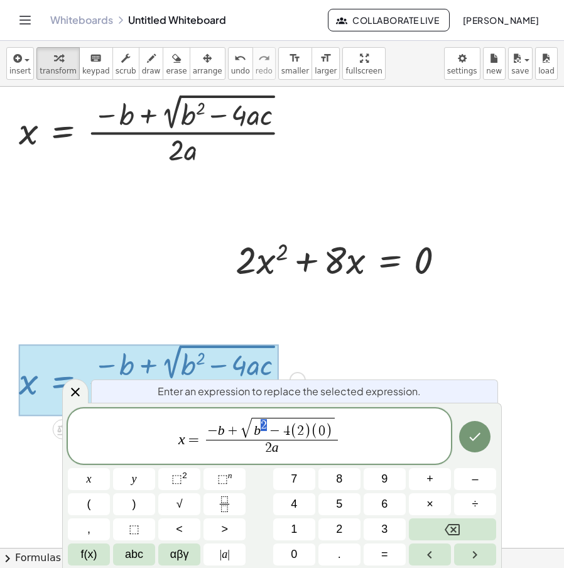
click at [263, 436] on span "b 2 − 4 ( 2 ) ( 0 )" at bounding box center [293, 428] width 83 height 22
click at [257, 436] on var "b" at bounding box center [257, 429] width 7 height 15
click at [261, 436] on span "b ​ 2 − 4 ( 2 ) ( 0 )" at bounding box center [293, 428] width 83 height 22
click at [279, 446] on span "2 a ​" at bounding box center [271, 447] width 132 height 17
click at [220, 431] on var "b" at bounding box center [221, 429] width 7 height 15
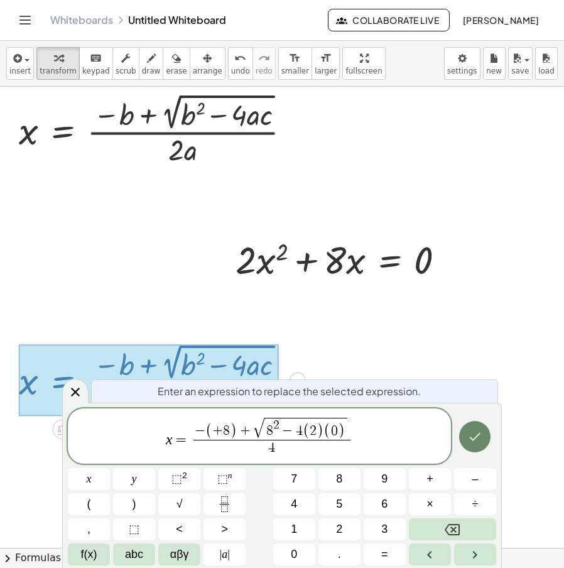
click at [480, 445] on button "Done" at bounding box center [474, 436] width 31 height 31
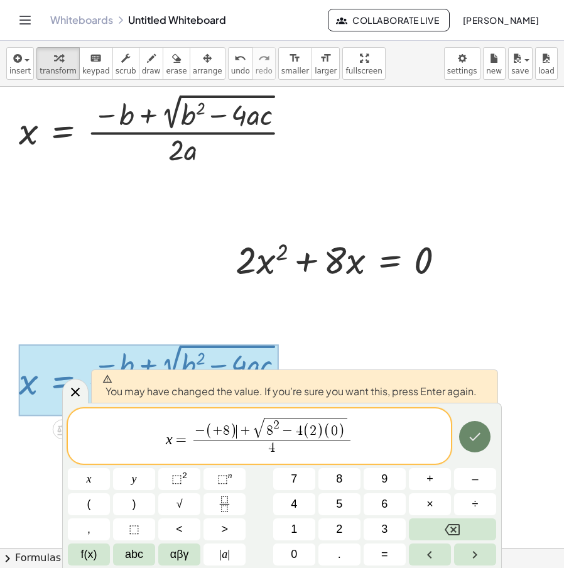
click at [480, 445] on button "Done" at bounding box center [474, 436] width 31 height 31
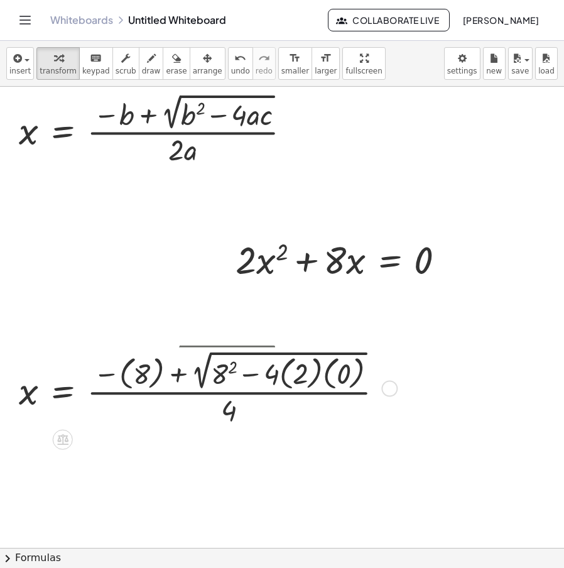
drag, startPoint x: 391, startPoint y: 463, endPoint x: 373, endPoint y: 385, distance: 79.9
click at [63, 389] on div "x = · ( − ( 8 ) + 2 √ ( + 8 2 − · 4 · ( 2 ) · ( 0 ) ) ) · 4 Transform line Copy…" at bounding box center [63, 389] width 0 height 0
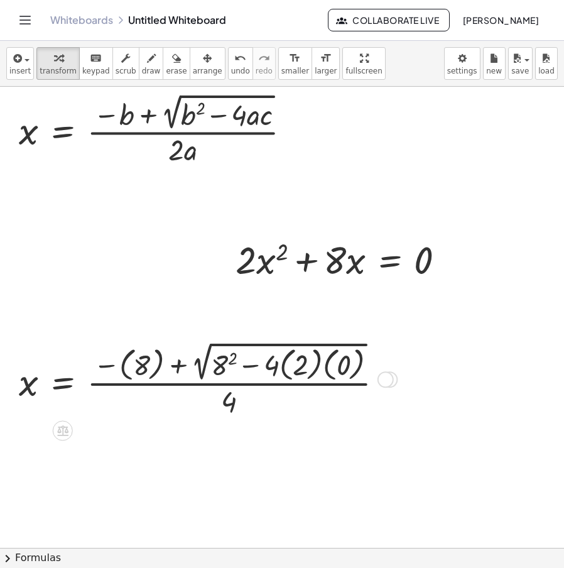
click at [313, 369] on div at bounding box center [206, 378] width 387 height 81
click at [305, 373] on div at bounding box center [195, 378] width 365 height 81
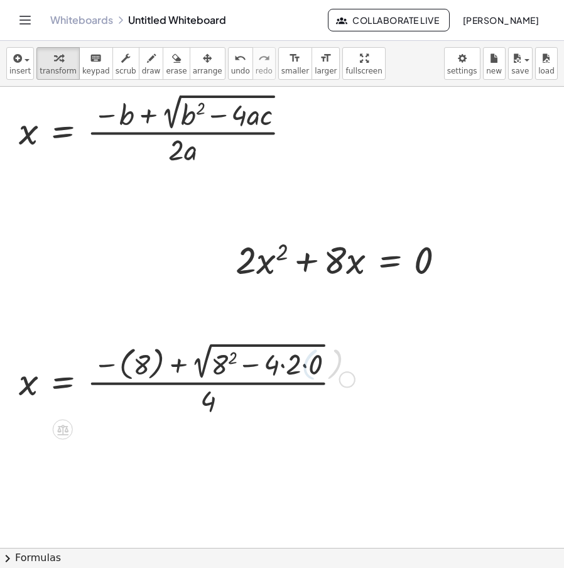
click at [63, 380] on div "x = · ( − b + 2 √ ( + b 2 − · 4 · a · c ) ) · 2 · a x = · ( − ( 8 ) + 2 √ ( + 8…" at bounding box center [63, 380] width 0 height 0
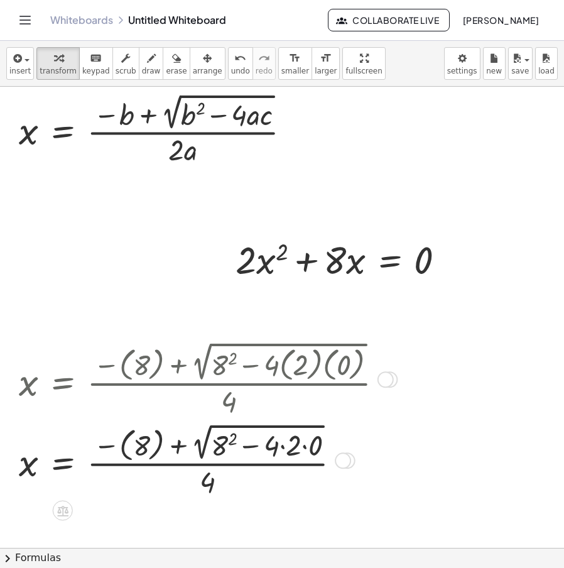
click at [284, 446] on div at bounding box center [206, 459] width 387 height 80
click at [287, 450] on div at bounding box center [206, 459] width 387 height 80
click at [250, 453] on div at bounding box center [206, 459] width 387 height 80
click at [212, 456] on div at bounding box center [206, 459] width 387 height 80
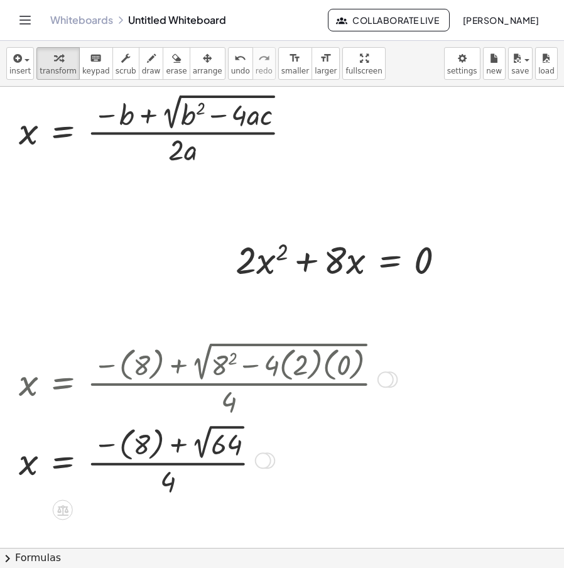
click at [208, 449] on div at bounding box center [206, 459] width 387 height 78
click at [132, 453] on div at bounding box center [206, 459] width 387 height 77
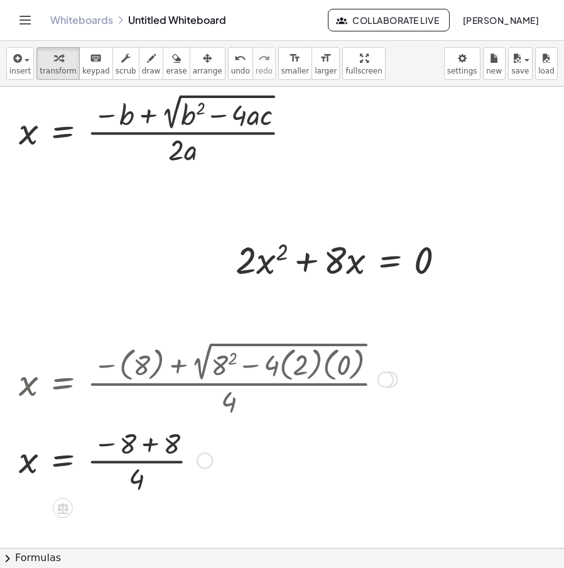
click at [117, 441] on div at bounding box center [206, 459] width 387 height 74
click at [109, 445] on div at bounding box center [206, 459] width 387 height 74
click at [148, 446] on div at bounding box center [206, 459] width 387 height 74
drag, startPoint x: 102, startPoint y: 478, endPoint x: 105, endPoint y: 449, distance: 29.0
click at [234, 61] on icon "undo" at bounding box center [240, 58] width 12 height 15
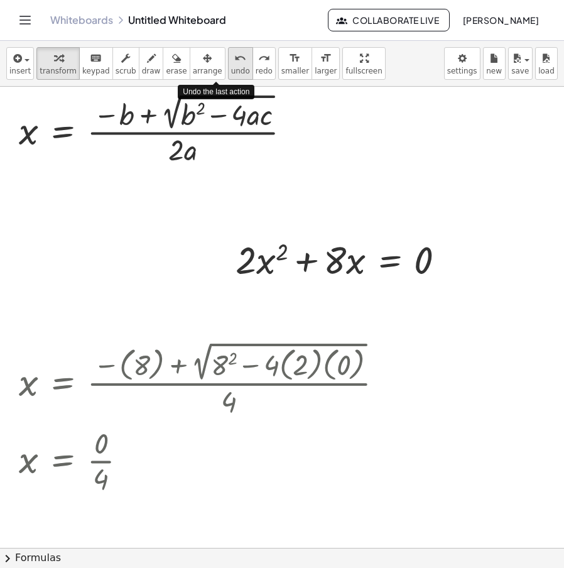
click at [234, 61] on icon "undo" at bounding box center [240, 58] width 12 height 15
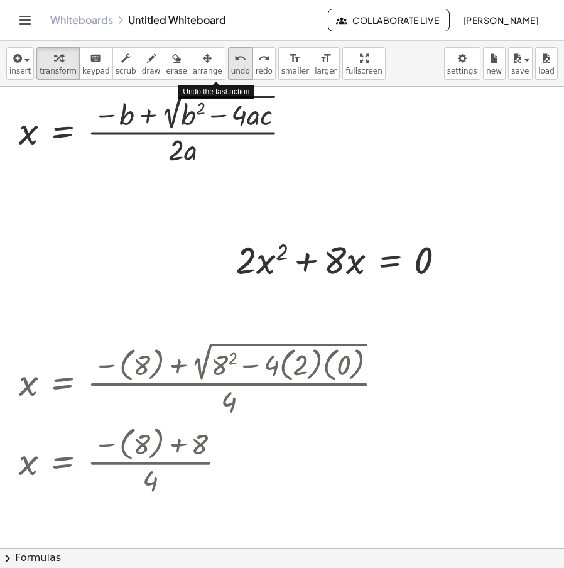
click at [234, 61] on icon "undo" at bounding box center [240, 58] width 12 height 15
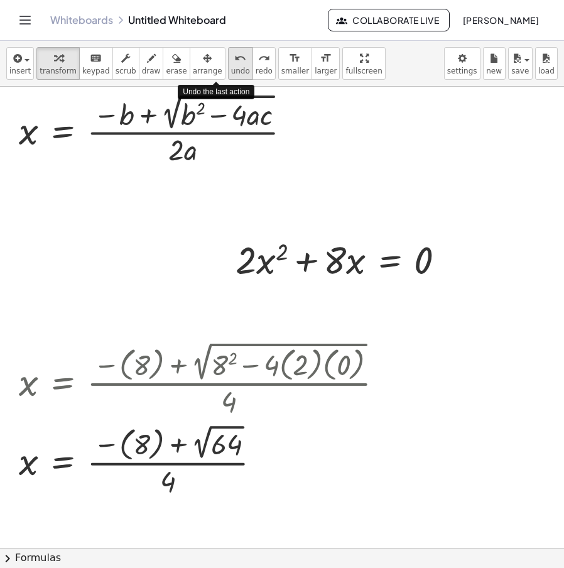
click at [234, 61] on icon "undo" at bounding box center [240, 58] width 12 height 15
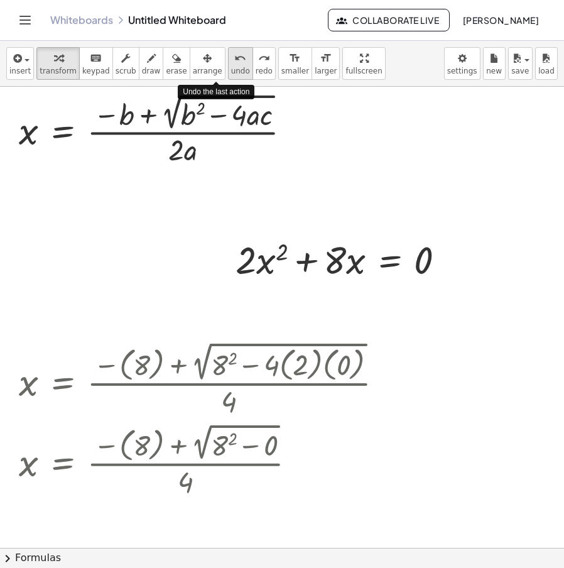
click at [234, 61] on icon "undo" at bounding box center [240, 58] width 12 height 15
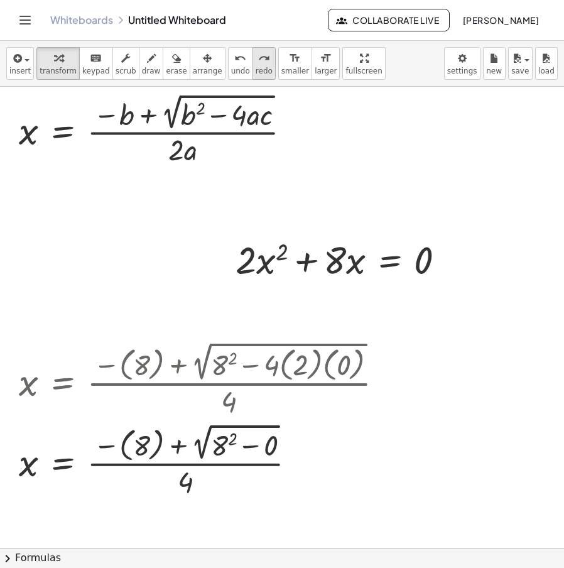
click at [258, 62] on icon "redo" at bounding box center [264, 58] width 12 height 15
click at [261, 456] on div at bounding box center [258, 460] width 16 height 16
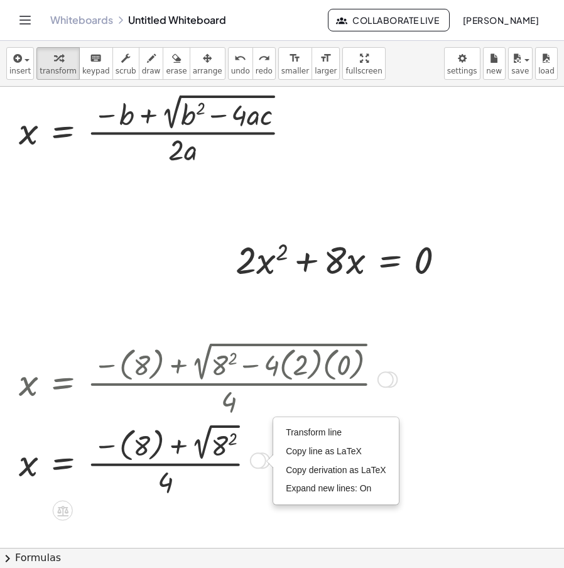
click at [348, 430] on li "Transform line" at bounding box center [335, 432] width 107 height 19
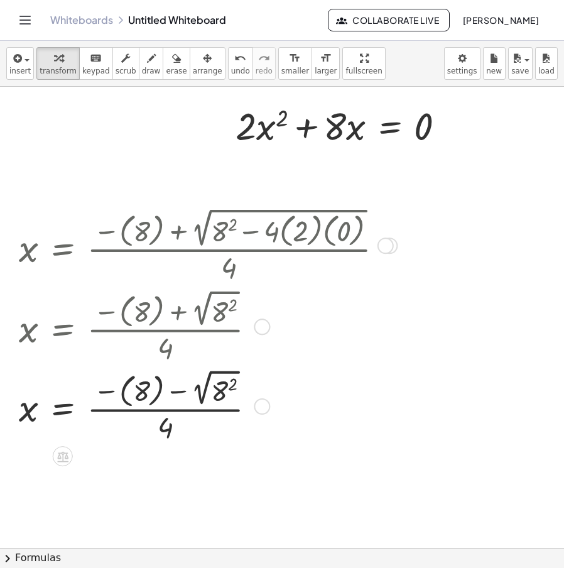
scroll to position [188, 0]
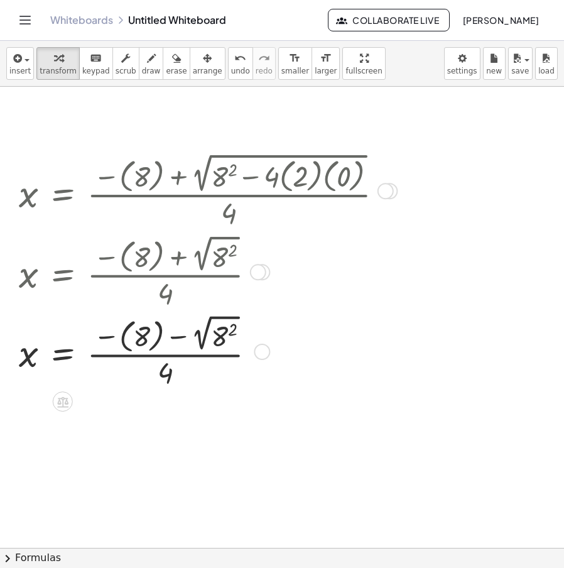
click at [201, 348] on div at bounding box center [206, 351] width 387 height 80
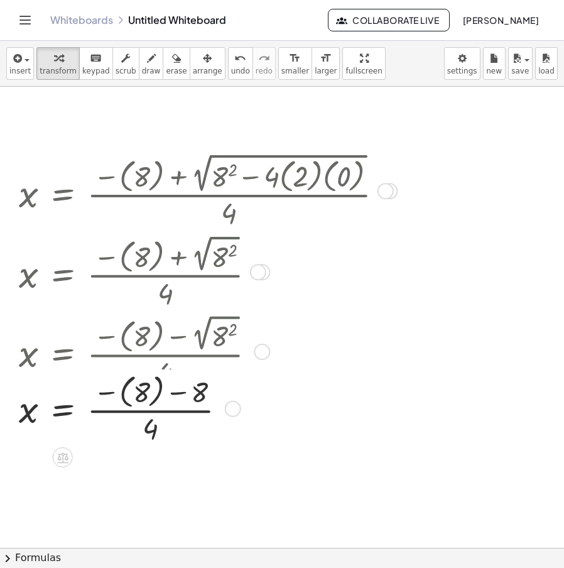
click at [63, 191] on div "x = · ( − b + 2 √ ( + b 2 − · 4 · a · c ) ) · 2 · a x = · ( − ( 8 ) + 2 √ ( + 8…" at bounding box center [63, 191] width 0 height 0
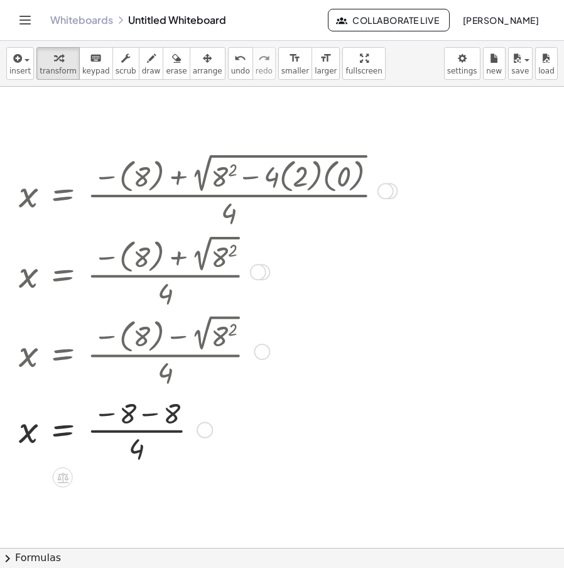
click at [144, 424] on div at bounding box center [206, 429] width 387 height 74
click at [153, 409] on div at bounding box center [206, 429] width 387 height 74
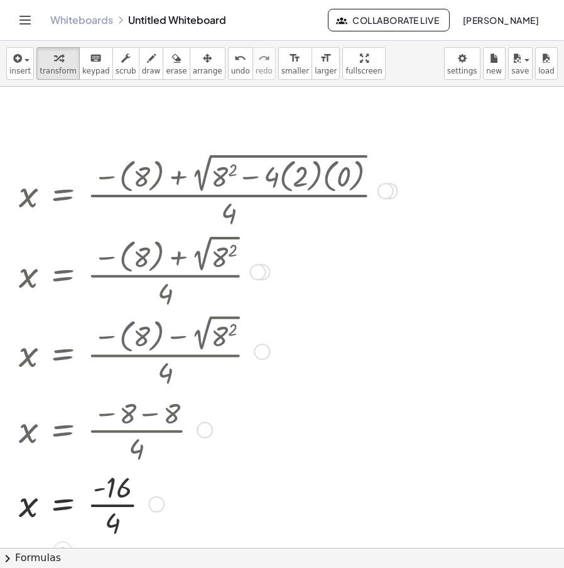
scroll to position [251, 0]
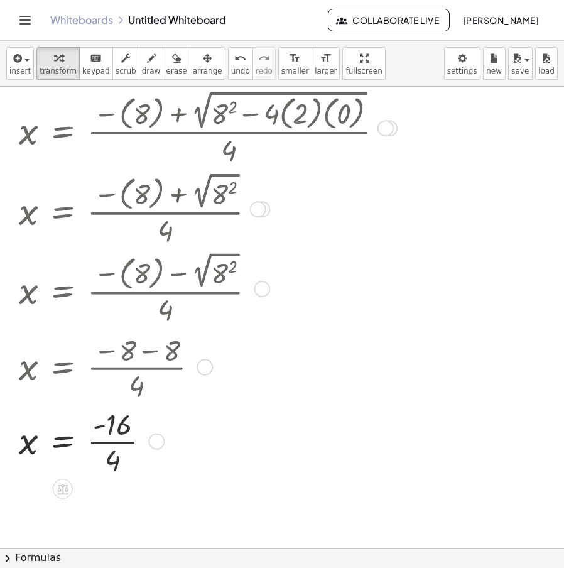
click at [112, 444] on div at bounding box center [206, 440] width 387 height 74
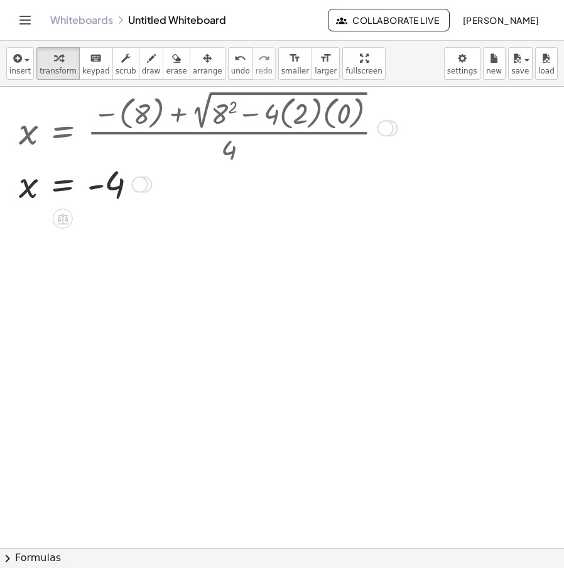
drag, startPoint x: 145, startPoint y: 498, endPoint x: 226, endPoint y: 220, distance: 289.1
click at [63, 185] on div "x = - - 4 Transform line Copy line as LaTeX Copy derivation as LaTeX Expand new…" at bounding box center [63, 185] width 0 height 0
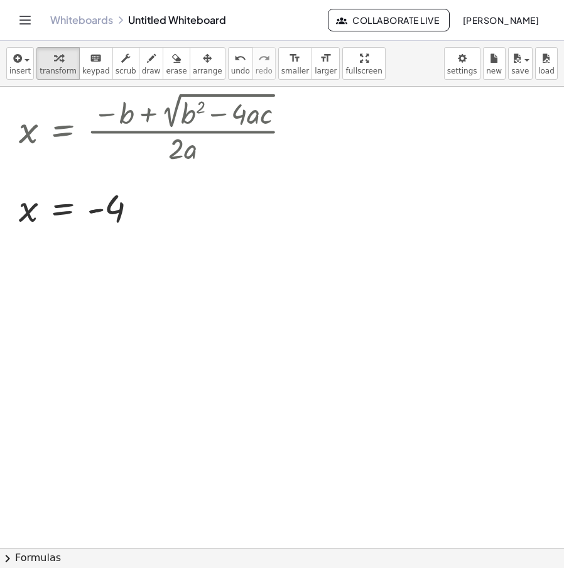
scroll to position [0, 0]
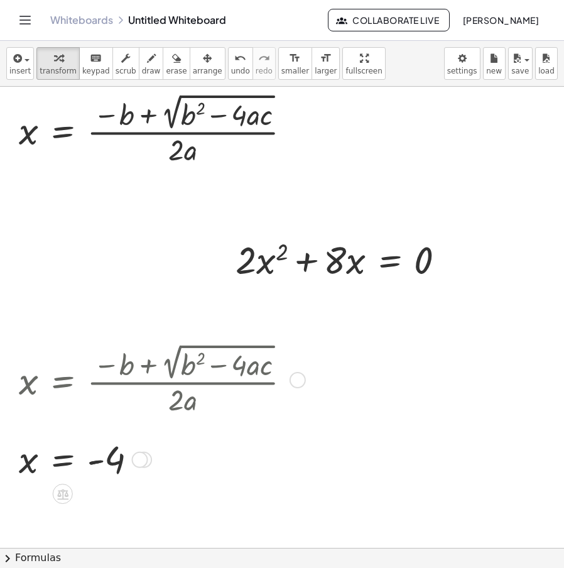
drag, startPoint x: 146, startPoint y: 460, endPoint x: 184, endPoint y: 339, distance: 127.1
click at [173, 342] on div "· · ( + y + 2 ) · 4 · y 2 ÷ · ( + · 3 · y + 6 ) · 2 · y 3 · · ( + y + 2 ) · 4 ·…" at bounding box center [289, 548] width 579 height 922
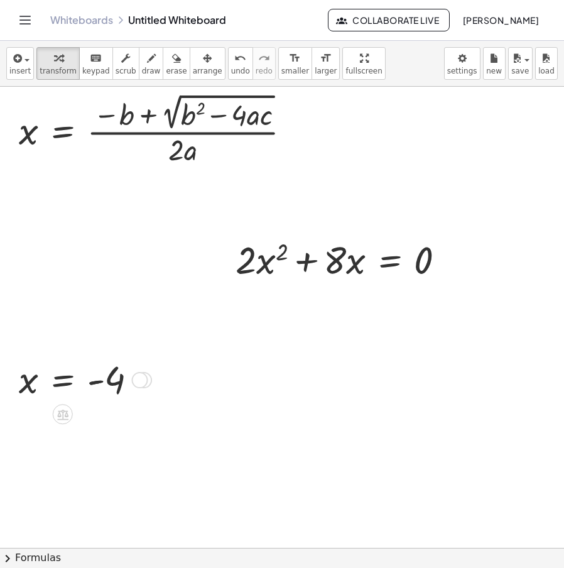
click at [141, 381] on div "Transform line Copy line as LaTeX Copy derivation as LaTeX Expand new lines: On" at bounding box center [140, 380] width 16 height 16
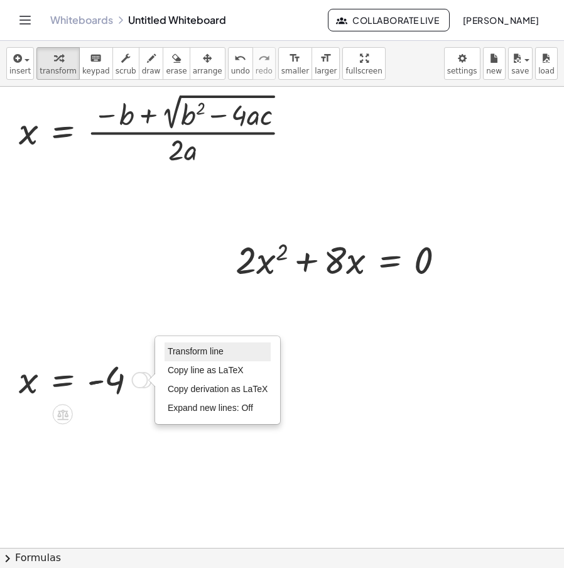
click at [210, 345] on li "Transform line" at bounding box center [217, 351] width 107 height 19
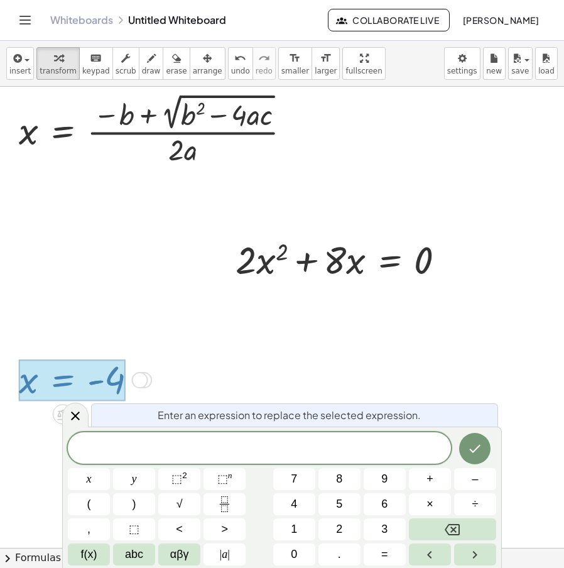
click at [277, 367] on div at bounding box center [289, 548] width 579 height 922
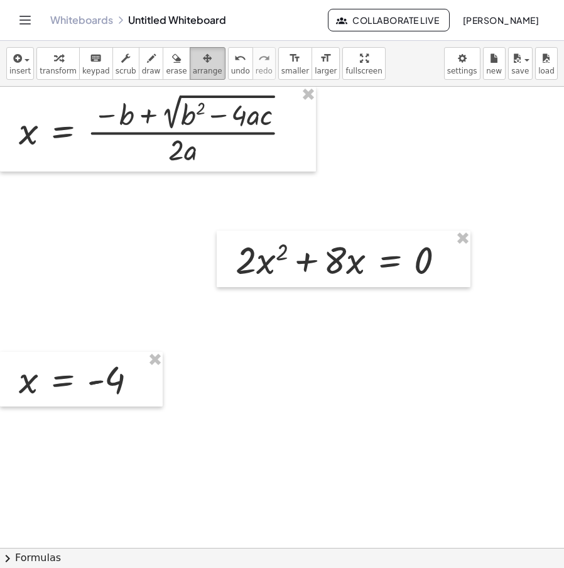
click at [193, 63] on div "button" at bounding box center [208, 57] width 30 height 15
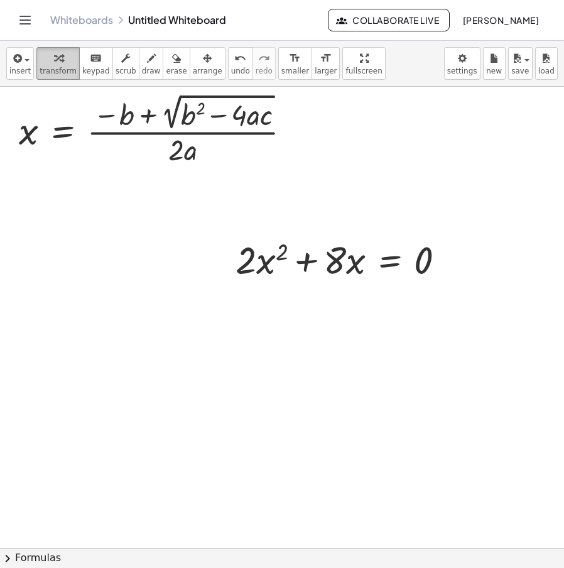
click at [53, 69] on span "transform" at bounding box center [58, 71] width 37 height 9
drag, startPoint x: 299, startPoint y: 133, endPoint x: 176, endPoint y: 383, distance: 278.2
click at [176, 383] on div "· · ( + y + 2 ) · 4 · y 2 ÷ · ( + · 3 · y + 6 ) · 2 · y 3 · · ( + y + 2 ) · 4 ·…" at bounding box center [289, 548] width 579 height 922
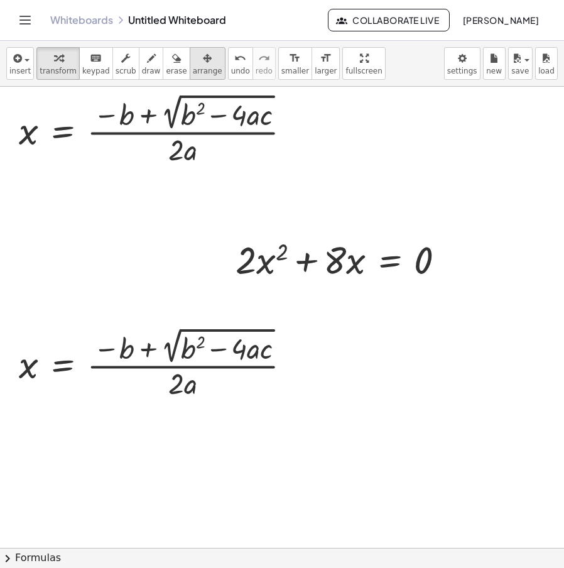
click at [198, 61] on div "button" at bounding box center [208, 57] width 30 height 15
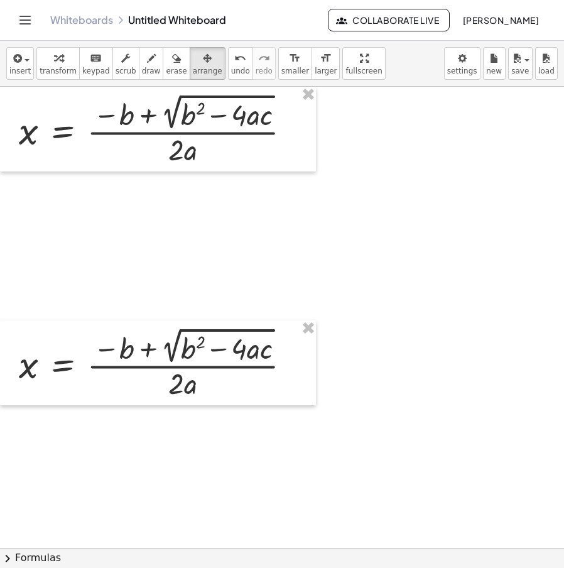
drag, startPoint x: 58, startPoint y: 72, endPoint x: 108, endPoint y: 109, distance: 62.0
click at [58, 72] on span "transform" at bounding box center [58, 71] width 37 height 9
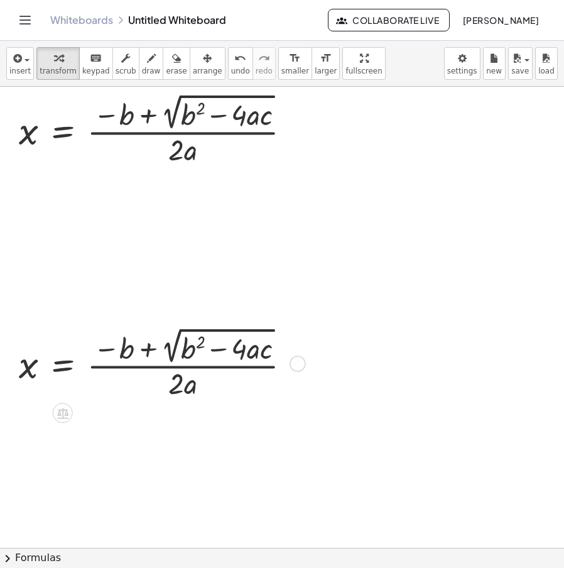
click at [296, 360] on div at bounding box center [297, 363] width 16 height 16
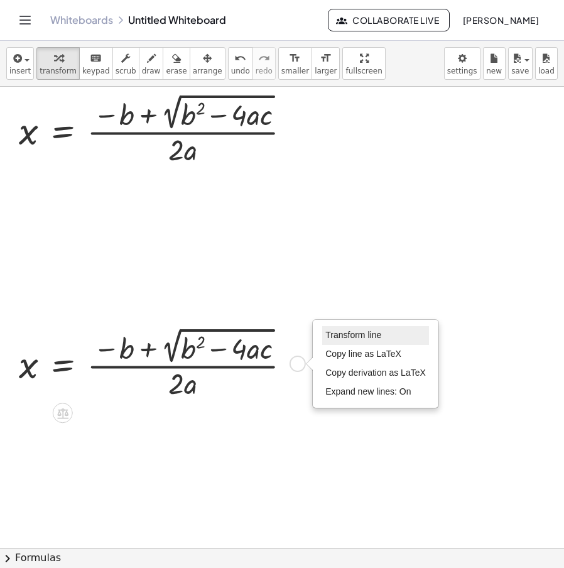
click at [368, 330] on span "Transform line" at bounding box center [353, 335] width 56 height 10
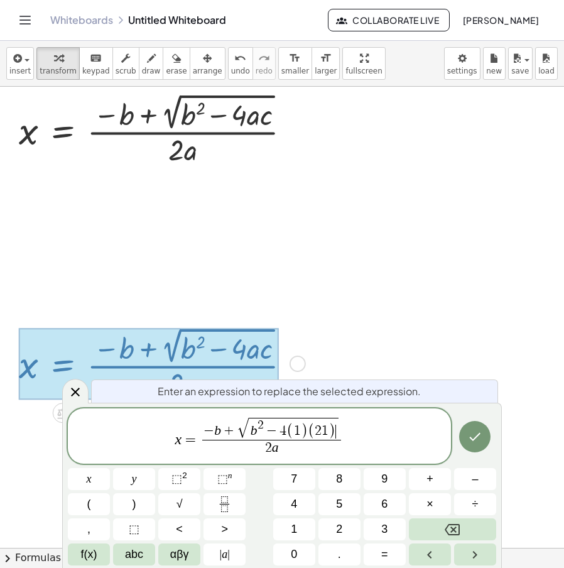
click at [258, 429] on span "2" at bounding box center [260, 425] width 6 height 12
click at [207, 429] on var "b" at bounding box center [208, 429] width 7 height 15
click at [288, 457] on div "x = − − 1 0 ​ + √ − 1 0 2 − 4 ( 1 ) ( 2 1 ) 2 a ​" at bounding box center [259, 435] width 383 height 55
click at [281, 454] on span "2 a ​" at bounding box center [272, 447] width 175 height 17
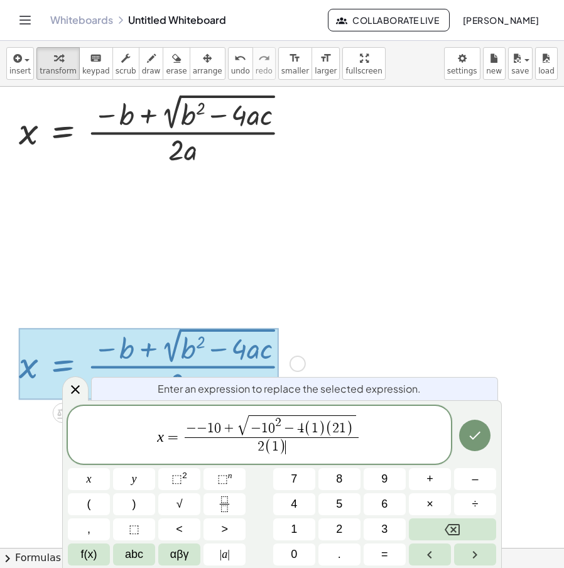
click at [234, 429] on span "+" at bounding box center [229, 429] width 16 height 14
click at [478, 440] on icon "Done" at bounding box center [474, 435] width 15 height 15
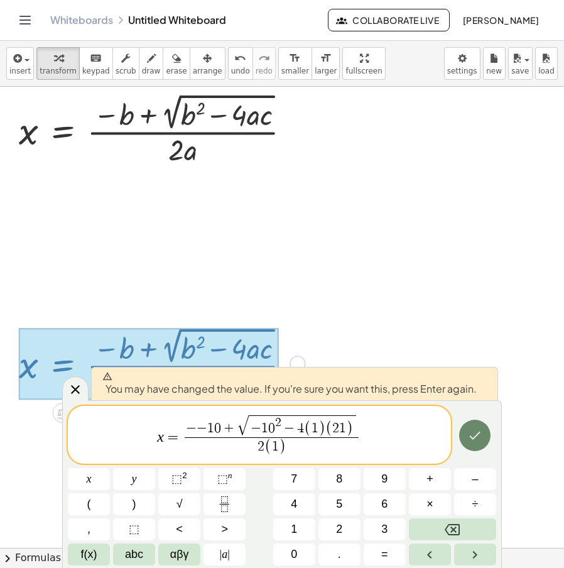
click at [478, 440] on icon "Done" at bounding box center [474, 435] width 15 height 15
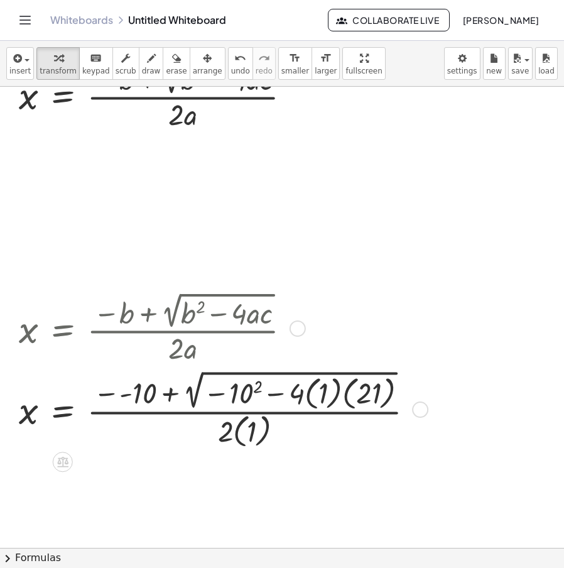
scroll to position [63, 0]
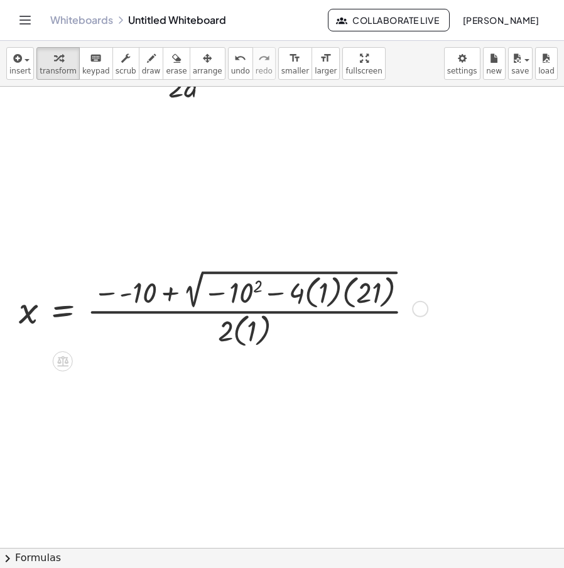
drag, startPoint x: 409, startPoint y: 367, endPoint x: 392, endPoint y: 314, distance: 55.4
click at [63, 309] on div "x = · ( − - 10 + 2 √ ( − 10 2 − · 4 · ( 1 ) · ( 21 ) ) ) · 2 · ( 1 ) Transform …" at bounding box center [63, 309] width 0 height 0
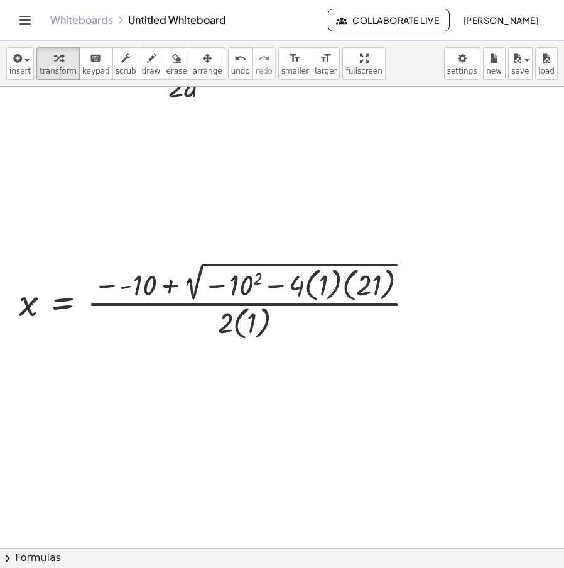
scroll to position [0, 0]
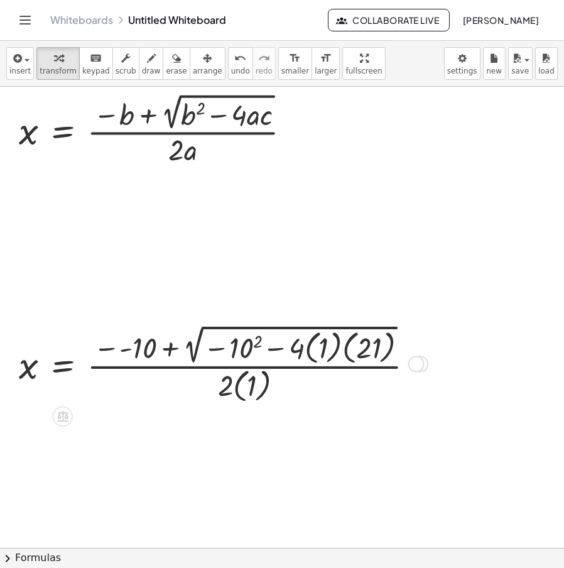
drag, startPoint x: 419, startPoint y: 363, endPoint x: 476, endPoint y: 225, distance: 149.5
click at [476, 226] on div "x = · ( − b + 2 √ ( + b 2 − · 4 · a · c ) ) · 2 · a Fix a mistake Transform lin…" at bounding box center [289, 548] width 579 height 922
drag, startPoint x: 419, startPoint y: 368, endPoint x: 465, endPoint y: 237, distance: 138.4
click at [465, 237] on div "x = · ( − b + 2 √ ( + b 2 − · 4 · a · c ) ) · 2 · a Fix a mistake Transform lin…" at bounding box center [289, 548] width 579 height 922
drag, startPoint x: 418, startPoint y: 365, endPoint x: 448, endPoint y: 220, distance: 148.6
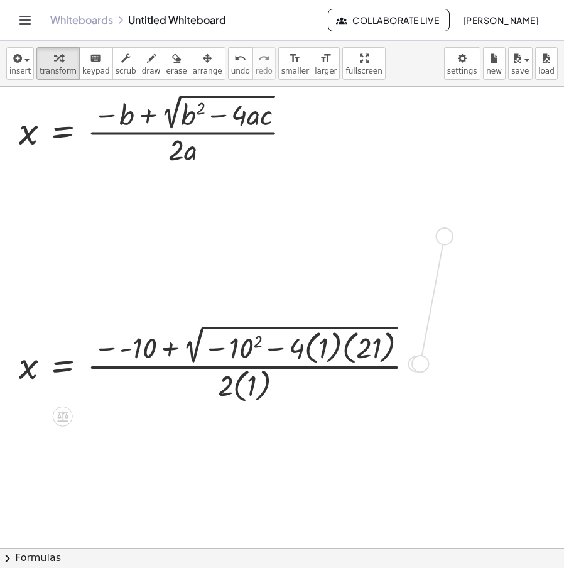
click at [448, 220] on div "x = · ( − b + 2 √ ( + b 2 − · 4 · a · c ) ) · 2 · a Fix a mistake Transform lin…" at bounding box center [289, 548] width 579 height 922
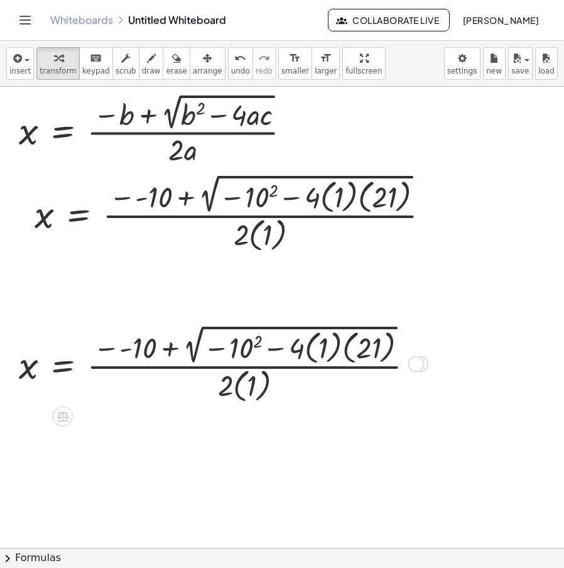
click at [343, 346] on div at bounding box center [221, 363] width 417 height 84
click at [326, 353] on div at bounding box center [207, 363] width 389 height 84
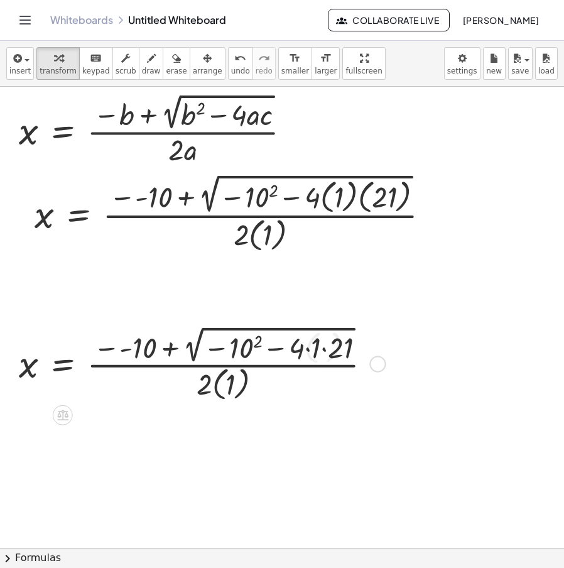
click at [315, 351] on div at bounding box center [221, 362] width 417 height 81
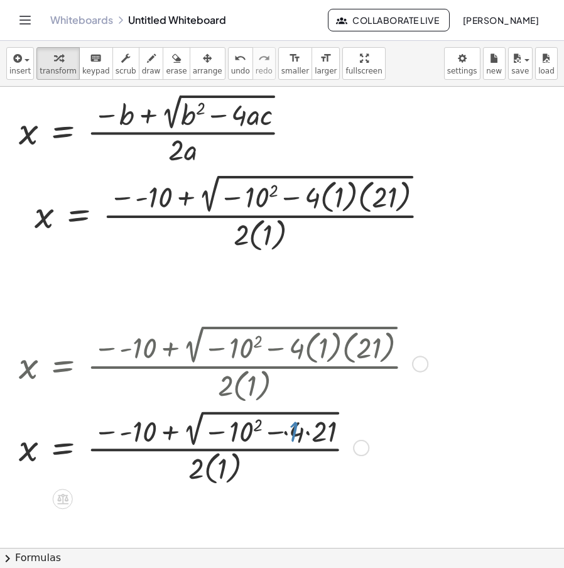
click at [306, 429] on div at bounding box center [221, 446] width 417 height 81
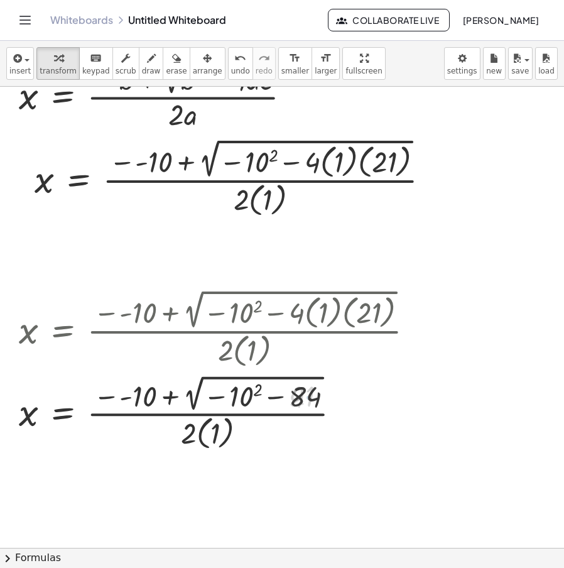
scroll to position [63, 0]
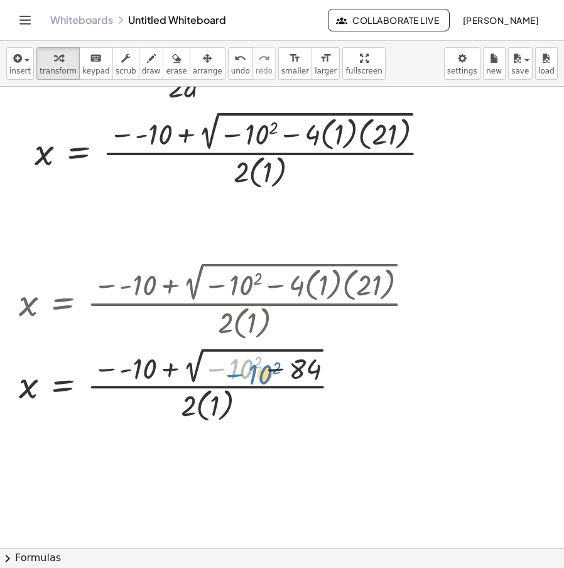
drag, startPoint x: 217, startPoint y: 367, endPoint x: 212, endPoint y: 372, distance: 7.6
click at [212, 372] on div at bounding box center [221, 383] width 417 height 81
click at [271, 372] on div at bounding box center [221, 383] width 417 height 81
click at [260, 363] on div at bounding box center [221, 383] width 417 height 81
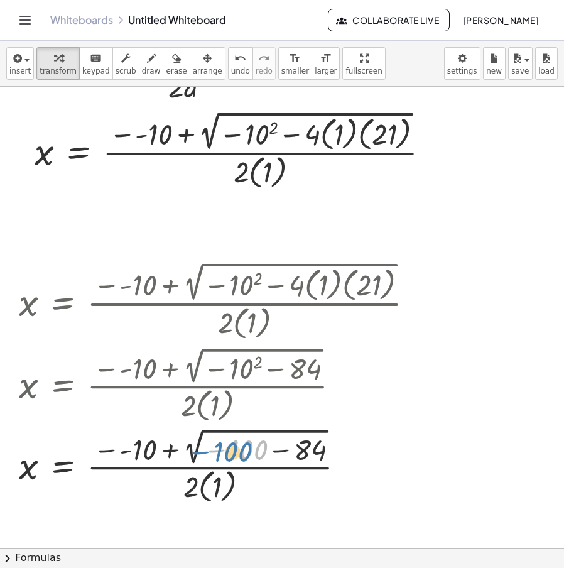
drag, startPoint x: 223, startPoint y: 450, endPoint x: 209, endPoint y: 452, distance: 14.6
click at [208, 452] on div at bounding box center [221, 464] width 417 height 81
click at [347, 459] on div "Transform line Copy line as LaTeX Copy derivation as LaTeX Expand new lines: On" at bounding box center [351, 466] width 16 height 16
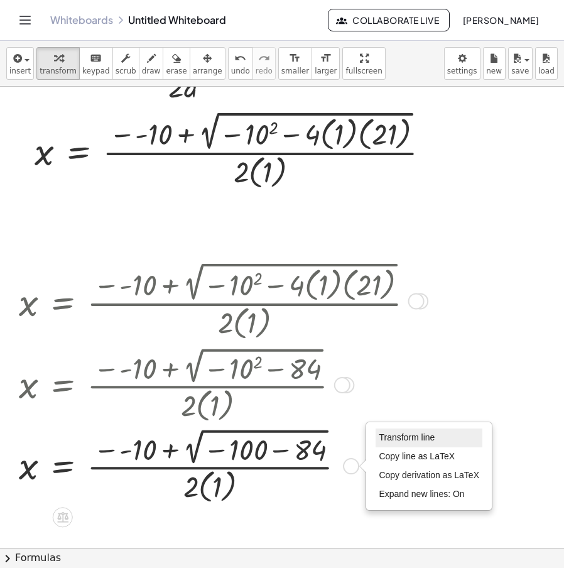
click at [403, 433] on span "Transform line" at bounding box center [407, 437] width 56 height 10
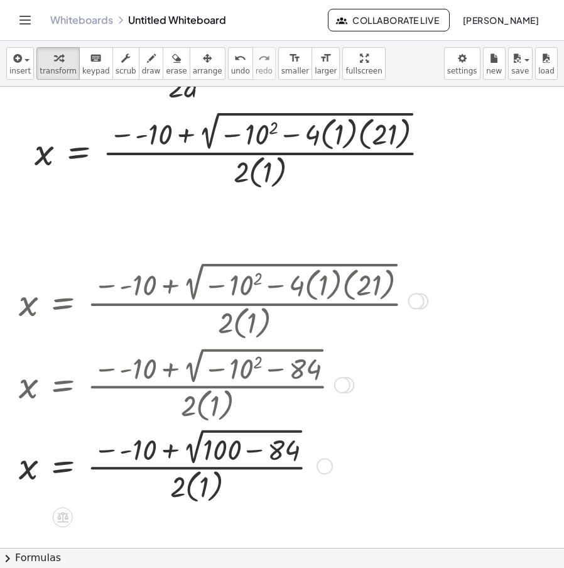
scroll to position [126, 0]
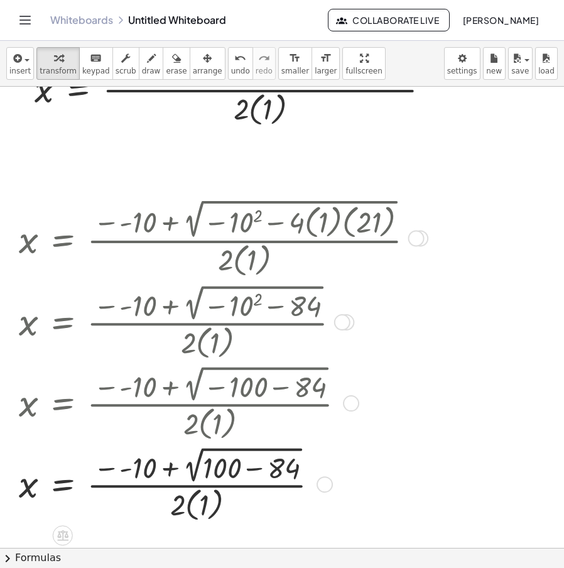
click at [265, 468] on div at bounding box center [221, 483] width 417 height 81
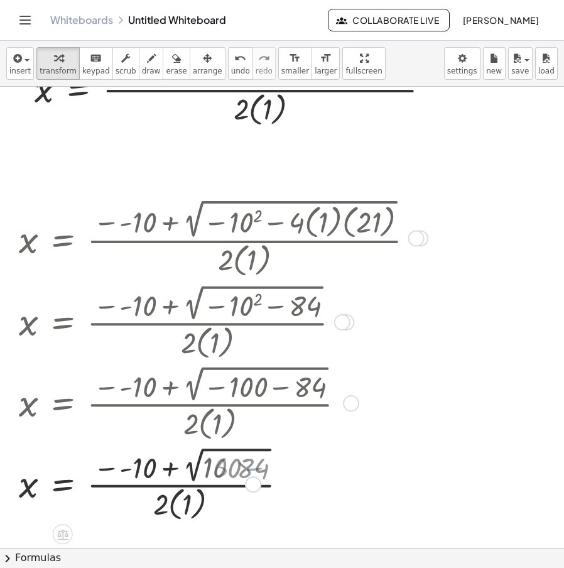
scroll to position [188, 0]
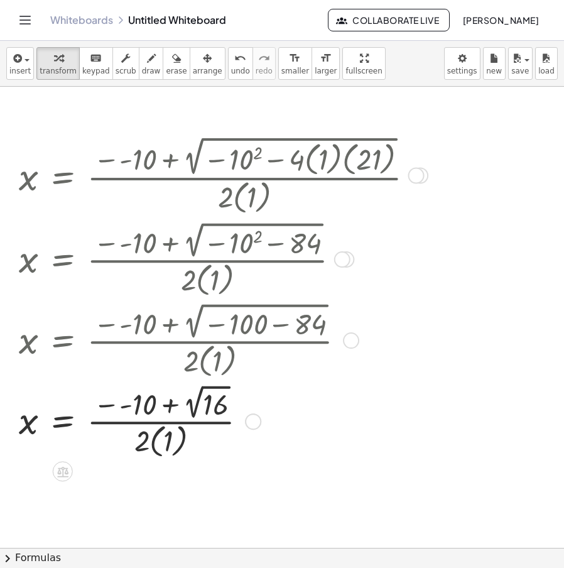
click at [153, 447] on div at bounding box center [221, 420] width 417 height 80
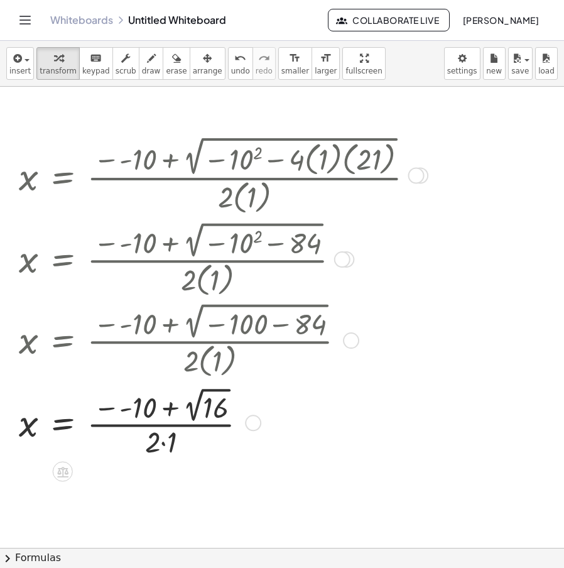
click at [163, 449] on div at bounding box center [221, 421] width 417 height 77
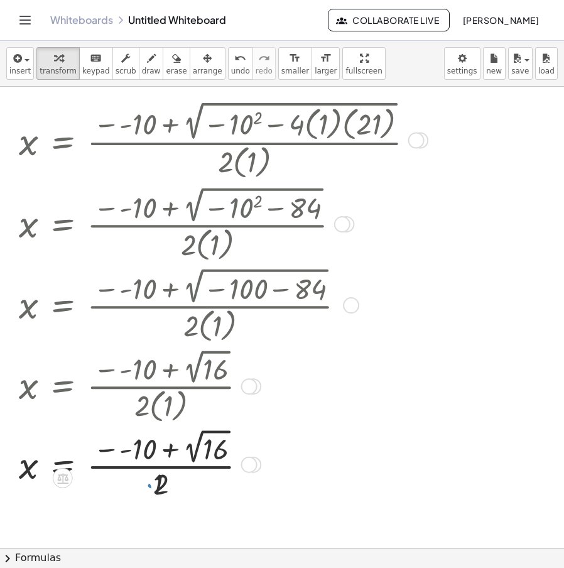
scroll to position [251, 0]
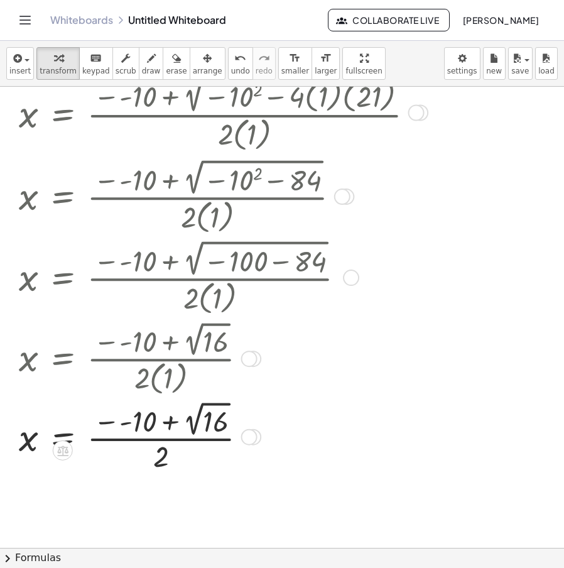
click at [129, 424] on div at bounding box center [221, 435] width 417 height 77
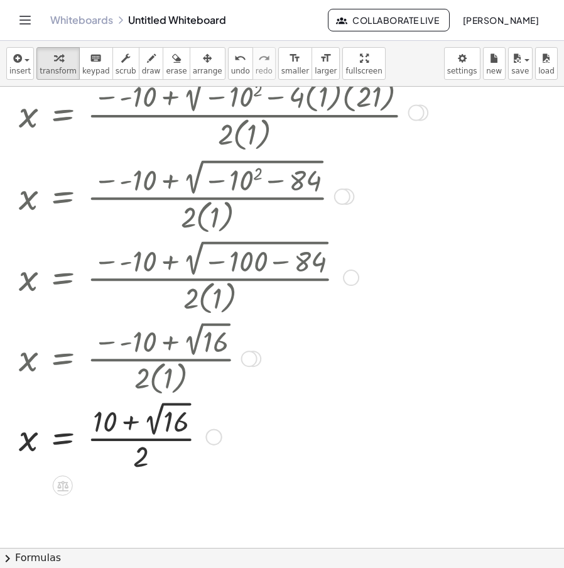
click at [154, 432] on div at bounding box center [221, 435] width 417 height 77
click at [132, 424] on div at bounding box center [221, 436] width 417 height 74
click at [121, 438] on div at bounding box center [221, 436] width 417 height 74
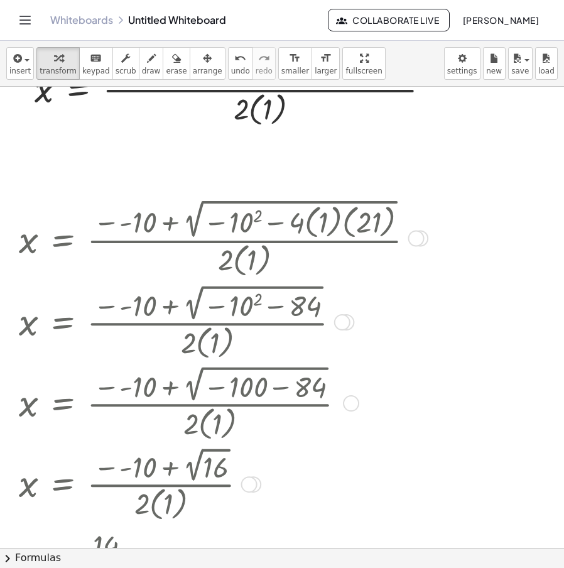
scroll to position [188, 0]
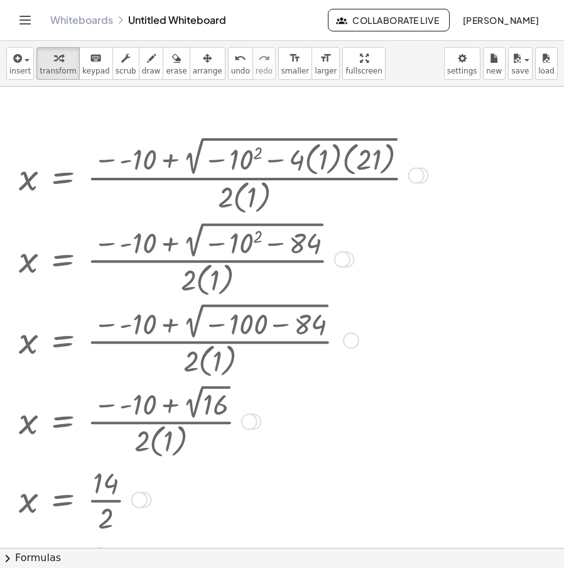
click at [256, 417] on div at bounding box center [249, 421] width 16 height 16
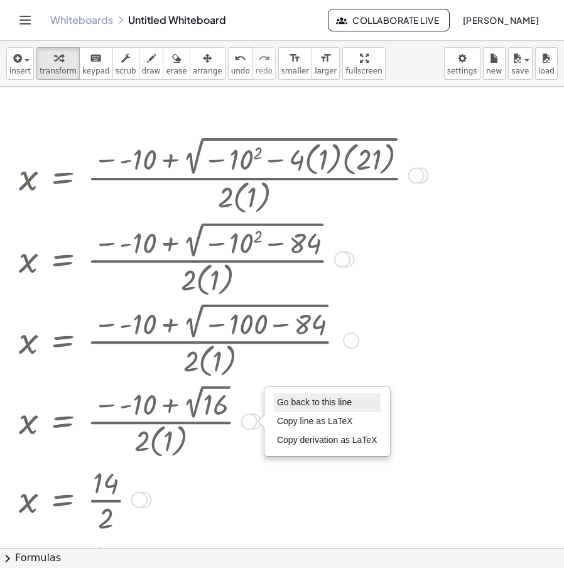
click at [340, 400] on span "Go back to this line" at bounding box center [314, 402] width 75 height 10
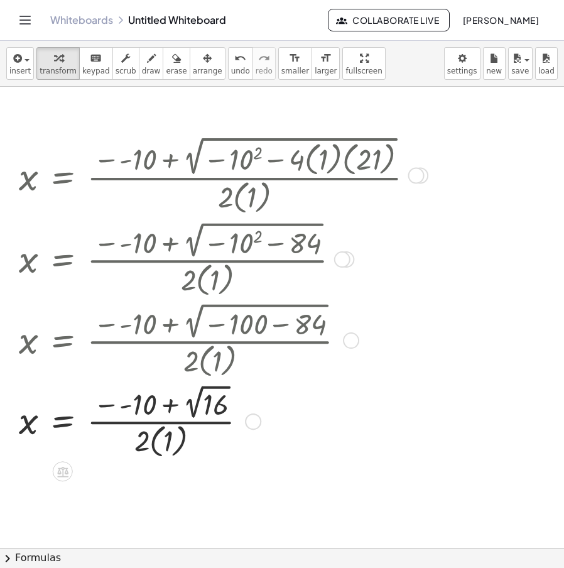
click at [250, 420] on div "Go back to this line Copy line as LaTeX Copy derivation as LaTeX" at bounding box center [253, 421] width 16 height 16
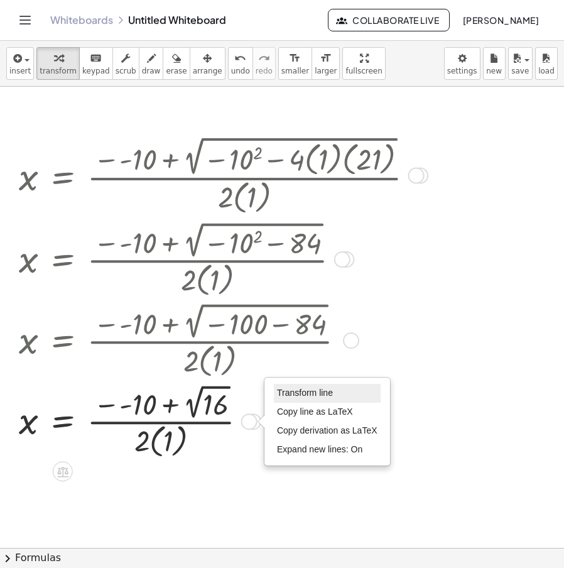
click at [305, 390] on span "Transform line" at bounding box center [305, 392] width 56 height 10
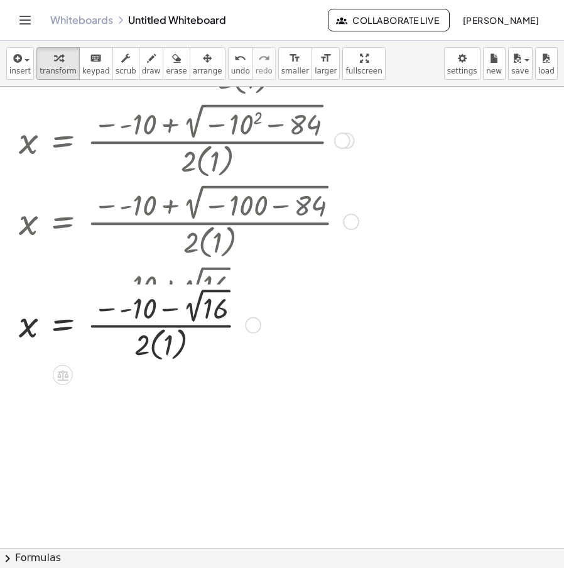
scroll to position [314, 0]
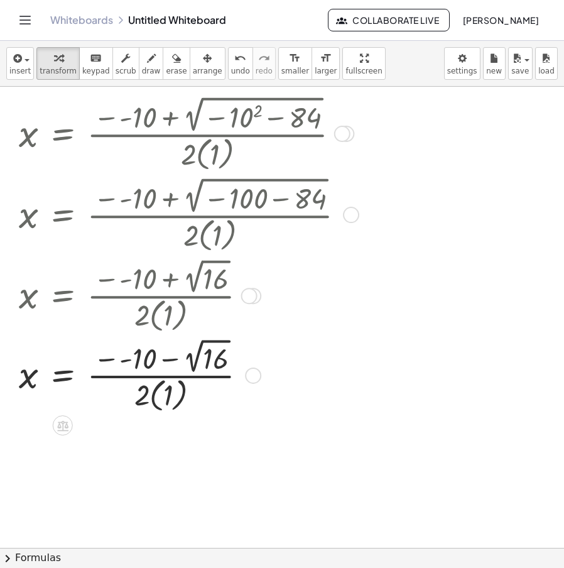
click at [190, 365] on div at bounding box center [221, 375] width 417 height 80
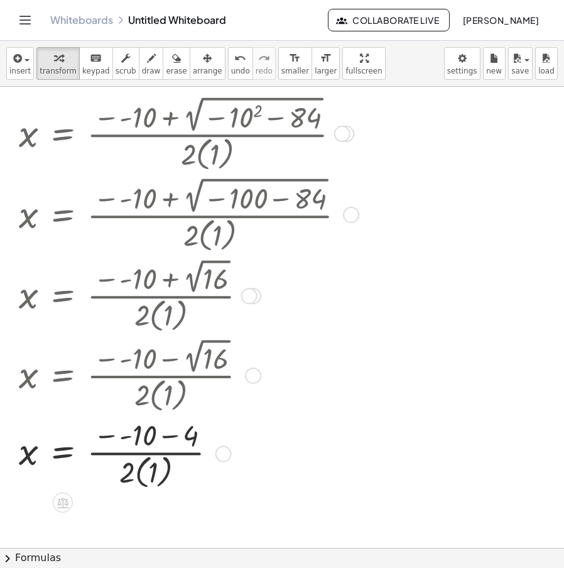
click at [136, 441] on div at bounding box center [221, 452] width 417 height 77
click at [109, 442] on div at bounding box center [221, 452] width 417 height 77
click at [139, 436] on div at bounding box center [221, 452] width 417 height 77
click at [106, 480] on div at bounding box center [221, 452] width 417 height 77
click at [117, 479] on div at bounding box center [221, 452] width 417 height 77
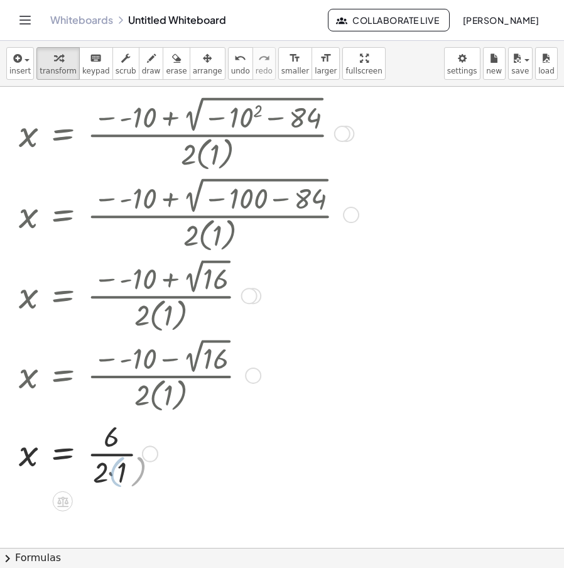
click at [117, 479] on div at bounding box center [221, 453] width 417 height 74
click at [105, 459] on div at bounding box center [221, 453] width 417 height 74
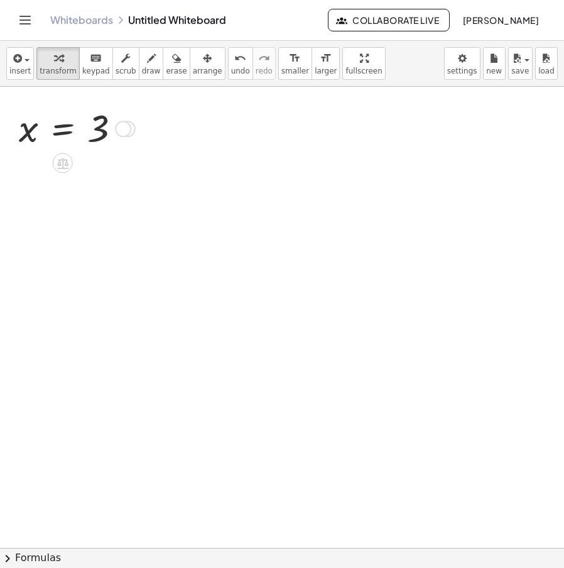
drag, startPoint x: 129, startPoint y: 515, endPoint x: 307, endPoint y: 181, distance: 378.6
click at [63, 129] on div "x = 3 Transform line Copy line as LaTeX Copy derivation as LaTeX Expand new lin…" at bounding box center [63, 129] width 0 height 0
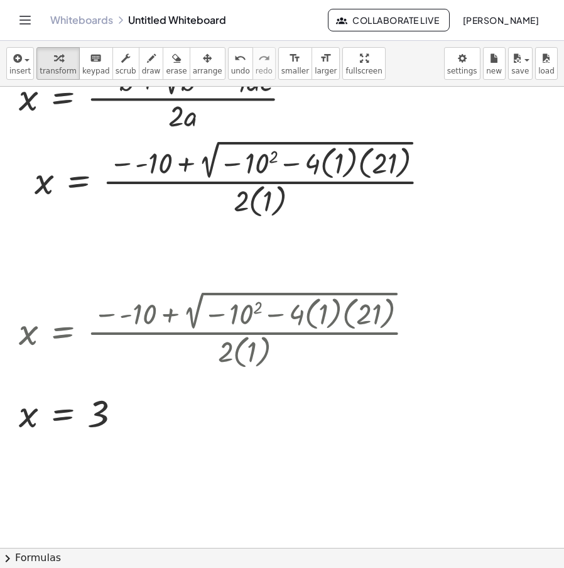
scroll to position [0, 0]
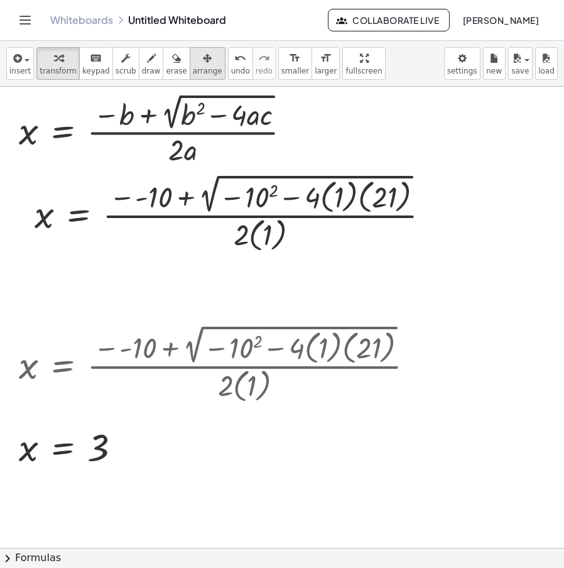
click at [195, 67] on span "arrange" at bounding box center [208, 71] width 30 height 9
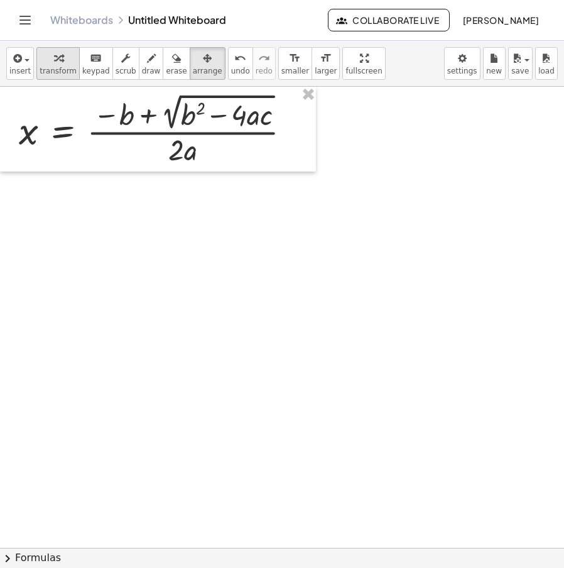
click at [59, 59] on div "button" at bounding box center [58, 57] width 37 height 15
click at [156, 212] on div at bounding box center [289, 548] width 579 height 922
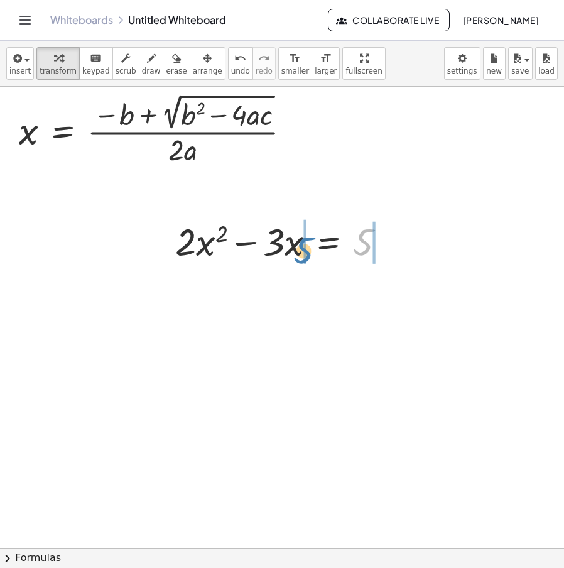
drag, startPoint x: 360, startPoint y: 254, endPoint x: 303, endPoint y: 262, distance: 57.0
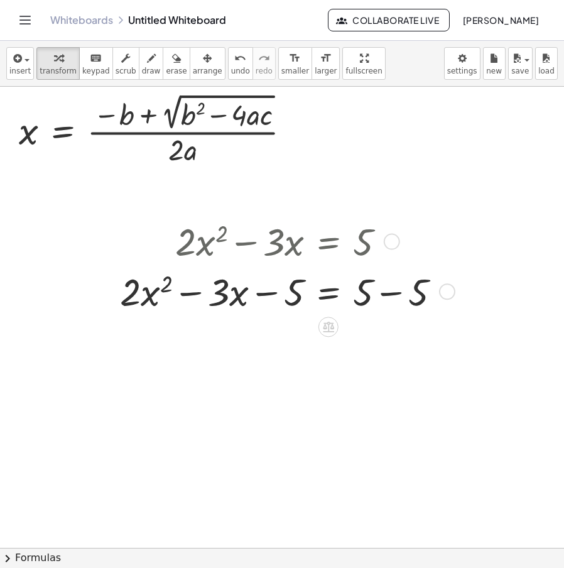
click at [274, 292] on div at bounding box center [285, 291] width 343 height 50
click at [401, 294] on div at bounding box center [285, 291] width 343 height 50
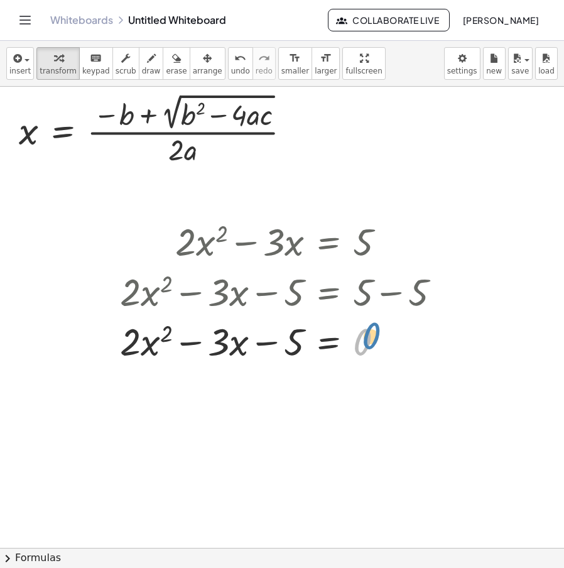
drag, startPoint x: 394, startPoint y: 337, endPoint x: 405, endPoint y: 350, distance: 16.9
click at [405, 350] on div at bounding box center [285, 340] width 343 height 50
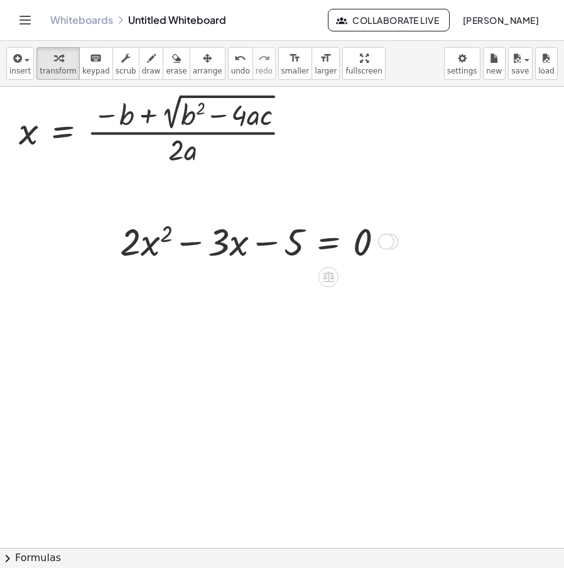
drag, startPoint x: 392, startPoint y: 339, endPoint x: 394, endPoint y: 228, distance: 111.1
click at [328, 242] on div "+ · 2 · x 2 − · 3 · x = − 5 0" at bounding box center [328, 242] width 0 height 0
click at [391, 241] on div at bounding box center [386, 242] width 16 height 16
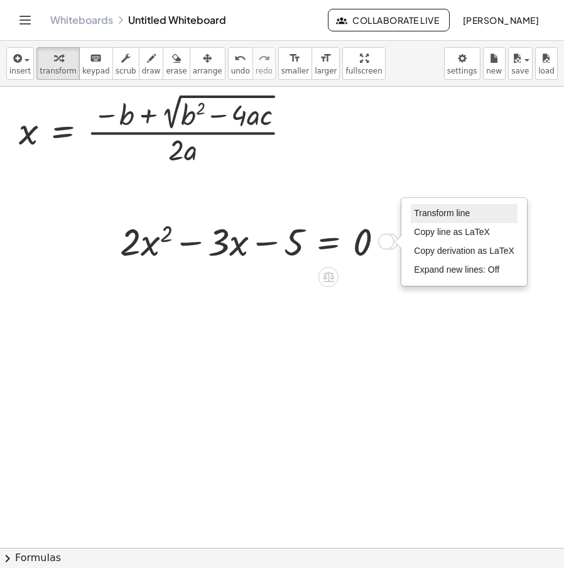
click at [460, 208] on span "Transform line" at bounding box center [442, 213] width 56 height 10
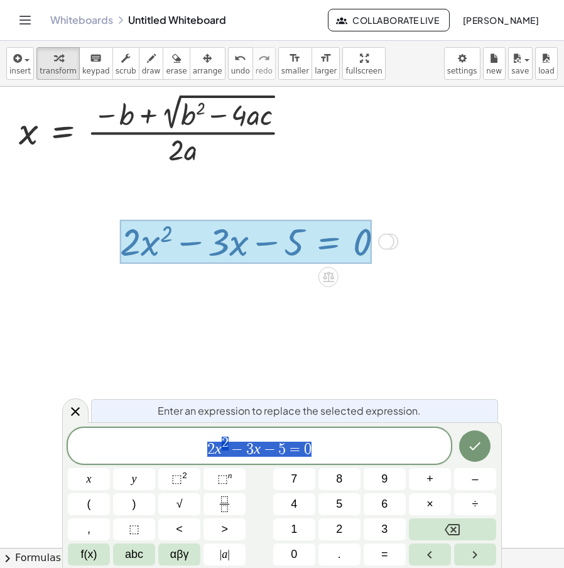
drag, startPoint x: -3, startPoint y: 485, endPoint x: 60, endPoint y: 479, distance: 63.0
click at [4, 484] on body "Graspable Math Activities Whiteboards Classes Account v1.30.2 | Privacy policy …" at bounding box center [282, 284] width 564 height 568
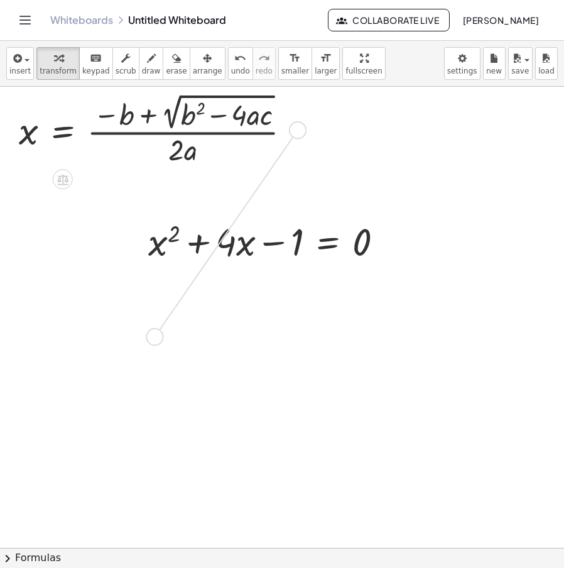
drag, startPoint x: 297, startPoint y: 134, endPoint x: 152, endPoint y: 350, distance: 259.6
click at [152, 350] on div "x = · ( − b + 2 √ ( + b 2 − · 4 · a · c ) ) · 2 · a Fix a mistake Transform lin…" at bounding box center [289, 548] width 579 height 922
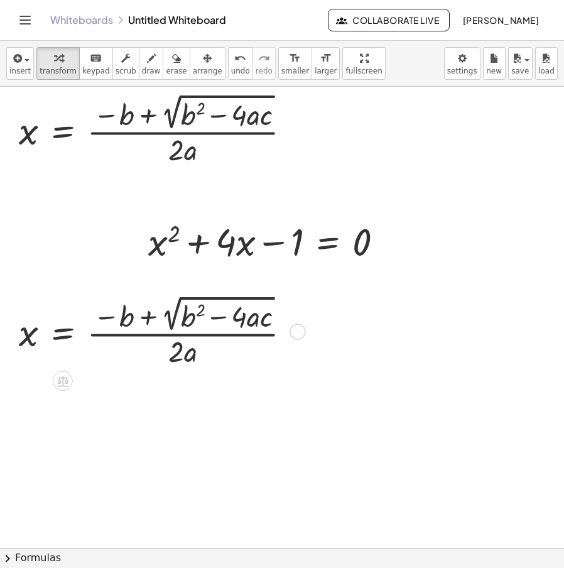
click at [302, 336] on div at bounding box center [297, 331] width 16 height 16
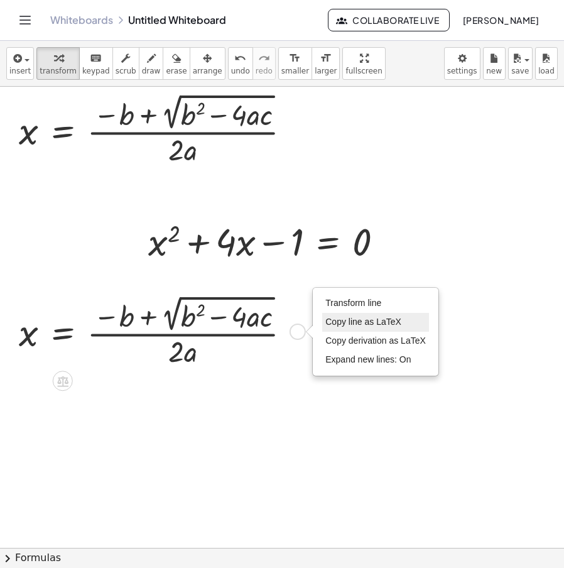
click at [369, 301] on span "Transform line" at bounding box center [353, 303] width 56 height 10
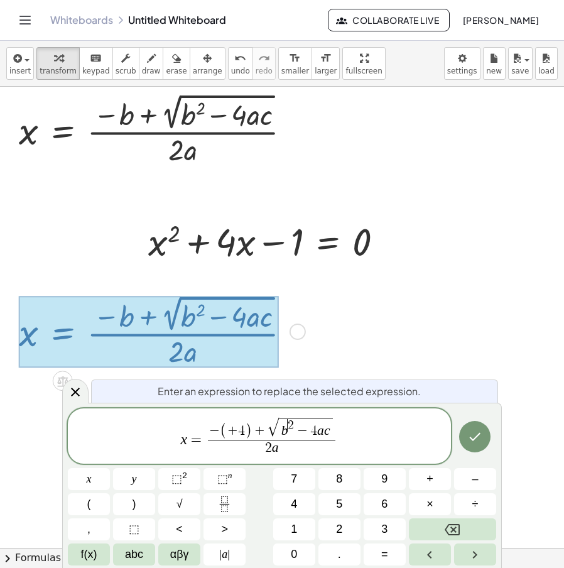
click at [289, 434] on span "b ​ 2 − 4 a c" at bounding box center [305, 427] width 53 height 21
click at [286, 440] on span "2 a ​" at bounding box center [271, 447] width 127 height 17
click at [286, 431] on var "b" at bounding box center [284, 429] width 7 height 15
click at [321, 432] on var "a" at bounding box center [320, 429] width 7 height 15
click at [279, 444] on span "2 a ​" at bounding box center [271, 447] width 147 height 17
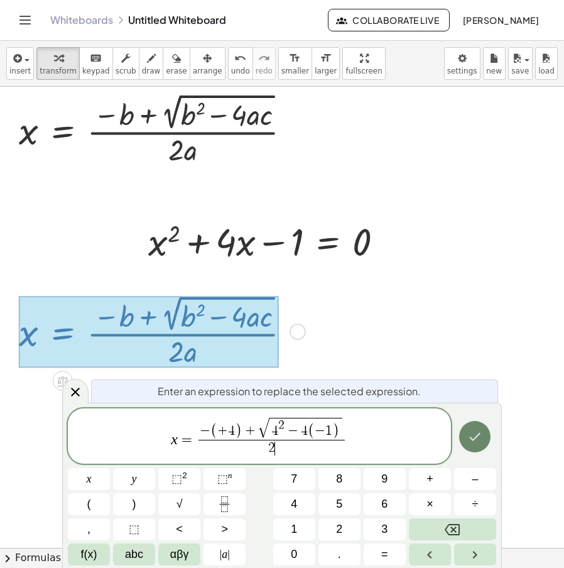
click at [466, 436] on button "Done" at bounding box center [474, 436] width 31 height 31
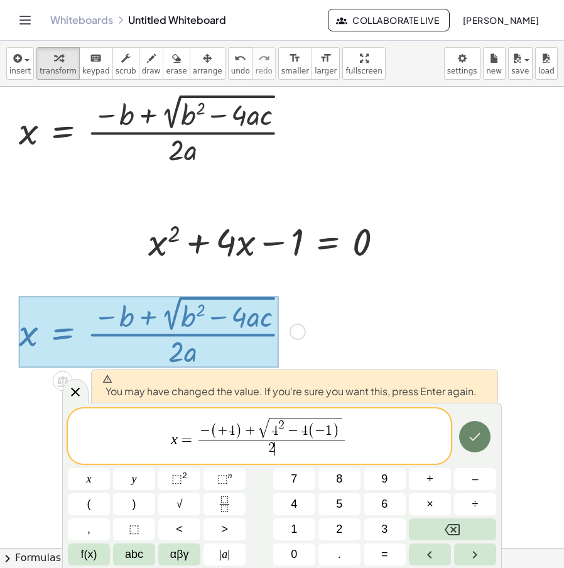
click at [465, 433] on button "Done" at bounding box center [474, 436] width 31 height 31
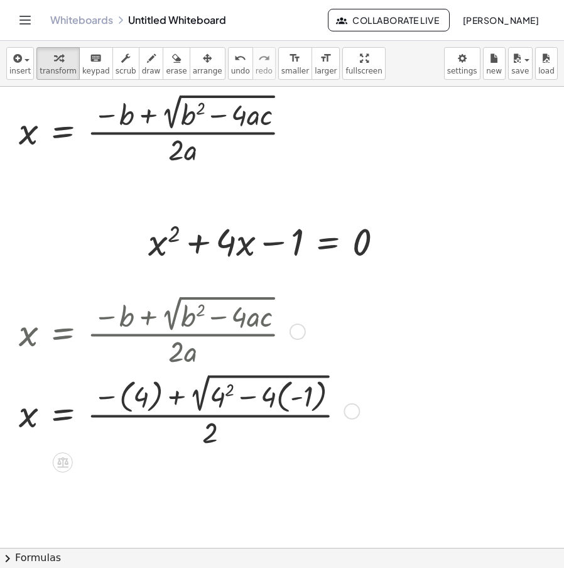
click at [301, 395] on div at bounding box center [187, 410] width 349 height 81
click at [279, 403] on div at bounding box center [187, 410] width 349 height 81
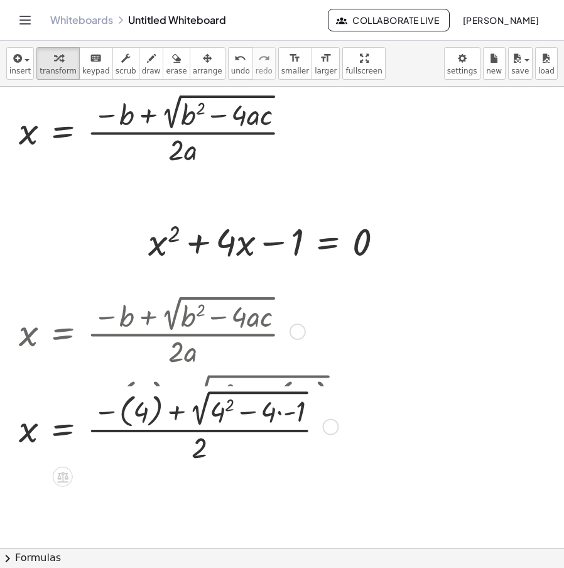
click at [63, 331] on div "x = · ( − b + 2 √ ( + b 2 − · 4 · a · c ) ) · 2 · a x = · ( − ( 4 ) + 2 √ ( + 4…" at bounding box center [63, 331] width 0 height 0
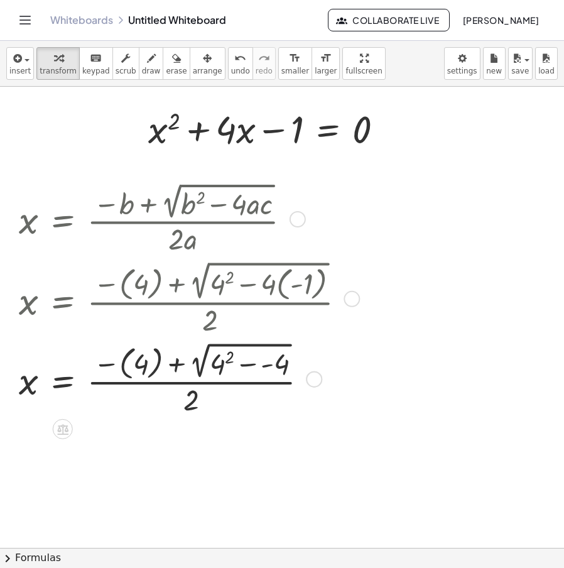
scroll to position [126, 0]
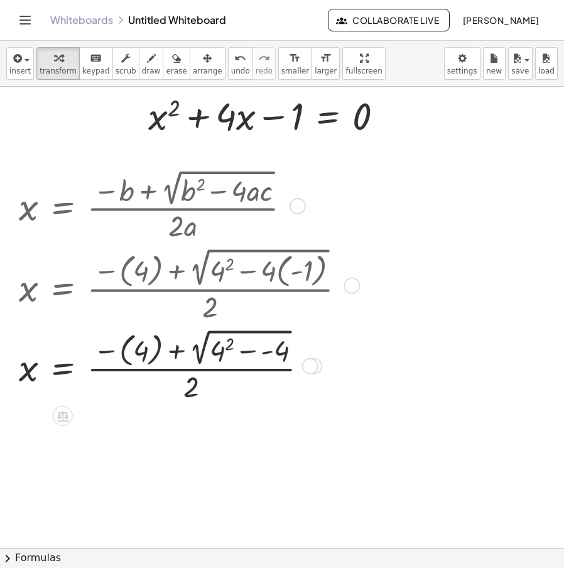
click at [267, 359] on div at bounding box center [187, 365] width 349 height 80
click at [240, 355] on div at bounding box center [187, 365] width 349 height 80
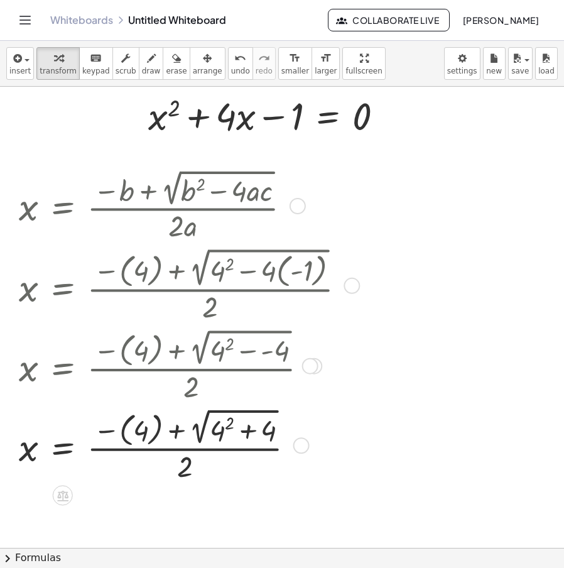
click at [225, 427] on div at bounding box center [187, 444] width 349 height 80
click at [250, 443] on div at bounding box center [187, 444] width 349 height 80
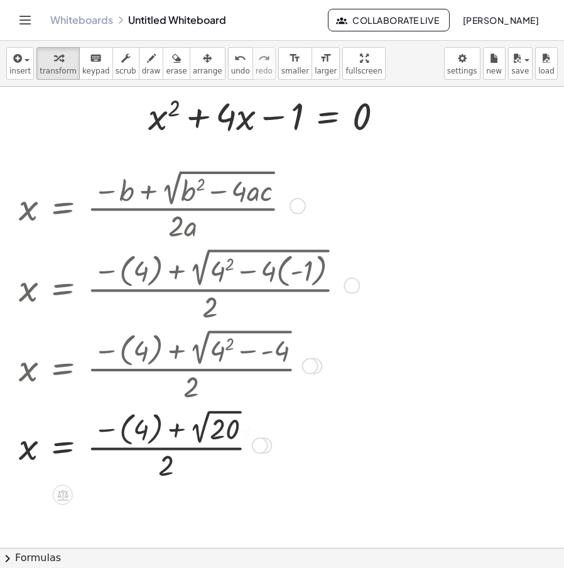
click at [193, 441] on div at bounding box center [187, 444] width 349 height 78
click at [199, 439] on div at bounding box center [187, 444] width 349 height 77
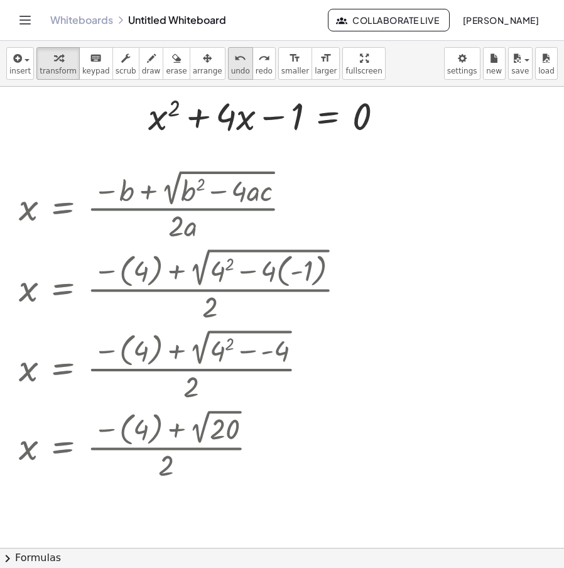
click at [234, 58] on icon "undo" at bounding box center [240, 58] width 12 height 15
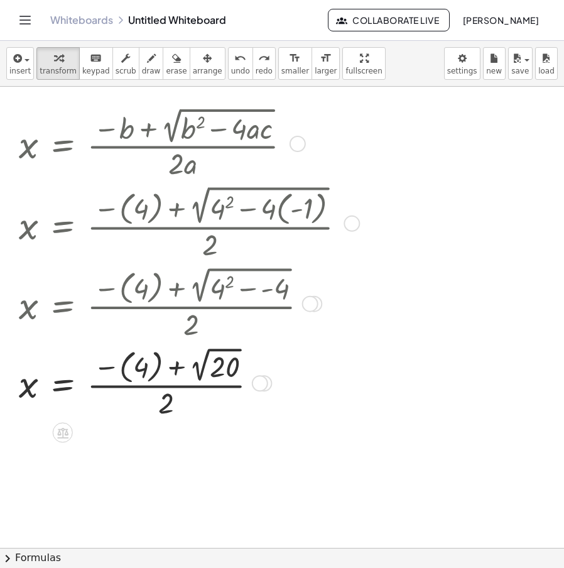
scroll to position [188, 0]
click at [109, 365] on div at bounding box center [174, 381] width 323 height 78
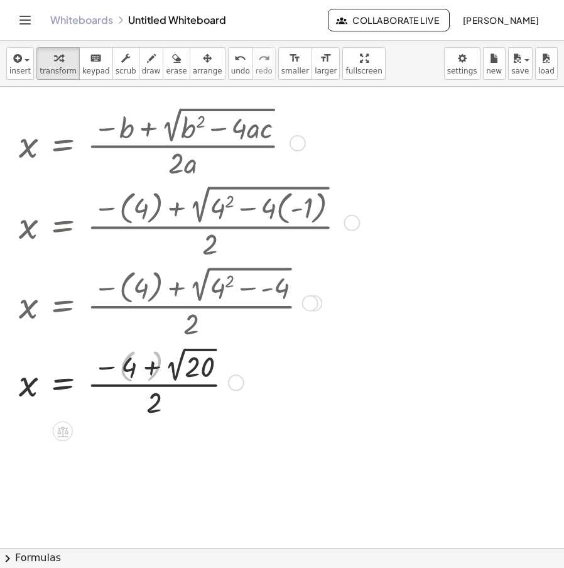
click at [118, 379] on div at bounding box center [187, 381] width 349 height 77
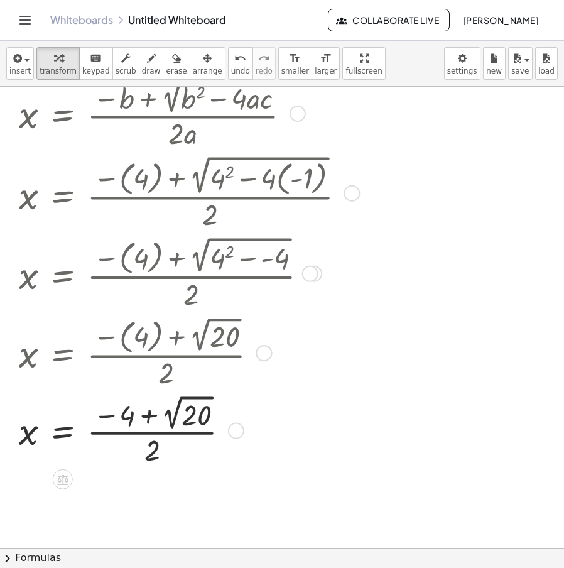
scroll to position [251, 0]
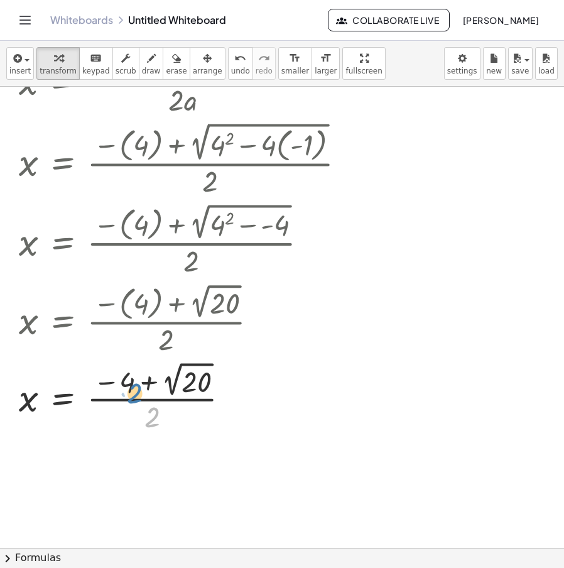
drag, startPoint x: 154, startPoint y: 419, endPoint x: 160, endPoint y: 423, distance: 6.8
click at [160, 423] on div at bounding box center [187, 396] width 349 height 77
drag, startPoint x: 127, startPoint y: 390, endPoint x: 119, endPoint y: 387, distance: 8.2
click at [119, 387] on div at bounding box center [187, 396] width 349 height 77
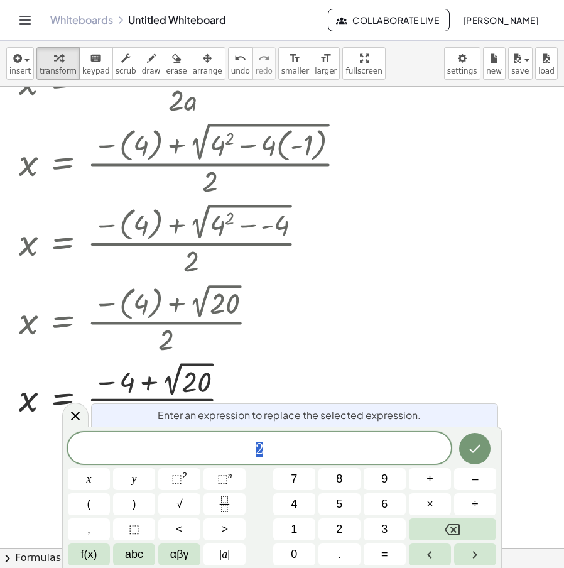
drag, startPoint x: 149, startPoint y: 413, endPoint x: 152, endPoint y: 433, distance: 20.3
click at [152, 433] on body "Graspable Math Activities Whiteboards Classes Account v1.30.2 | Privacy policy …" at bounding box center [282, 284] width 564 height 568
click at [328, 350] on div at bounding box center [201, 318] width 377 height 78
click at [342, 351] on div at bounding box center [201, 318] width 377 height 78
click at [77, 421] on icon at bounding box center [75, 415] width 15 height 15
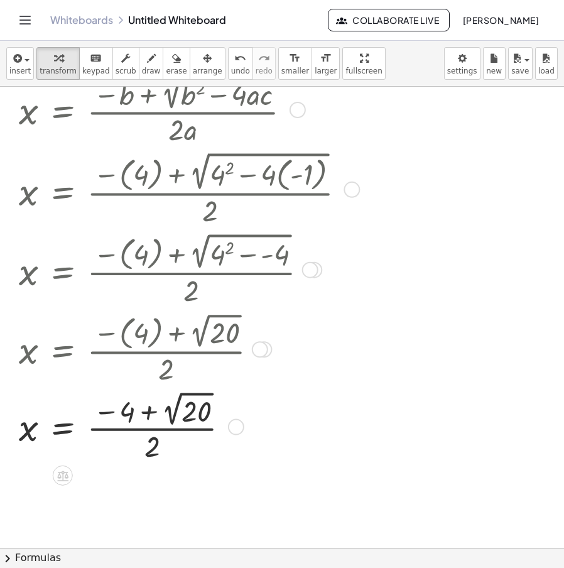
scroll to position [188, 0]
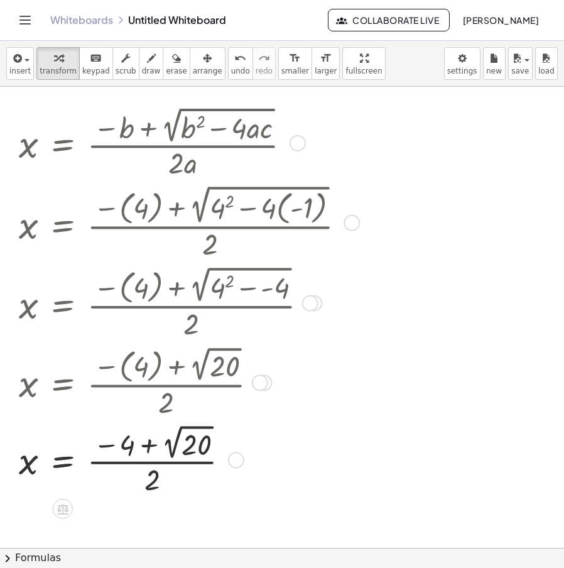
click at [270, 294] on div at bounding box center [194, 302] width 362 height 80
click at [264, 292] on div at bounding box center [194, 302] width 362 height 80
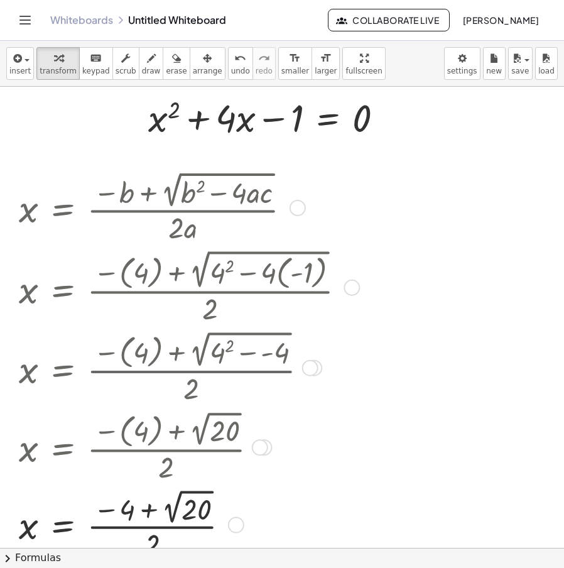
scroll to position [126, 0]
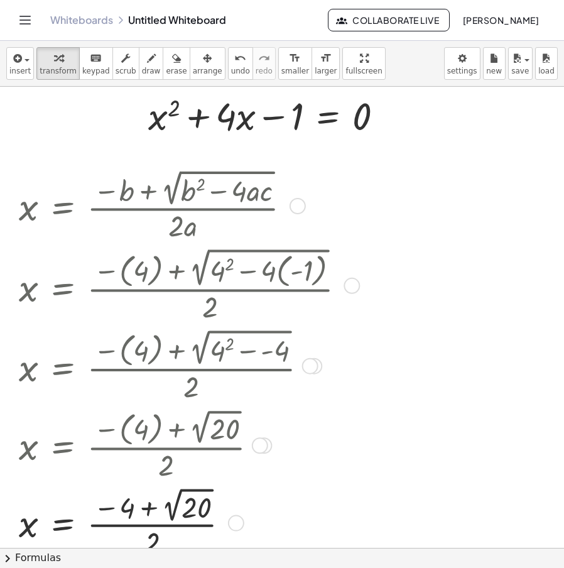
click at [348, 288] on div at bounding box center [351, 285] width 16 height 16
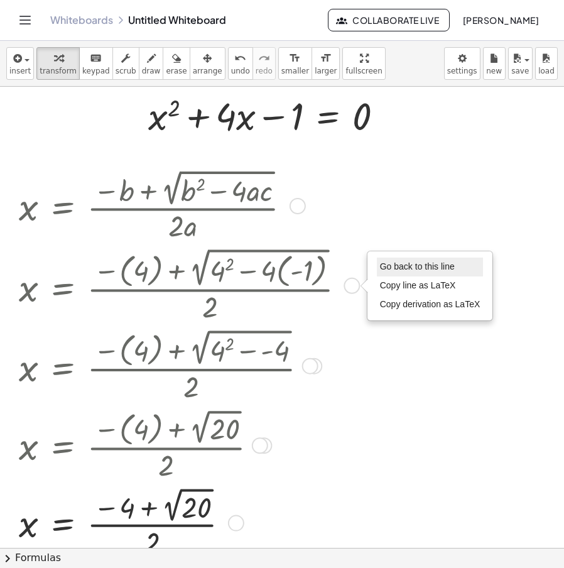
click at [413, 269] on span "Go back to this line" at bounding box center [417, 266] width 75 height 10
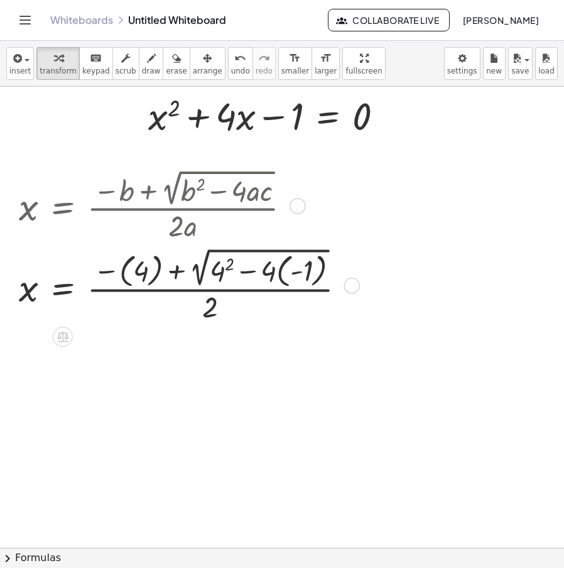
click at [295, 276] on div at bounding box center [187, 284] width 349 height 81
click at [281, 281] on div at bounding box center [187, 284] width 349 height 81
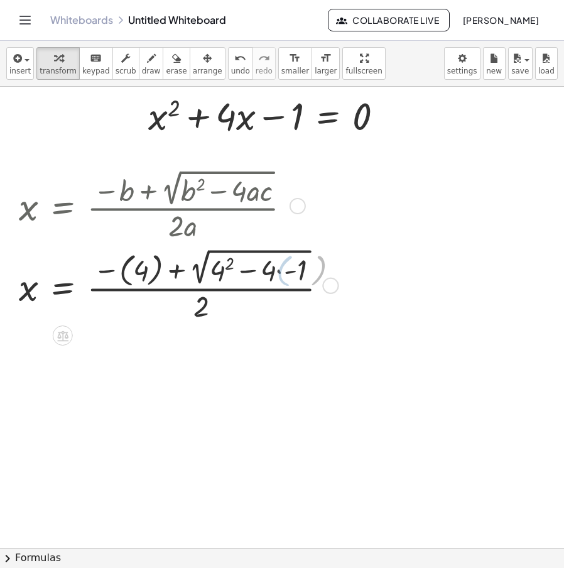
click at [283, 274] on div at bounding box center [177, 285] width 328 height 80
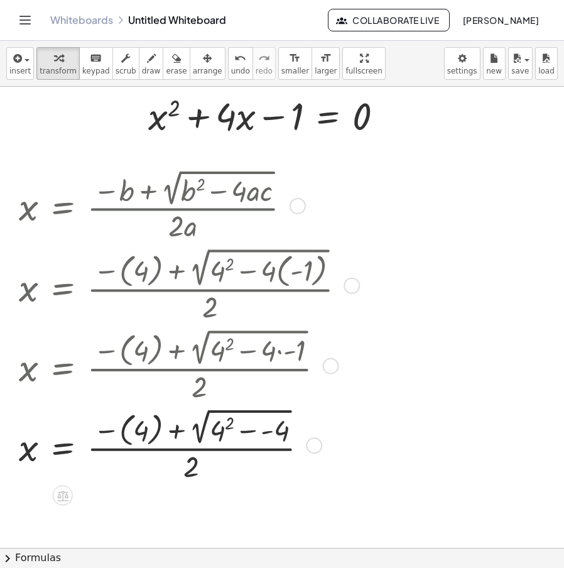
click at [258, 432] on div at bounding box center [187, 444] width 349 height 80
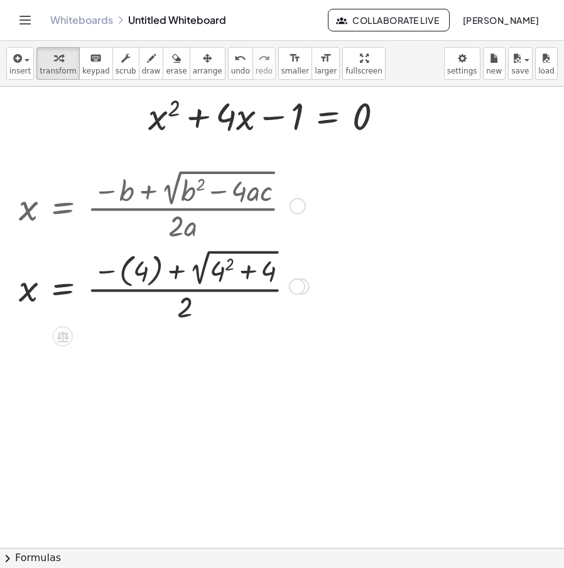
drag, startPoint x: 304, startPoint y: 433, endPoint x: 307, endPoint y: 279, distance: 153.2
click at [63, 286] on div "x = · ( − ( 4 ) + 2 √ ( + 4 2 4 ) ) · 2 + Go back to this line Copy line as LaT…" at bounding box center [63, 286] width 0 height 0
click at [245, 274] on div at bounding box center [162, 285] width 298 height 80
click at [191, 274] on div at bounding box center [162, 285] width 298 height 80
click at [200, 276] on div at bounding box center [162, 285] width 298 height 80
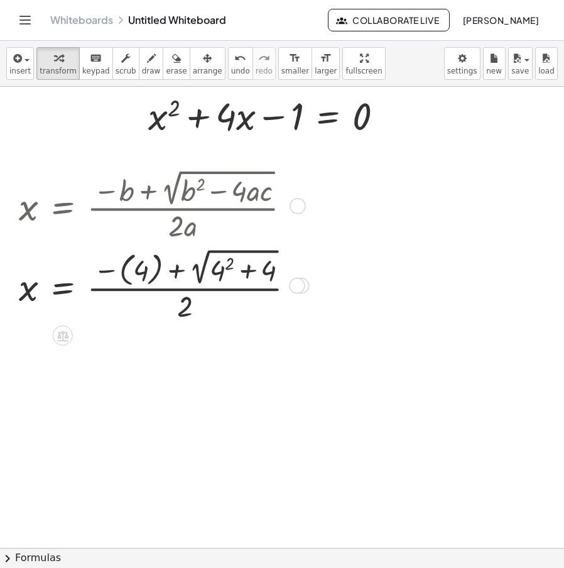
click at [218, 274] on div at bounding box center [162, 285] width 298 height 80
click at [63, 206] on div "x = · ( − b + 2 √ ( + b 2 − · 4 · a · c ) ) · 2 · a x = · ( − ( 4 ) + 2 √ ( + 4…" at bounding box center [63, 206] width 0 height 0
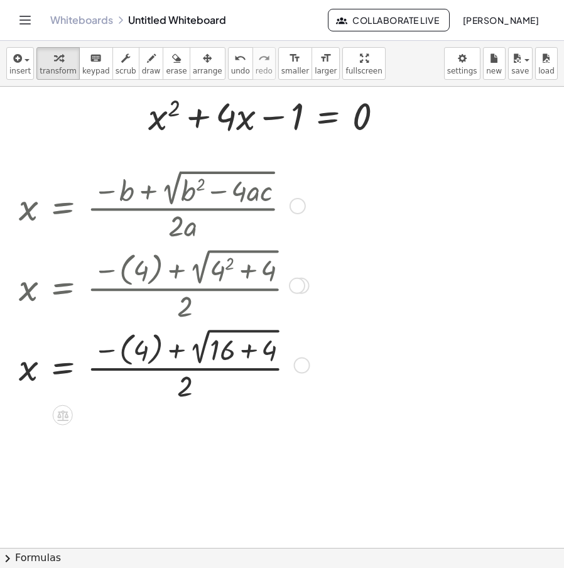
click at [242, 347] on div at bounding box center [162, 364] width 299 height 80
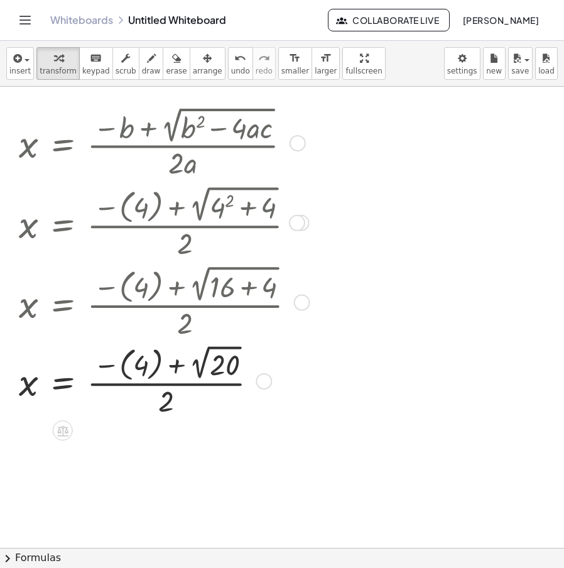
click at [155, 362] on div at bounding box center [162, 380] width 299 height 78
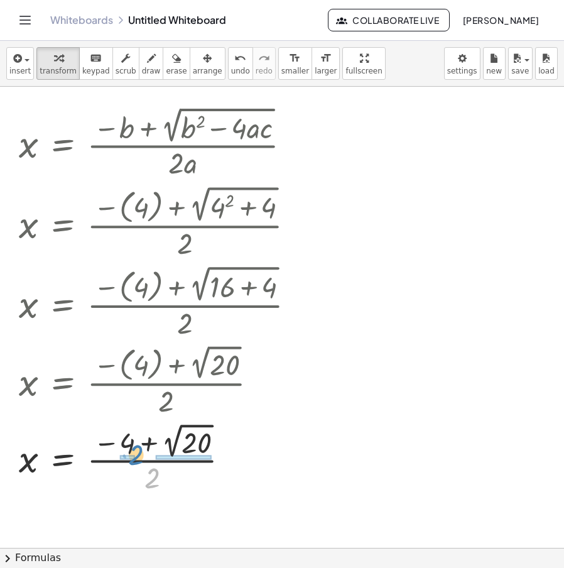
drag, startPoint x: 159, startPoint y: 473, endPoint x: 137, endPoint y: 437, distance: 42.3
click at [137, 437] on div at bounding box center [162, 457] width 299 height 77
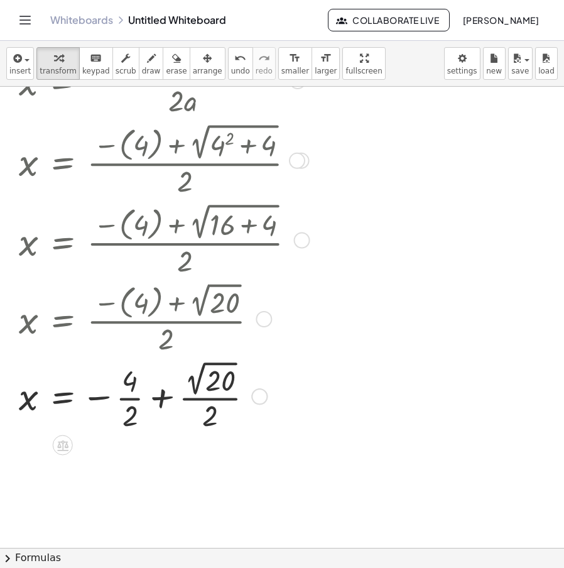
scroll to position [251, 0]
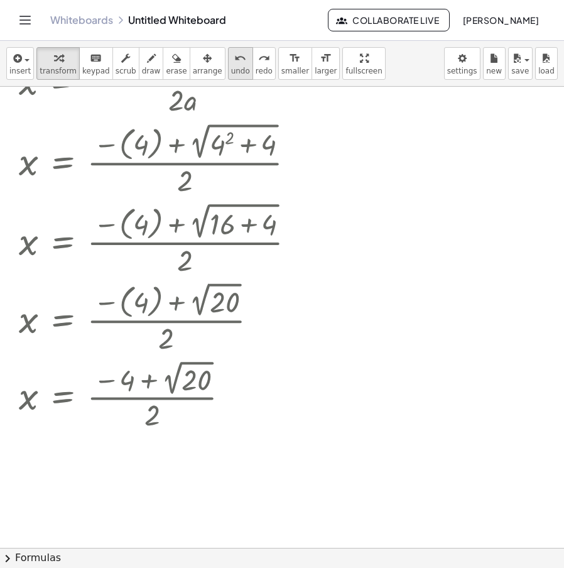
click at [231, 72] on span "undo" at bounding box center [240, 71] width 19 height 9
drag, startPoint x: 159, startPoint y: 417, endPoint x: 137, endPoint y: 393, distance: 32.9
click at [137, 393] on div at bounding box center [150, 394] width 275 height 77
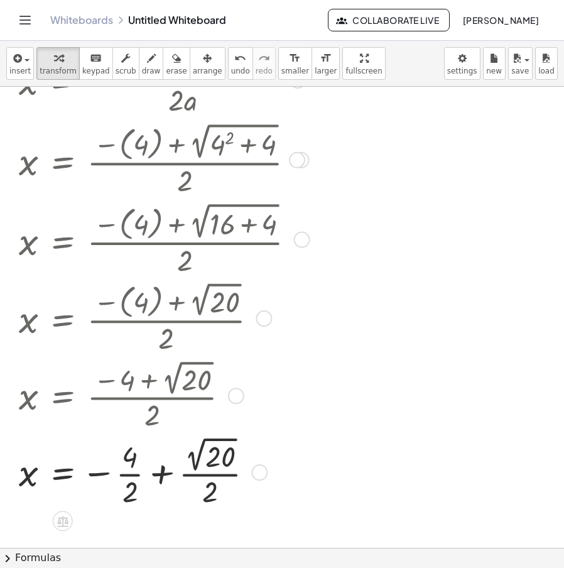
click at [134, 406] on div at bounding box center [150, 394] width 275 height 77
click at [131, 490] on div at bounding box center [162, 471] width 299 height 77
click at [159, 478] on div at bounding box center [162, 471] width 299 height 77
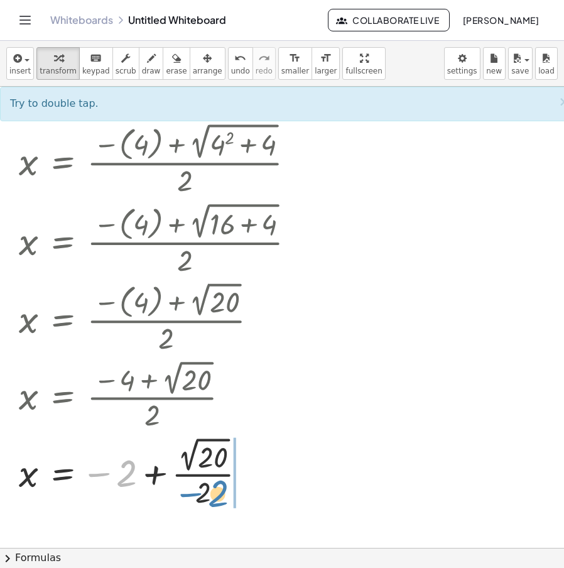
drag, startPoint x: 132, startPoint y: 478, endPoint x: 225, endPoint y: 498, distance: 95.8
click at [225, 498] on div at bounding box center [162, 471] width 299 height 77
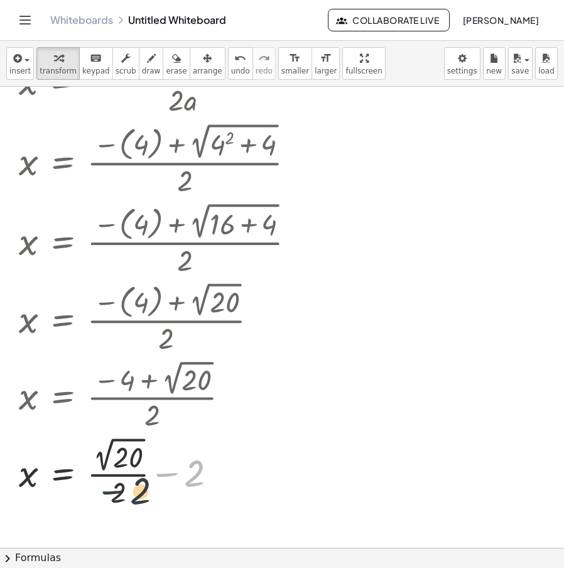
drag, startPoint x: 191, startPoint y: 474, endPoint x: 178, endPoint y: 480, distance: 14.9
click at [177, 480] on div at bounding box center [162, 471] width 299 height 77
drag, startPoint x: 148, startPoint y: 476, endPoint x: 97, endPoint y: 479, distance: 50.9
click at [97, 479] on div at bounding box center [162, 471] width 299 height 77
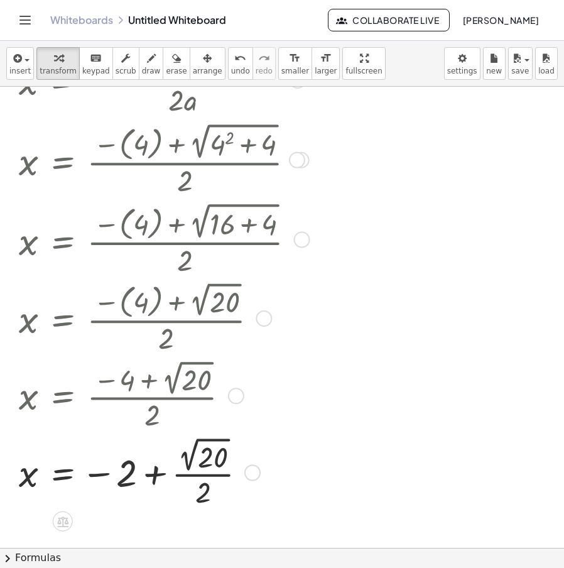
scroll to position [314, 0]
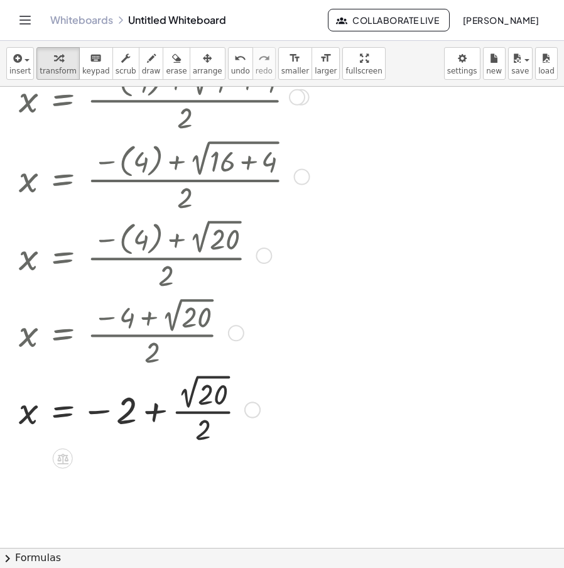
click at [212, 404] on div at bounding box center [162, 408] width 299 height 77
click at [234, 60] on icon "undo" at bounding box center [240, 58] width 12 height 15
drag, startPoint x: 190, startPoint y: 440, endPoint x: 194, endPoint y: 433, distance: 8.7
click at [192, 435] on div at bounding box center [149, 408] width 272 height 77
drag, startPoint x: 200, startPoint y: 428, endPoint x: 207, endPoint y: 436, distance: 10.2
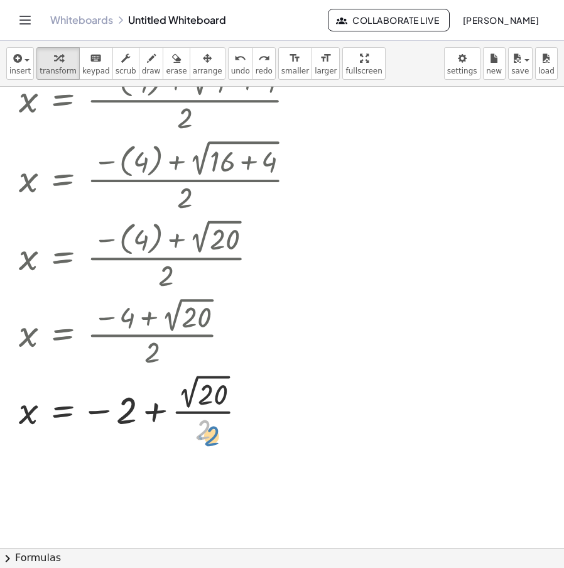
click at [207, 436] on div at bounding box center [149, 408] width 272 height 77
drag, startPoint x: 208, startPoint y: 436, endPoint x: 202, endPoint y: 428, distance: 10.3
click at [200, 436] on div at bounding box center [149, 408] width 272 height 77
drag, startPoint x: 191, startPoint y: 399, endPoint x: 208, endPoint y: 447, distance: 50.8
click at [208, 447] on div "x = · ( − b + 2 √ ( + b 2 − · 4 · a · c ) ) · 2 · a x = · ( − ( 4 ) + 2 √ ( + 4…" at bounding box center [160, 212] width 320 height 476
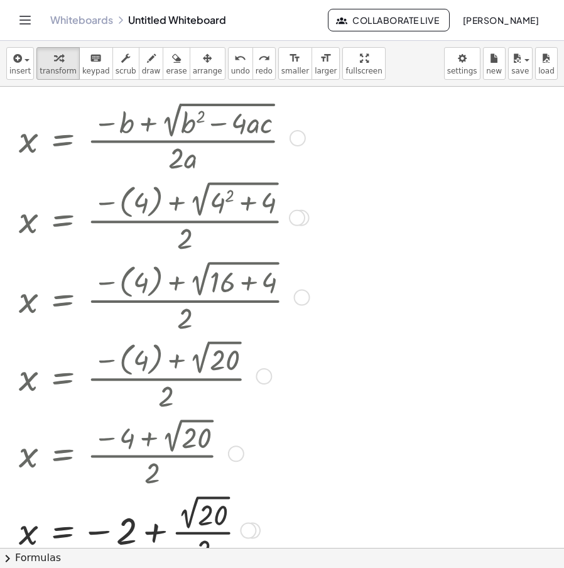
scroll to position [188, 0]
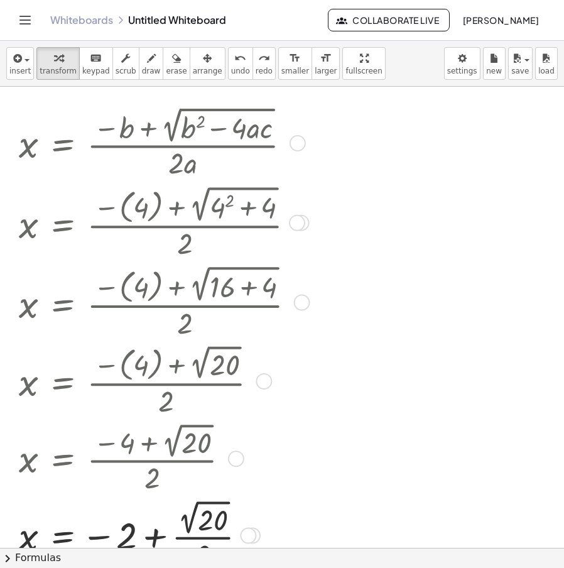
click at [296, 143] on div at bounding box center [297, 143] width 16 height 16
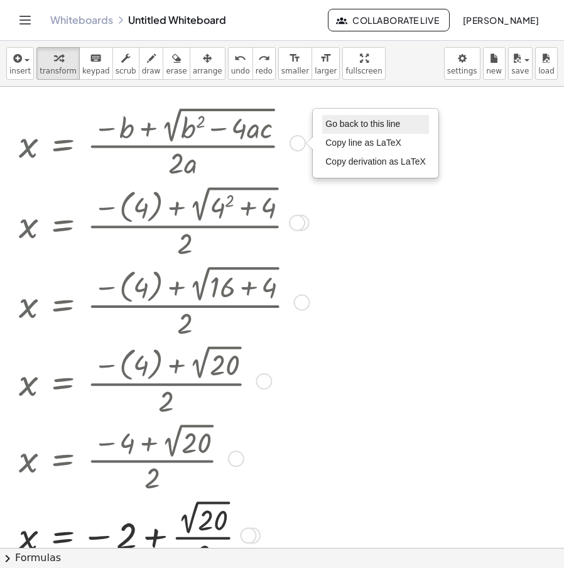
click at [410, 121] on li "Go back to this line" at bounding box center [375, 124] width 107 height 19
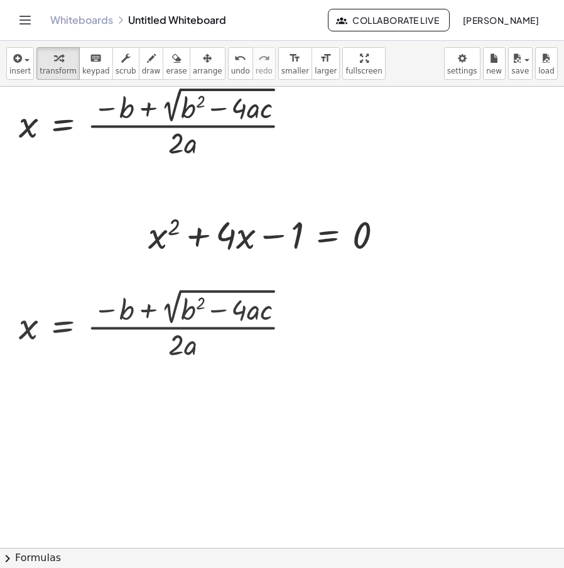
scroll to position [0, 0]
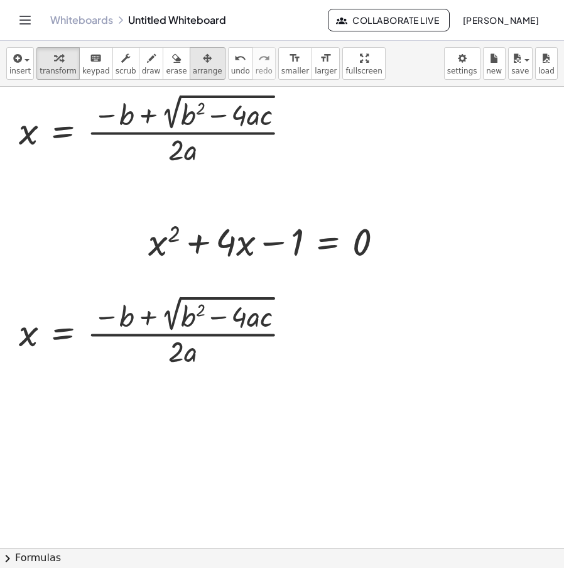
click at [195, 68] on span "arrange" at bounding box center [208, 71] width 30 height 9
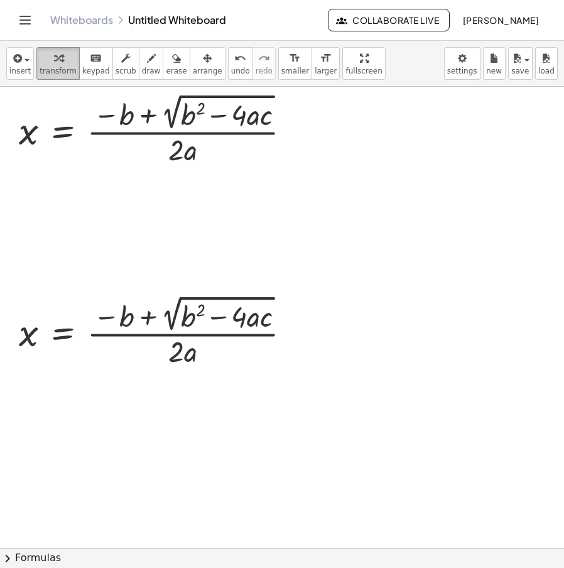
click at [64, 70] on span "transform" at bounding box center [58, 71] width 37 height 9
drag, startPoint x: 278, startPoint y: 328, endPoint x: 288, endPoint y: 330, distance: 10.1
click at [277, 328] on div at bounding box center [160, 330] width 294 height 78
click at [296, 330] on div "Go back to this line Copy line as LaTeX Copy derivation as LaTeX" at bounding box center [297, 331] width 16 height 16
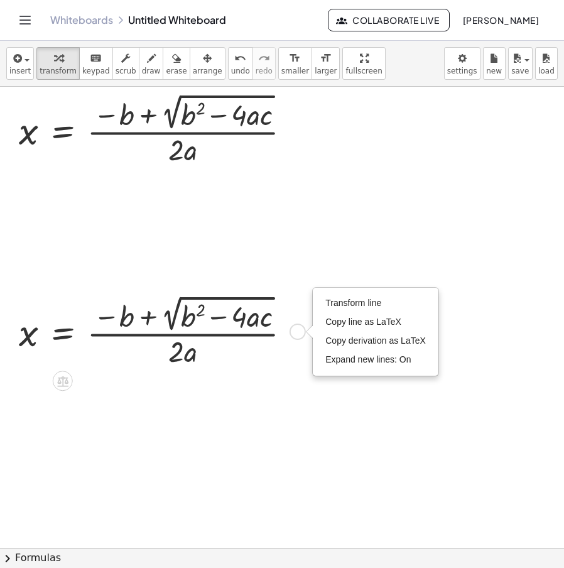
click at [331, 291] on div "Transform line Copy line as LaTeX Copy derivation as LaTeX Expand new lines: On" at bounding box center [375, 331] width 124 height 87
click at [342, 303] on span "Transform line" at bounding box center [353, 303] width 56 height 10
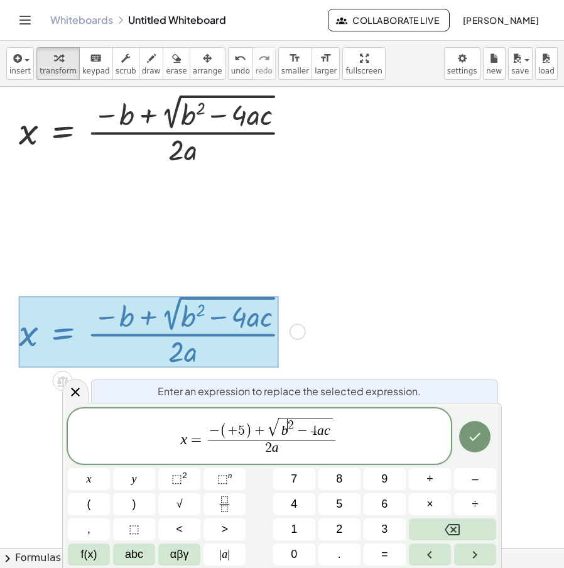
click at [290, 429] on span "2" at bounding box center [291, 425] width 6 height 12
click at [326, 433] on var "c" at bounding box center [327, 429] width 6 height 15
click at [288, 448] on span "2 a" at bounding box center [272, 447] width 168 height 17
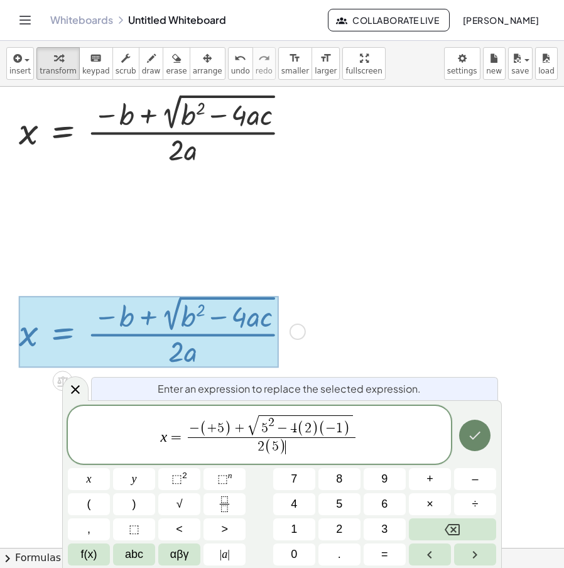
click at [486, 435] on button "Done" at bounding box center [474, 434] width 31 height 31
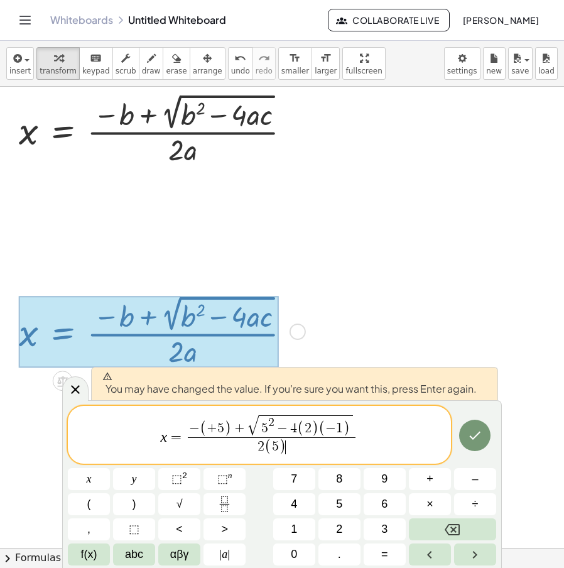
click at [486, 435] on button "Done" at bounding box center [474, 434] width 31 height 31
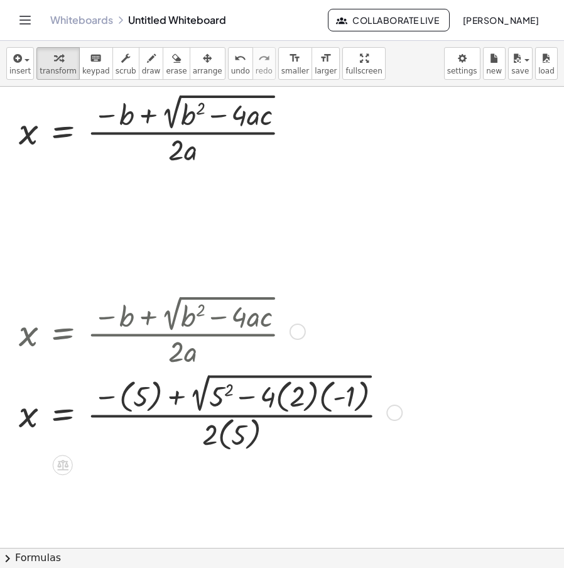
click at [220, 442] on div at bounding box center [208, 412] width 391 height 84
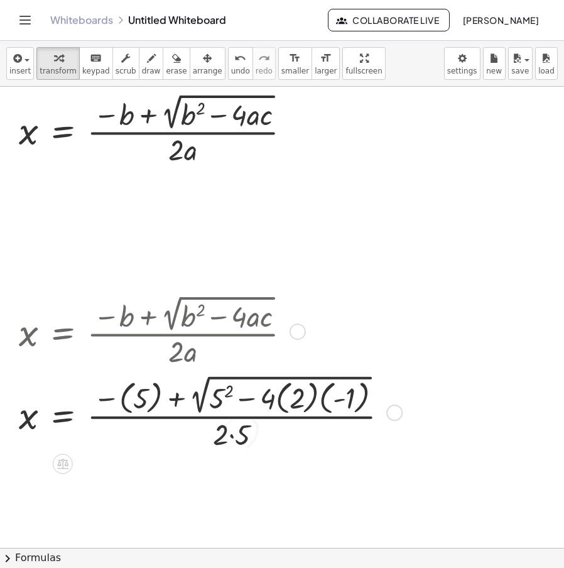
click at [223, 444] on div at bounding box center [208, 411] width 391 height 81
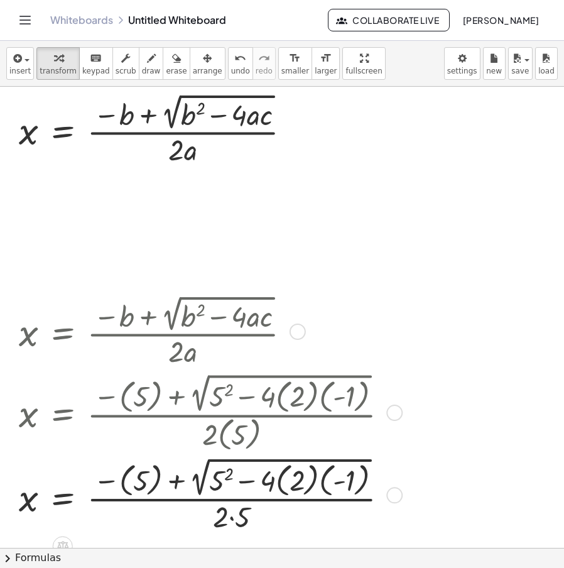
click at [232, 528] on div at bounding box center [208, 493] width 391 height 81
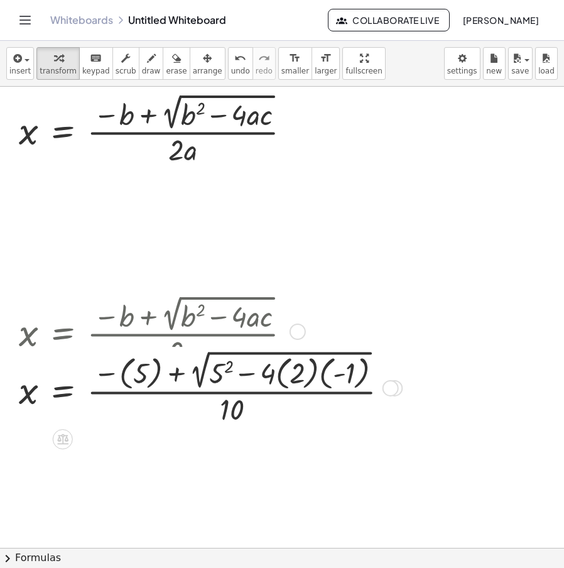
drag, startPoint x: 392, startPoint y: 501, endPoint x: 368, endPoint y: 321, distance: 181.7
click at [63, 388] on div "x = · ( − ( 5 ) + 2 √ ( + 5 2 − · 4 · ( 2 ) · ( - 1 ) ) ) · 10 Transform line C…" at bounding box center [63, 388] width 0 height 0
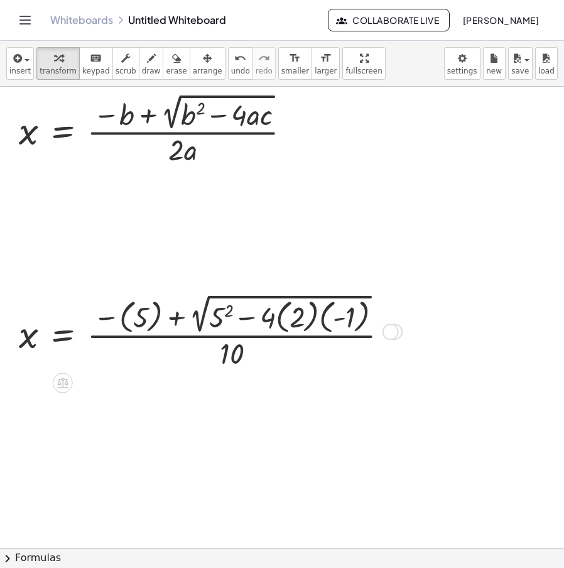
click at [329, 329] on div at bounding box center [208, 330] width 391 height 81
click at [308, 319] on div at bounding box center [198, 330] width 370 height 81
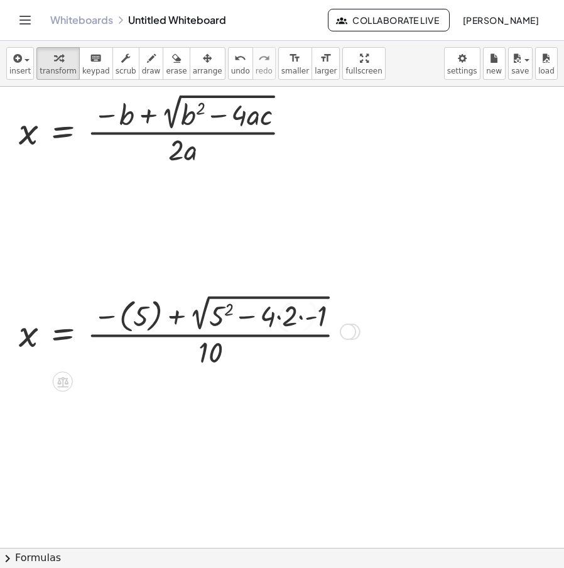
click at [281, 328] on div at bounding box center [187, 331] width 349 height 80
drag, startPoint x: 304, startPoint y: 326, endPoint x: 291, endPoint y: 327, distance: 12.6
click at [298, 326] on div at bounding box center [177, 331] width 328 height 80
click at [281, 321] on div at bounding box center [177, 331] width 328 height 80
click at [254, 318] on div at bounding box center [168, 331] width 311 height 80
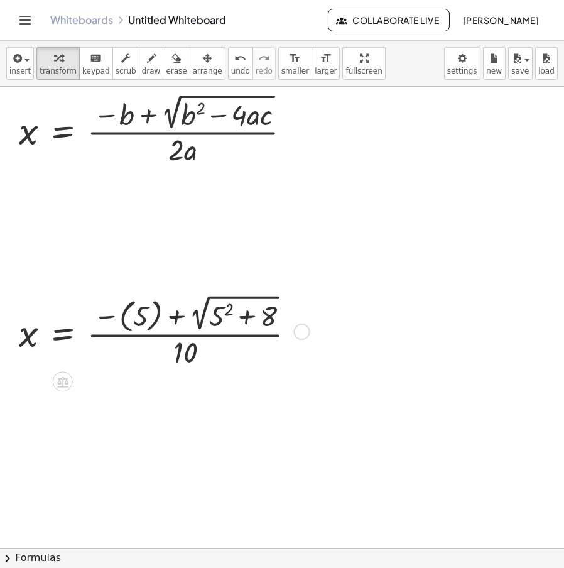
click at [246, 320] on div at bounding box center [162, 331] width 299 height 80
click at [216, 323] on div at bounding box center [162, 331] width 299 height 80
click at [259, 318] on div at bounding box center [165, 331] width 305 height 80
click at [201, 321] on div at bounding box center [144, 330] width 263 height 78
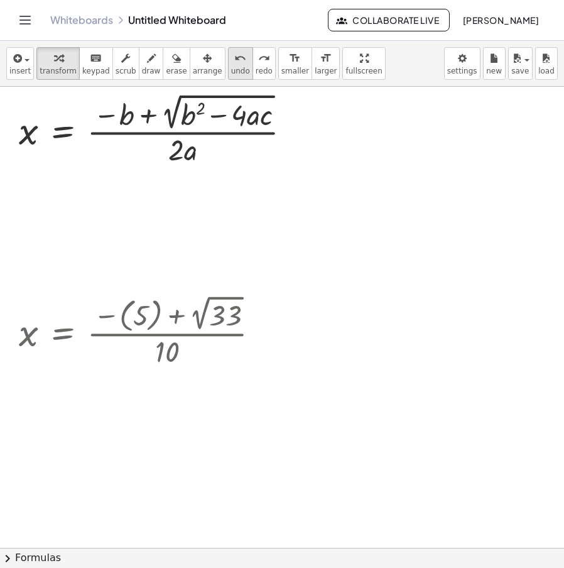
click at [231, 62] on div "undo" at bounding box center [240, 57] width 19 height 15
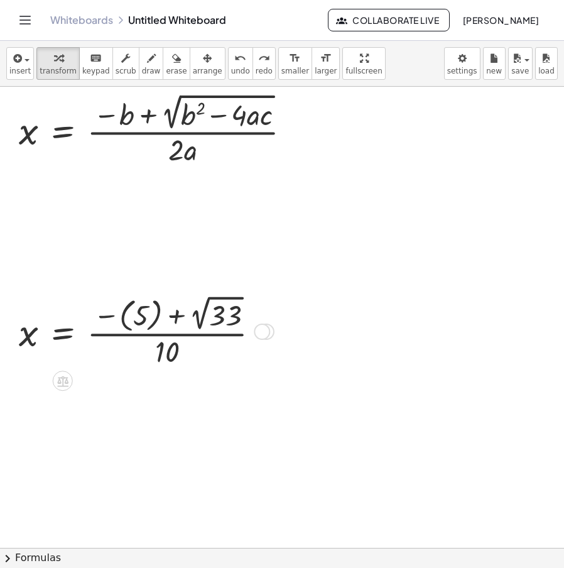
click at [126, 323] on div at bounding box center [144, 330] width 263 height 78
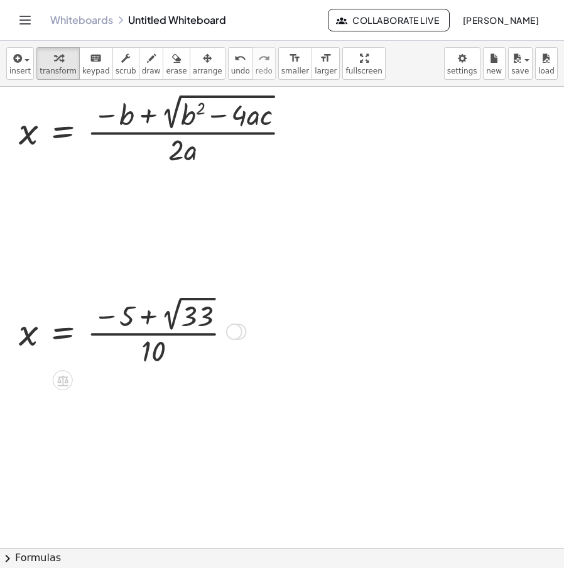
click at [118, 320] on div at bounding box center [130, 330] width 235 height 77
drag, startPoint x: 143, startPoint y: 347, endPoint x: 162, endPoint y: 362, distance: 25.0
click at [162, 362] on div at bounding box center [130, 330] width 235 height 77
click at [234, 332] on div at bounding box center [234, 331] width 16 height 16
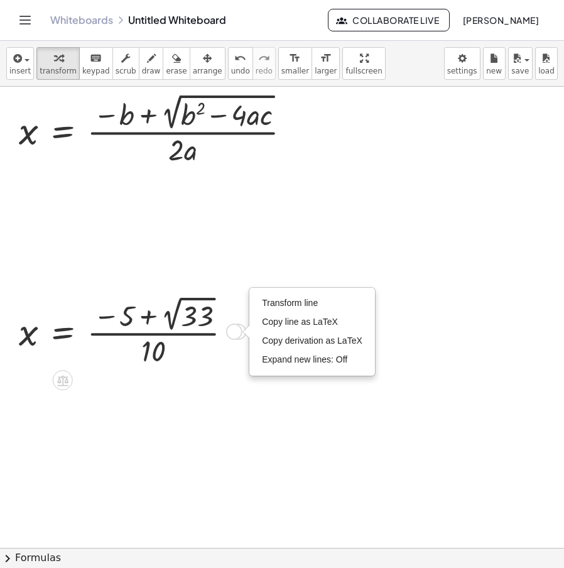
click at [157, 370] on div "x = · ( − b + 2 √ ( + b 2 − · 4 · a · c ) ) · 2 · a x = · ( − ( 5 ) + 2 √ ( + 5…" at bounding box center [128, 330] width 257 height 83
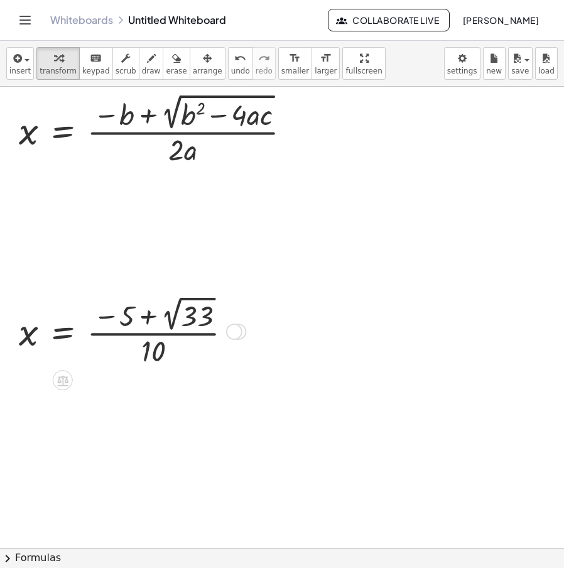
click at [240, 331] on div "Transform line Copy line as LaTeX Copy derivation as LaTeX Expand new lines: Off" at bounding box center [234, 331] width 16 height 16
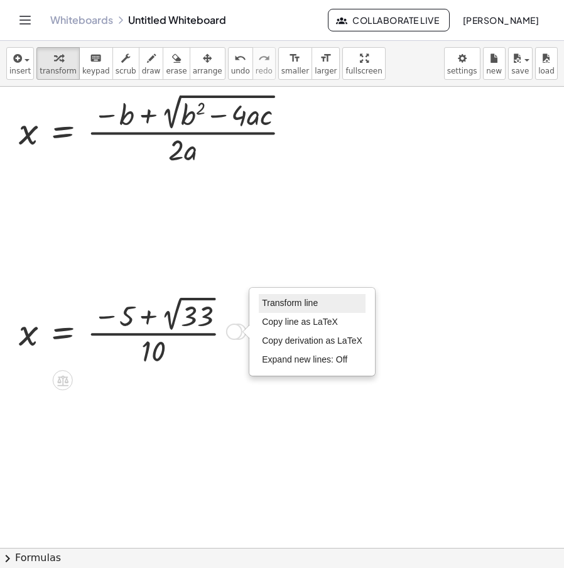
click at [320, 301] on li "Transform line" at bounding box center [312, 303] width 107 height 19
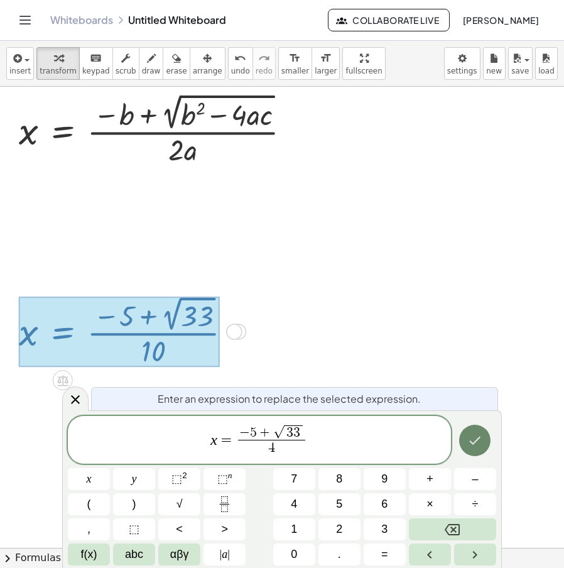
click at [485, 433] on button "Done" at bounding box center [474, 439] width 31 height 31
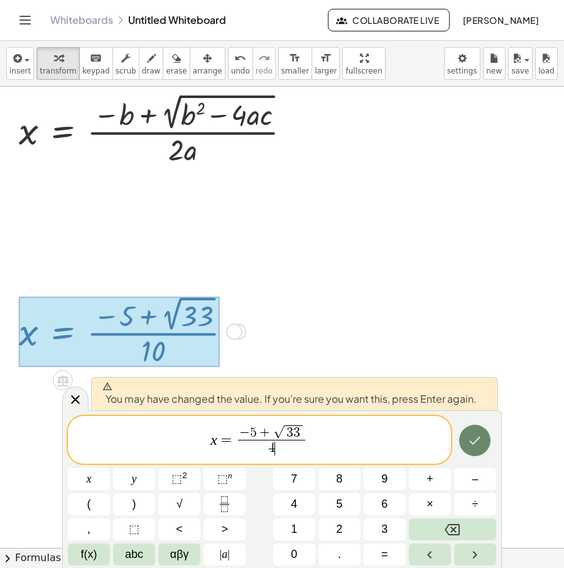
click at [485, 433] on button "Done" at bounding box center [474, 439] width 31 height 31
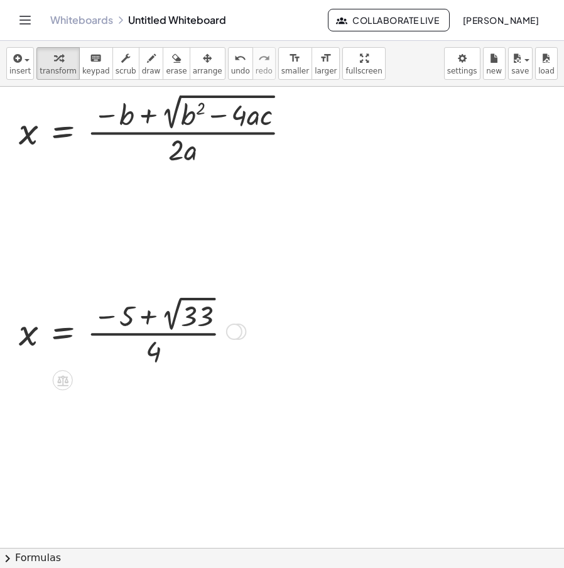
click at [232, 337] on div "Transform line Copy line as LaTeX Copy derivation as LaTeX Expand new lines: Off" at bounding box center [234, 331] width 16 height 16
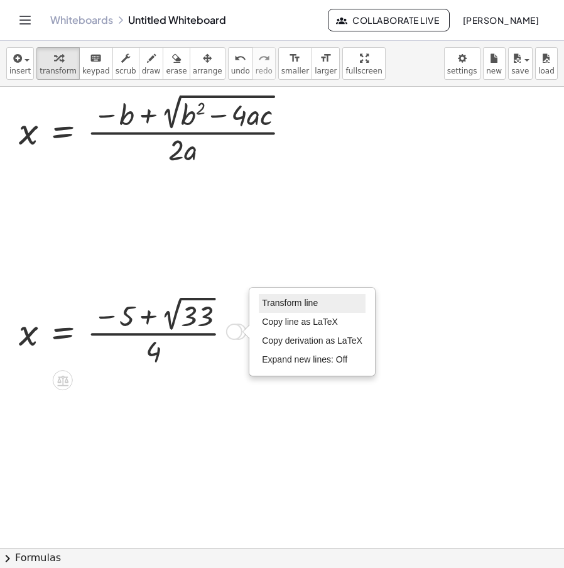
click at [306, 294] on li "Transform line" at bounding box center [312, 303] width 107 height 19
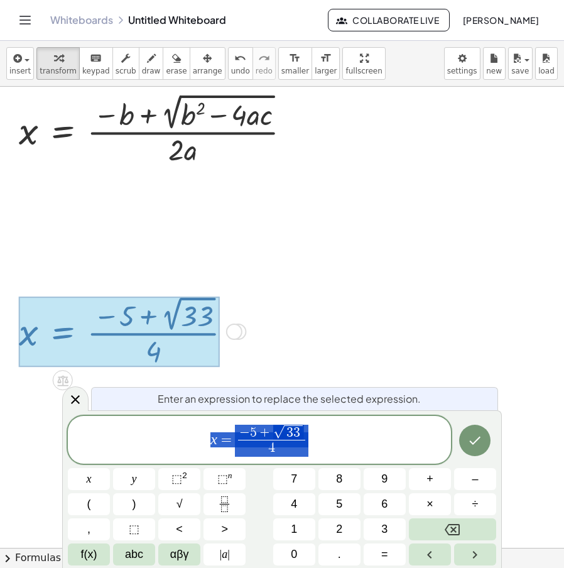
click at [337, 290] on div at bounding box center [289, 548] width 579 height 922
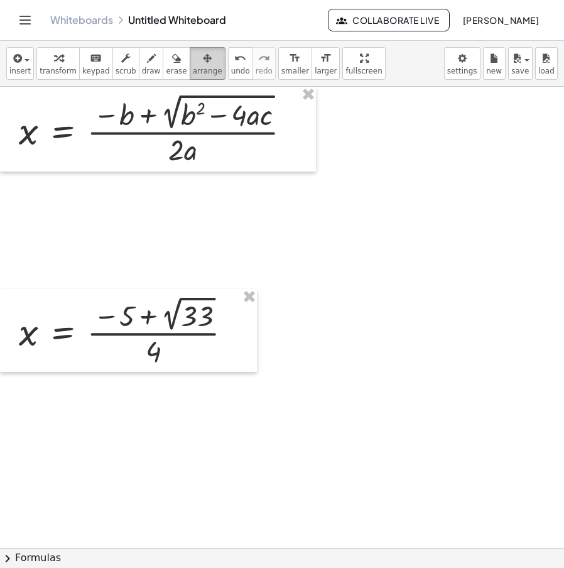
click at [199, 58] on button "arrange" at bounding box center [208, 63] width 36 height 33
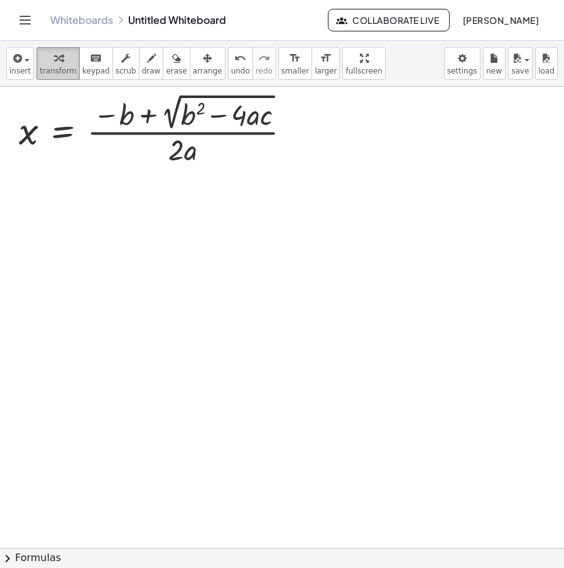
click at [60, 56] on div "button" at bounding box center [58, 57] width 37 height 15
drag, startPoint x: 296, startPoint y: 142, endPoint x: 323, endPoint y: 151, distance: 29.2
click at [325, 153] on div "· c x = · ( − b + 2 √ ( + b 2 − · 4 · a · c ) ) · 2 · a Fix a mistake Transform…" at bounding box center [289, 548] width 579 height 922
drag, startPoint x: 304, startPoint y: 130, endPoint x: 145, endPoint y: 317, distance: 245.4
click at [145, 317] on div "x = · ( − b + 2 √ ( + b 2 − · 4 · a · c ) ) · 2 · a Fix a mistake Transform lin…" at bounding box center [289, 548] width 579 height 922
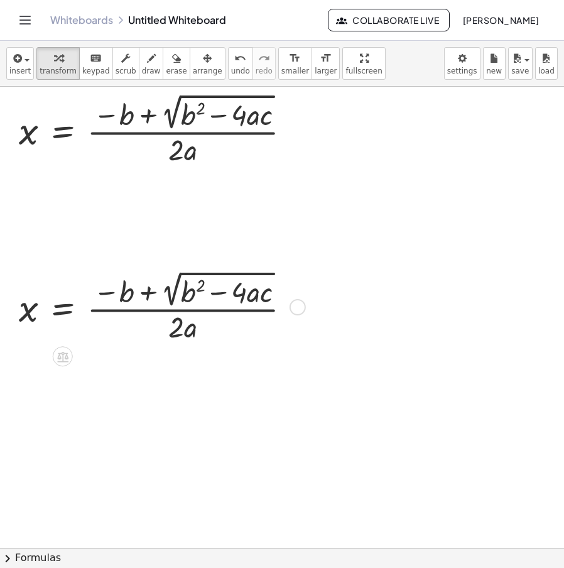
click at [286, 310] on div at bounding box center [160, 306] width 294 height 78
drag, startPoint x: 293, startPoint y: 306, endPoint x: 308, endPoint y: 292, distance: 21.3
click at [294, 306] on div at bounding box center [297, 307] width 16 height 16
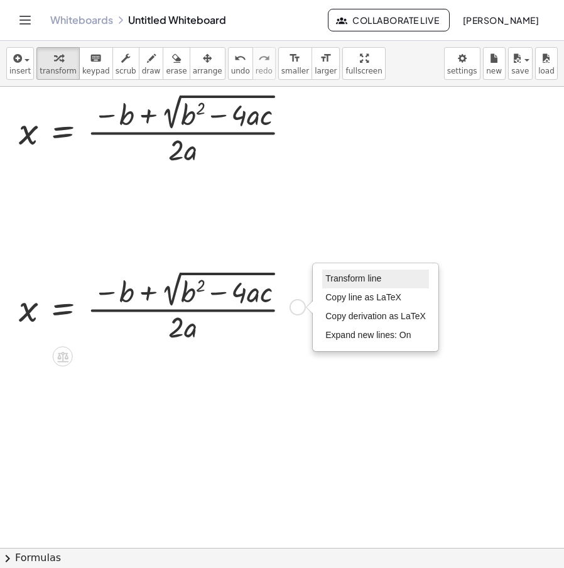
click at [350, 284] on li "Transform line" at bounding box center [375, 278] width 107 height 19
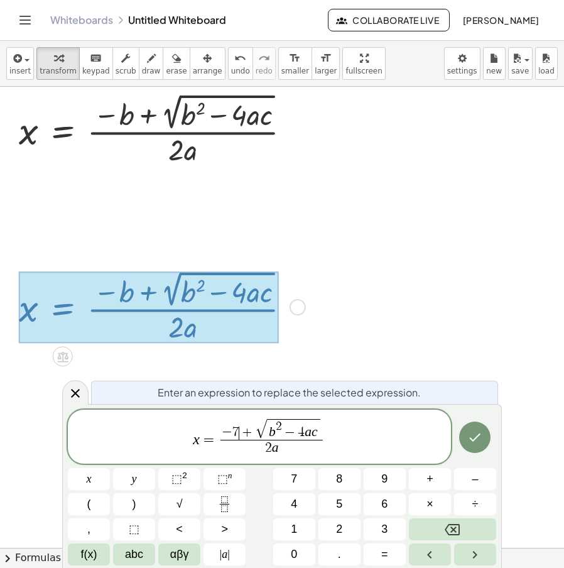
click at [275, 433] on span "b 2 − 4 a c" at bounding box center [293, 429] width 53 height 21
click at [317, 439] on span "7 ​ 2 − 4 a c" at bounding box center [294, 429] width 54 height 21
click at [310, 436] on span "7 2 − 4 a c ​" at bounding box center [294, 429] width 54 height 21
click at [289, 448] on span "2 a ​" at bounding box center [271, 447] width 143 height 17
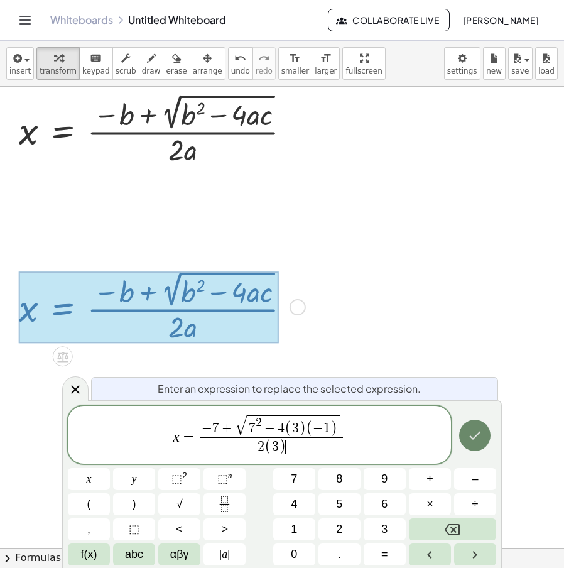
click at [478, 442] on icon "Done" at bounding box center [474, 435] width 15 height 15
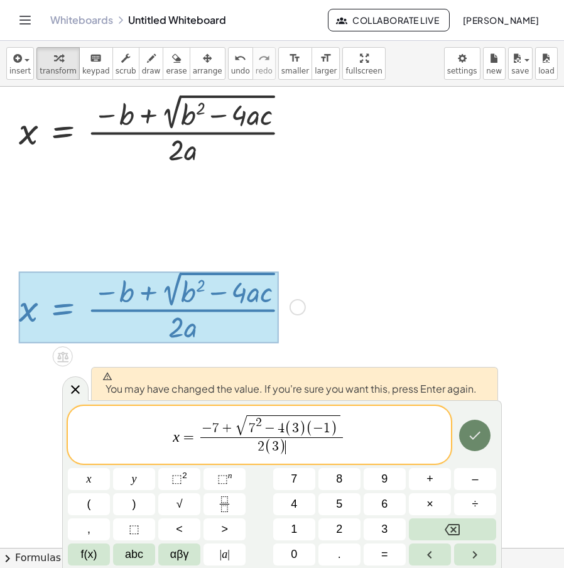
click at [478, 443] on button "Done" at bounding box center [474, 434] width 31 height 31
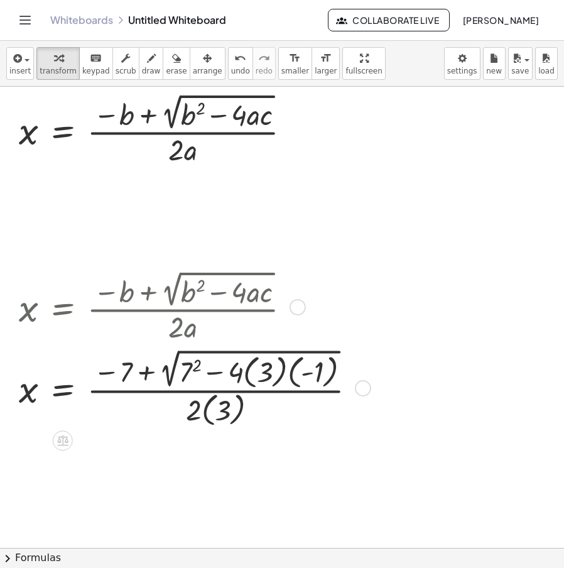
click at [284, 377] on div at bounding box center [193, 387] width 360 height 84
click at [279, 377] on div at bounding box center [182, 387] width 338 height 84
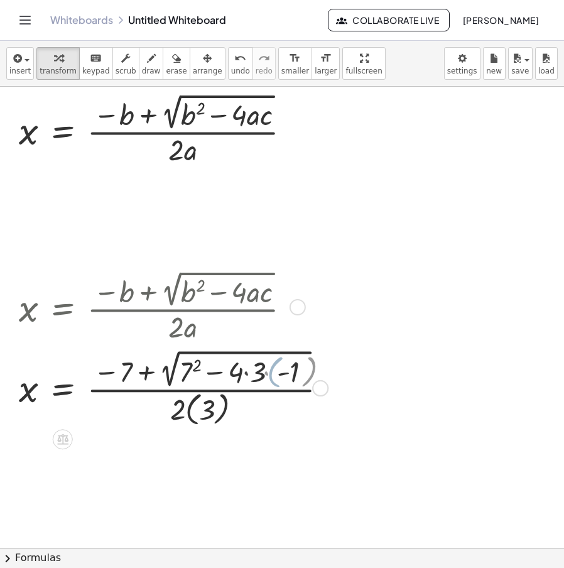
click at [268, 378] on div at bounding box center [193, 387] width 360 height 81
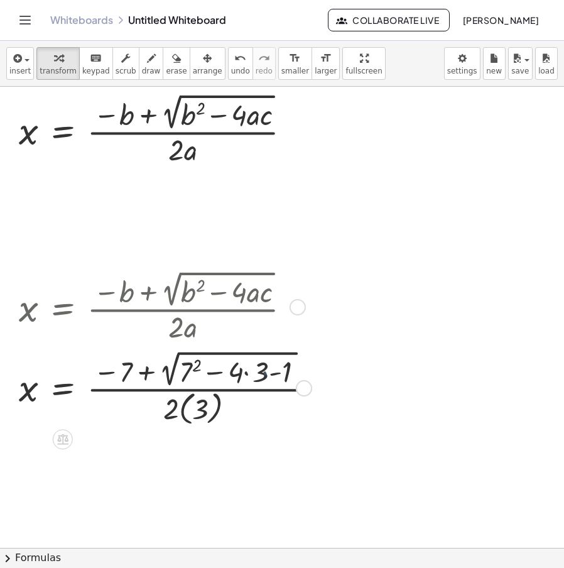
click at [246, 375] on div at bounding box center [193, 387] width 360 height 81
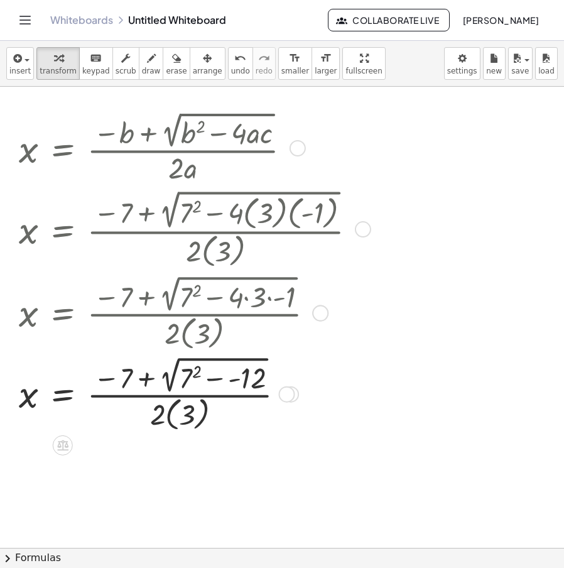
scroll to position [188, 0]
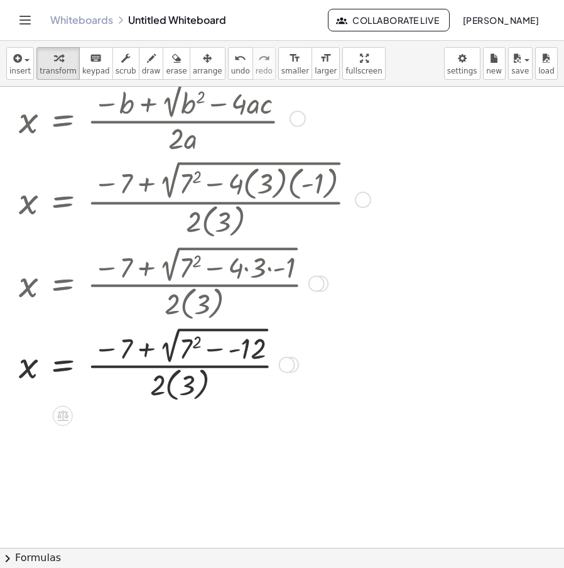
click at [242, 352] on div at bounding box center [193, 363] width 360 height 81
click at [217, 353] on div at bounding box center [193, 363] width 360 height 81
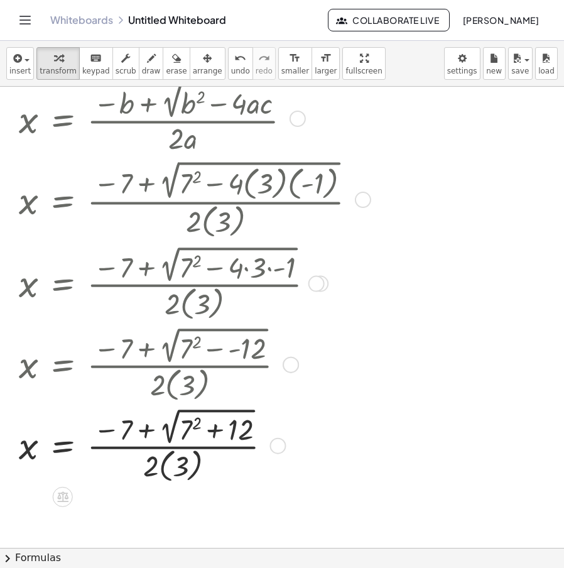
click at [200, 422] on div at bounding box center [193, 444] width 360 height 81
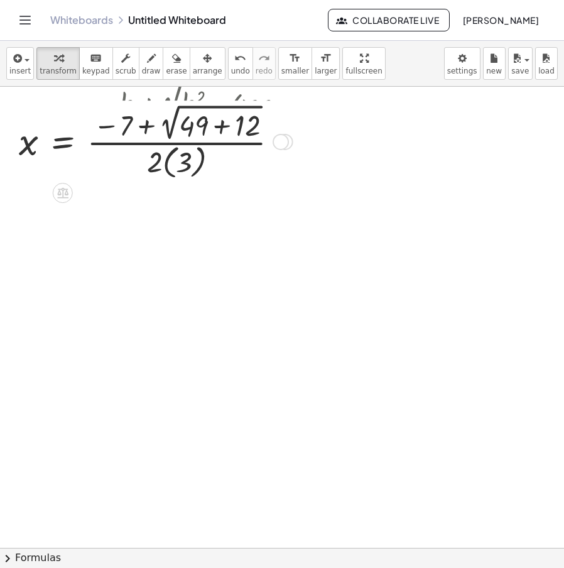
drag, startPoint x: 277, startPoint y: 441, endPoint x: 267, endPoint y: 102, distance: 339.1
click at [63, 142] on div "x = · ( − 7 + 2 √ ( + ) ) · 2 · ( 3 ) 12 + 49 Transform line Copy line as LaTeX…" at bounding box center [63, 142] width 0 height 0
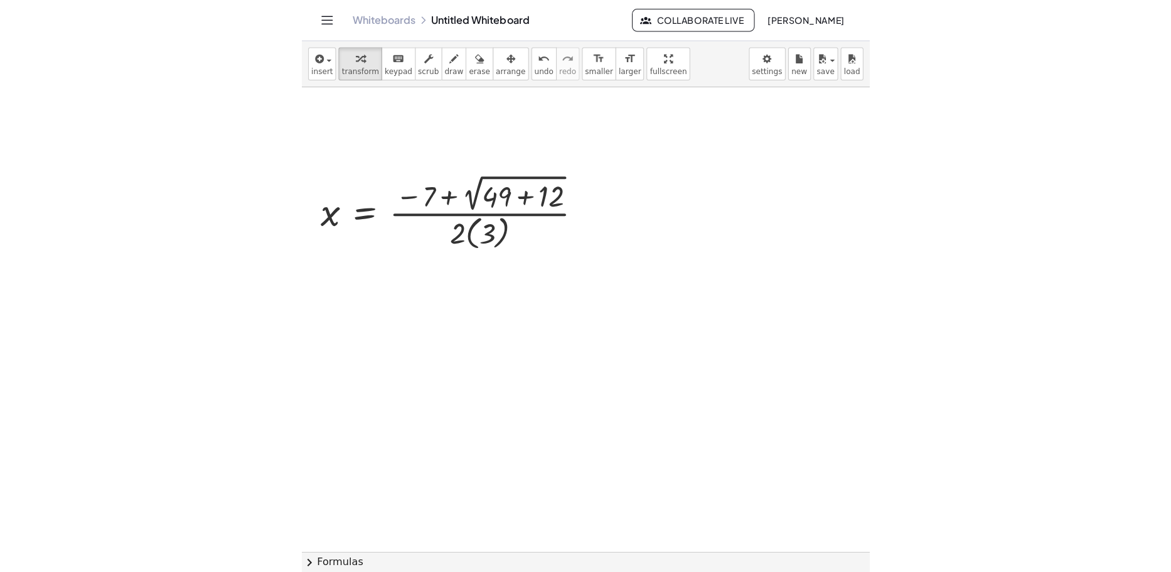
scroll to position [0, 0]
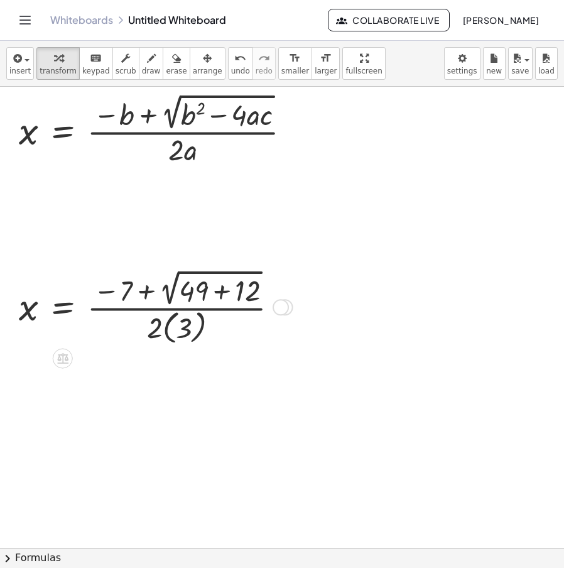
click at [218, 291] on div at bounding box center [154, 306] width 282 height 81
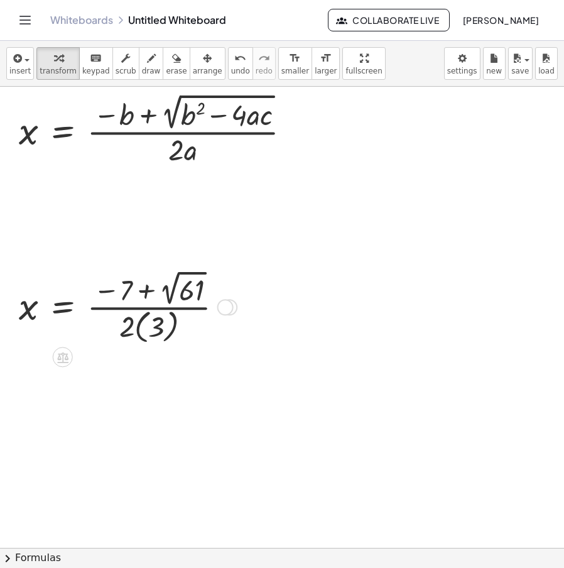
click at [159, 320] on div at bounding box center [126, 306] width 226 height 80
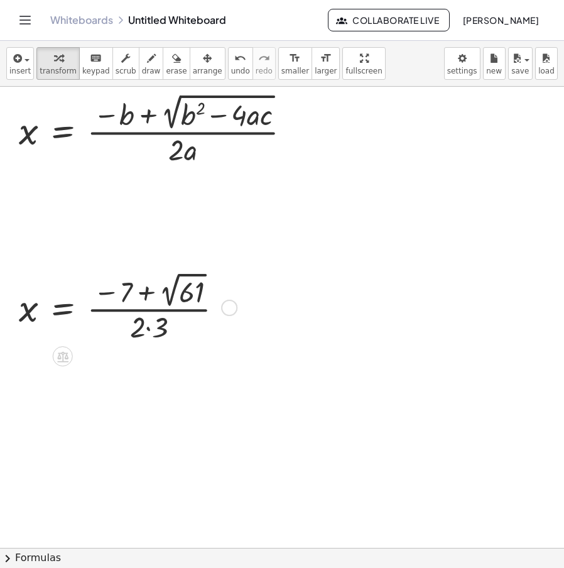
click at [154, 336] on div at bounding box center [126, 306] width 226 height 77
click at [150, 328] on div at bounding box center [126, 306] width 226 height 77
click at [220, 306] on div at bounding box center [225, 307] width 16 height 16
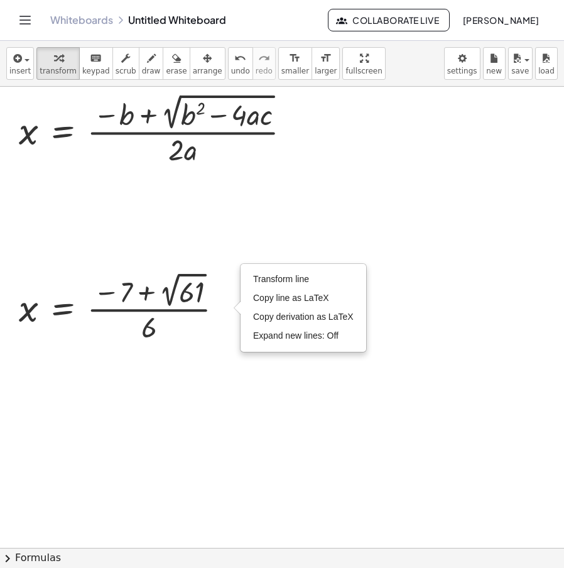
click at [492, 242] on div at bounding box center [289, 548] width 579 height 922
